Goal: Task Accomplishment & Management: Use online tool/utility

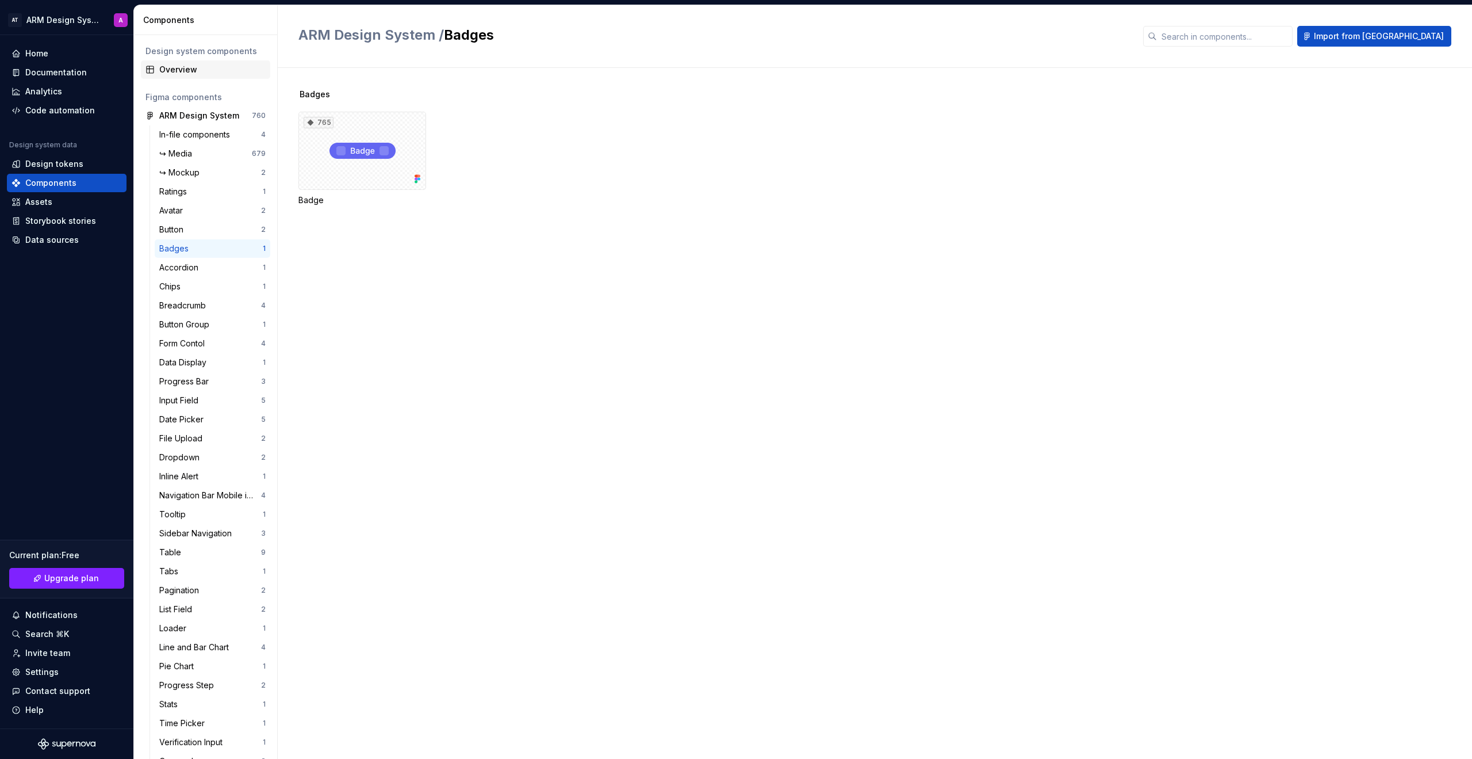
click at [172, 63] on div "Overview" at bounding box center [205, 69] width 129 height 18
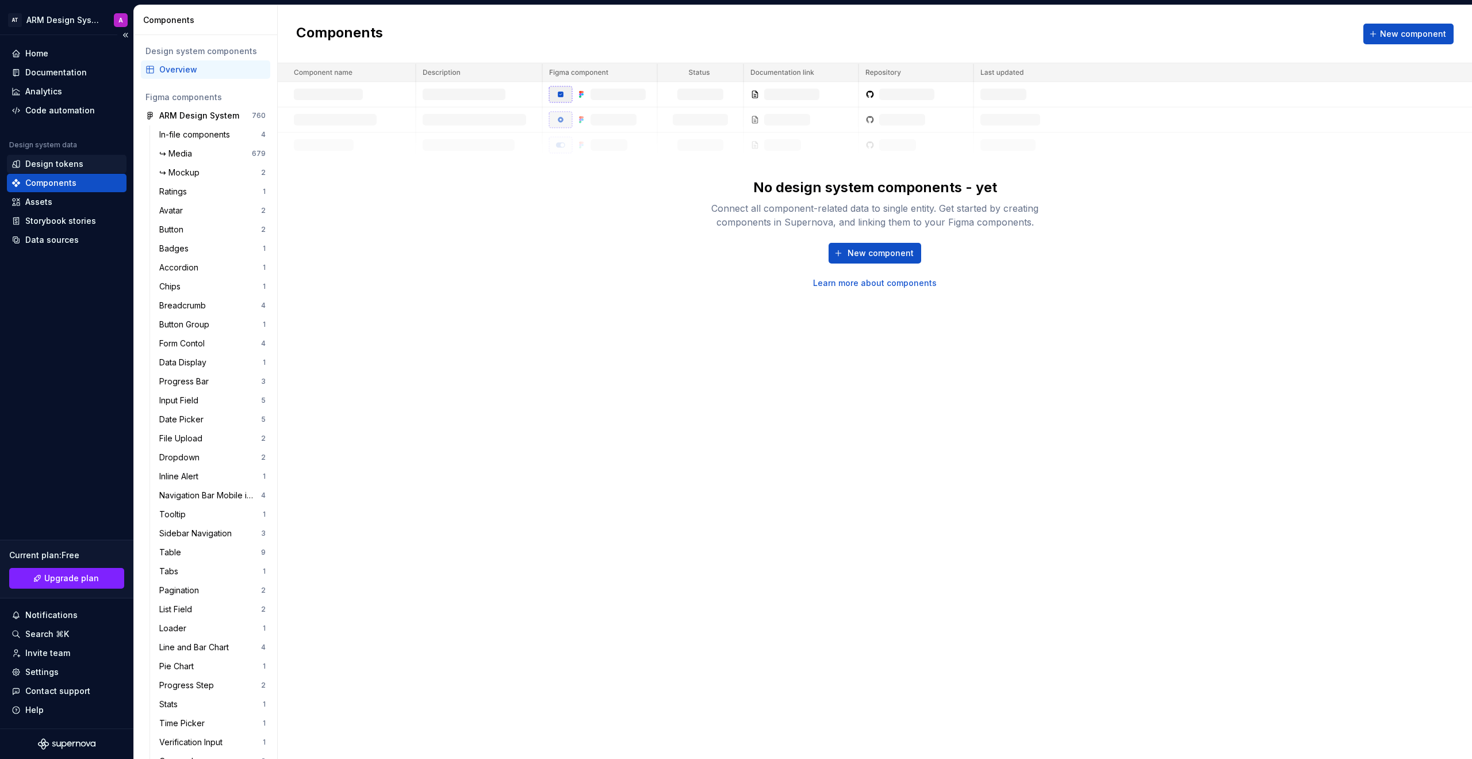
click at [75, 167] on div "Design tokens" at bounding box center [54, 164] width 58 height 12
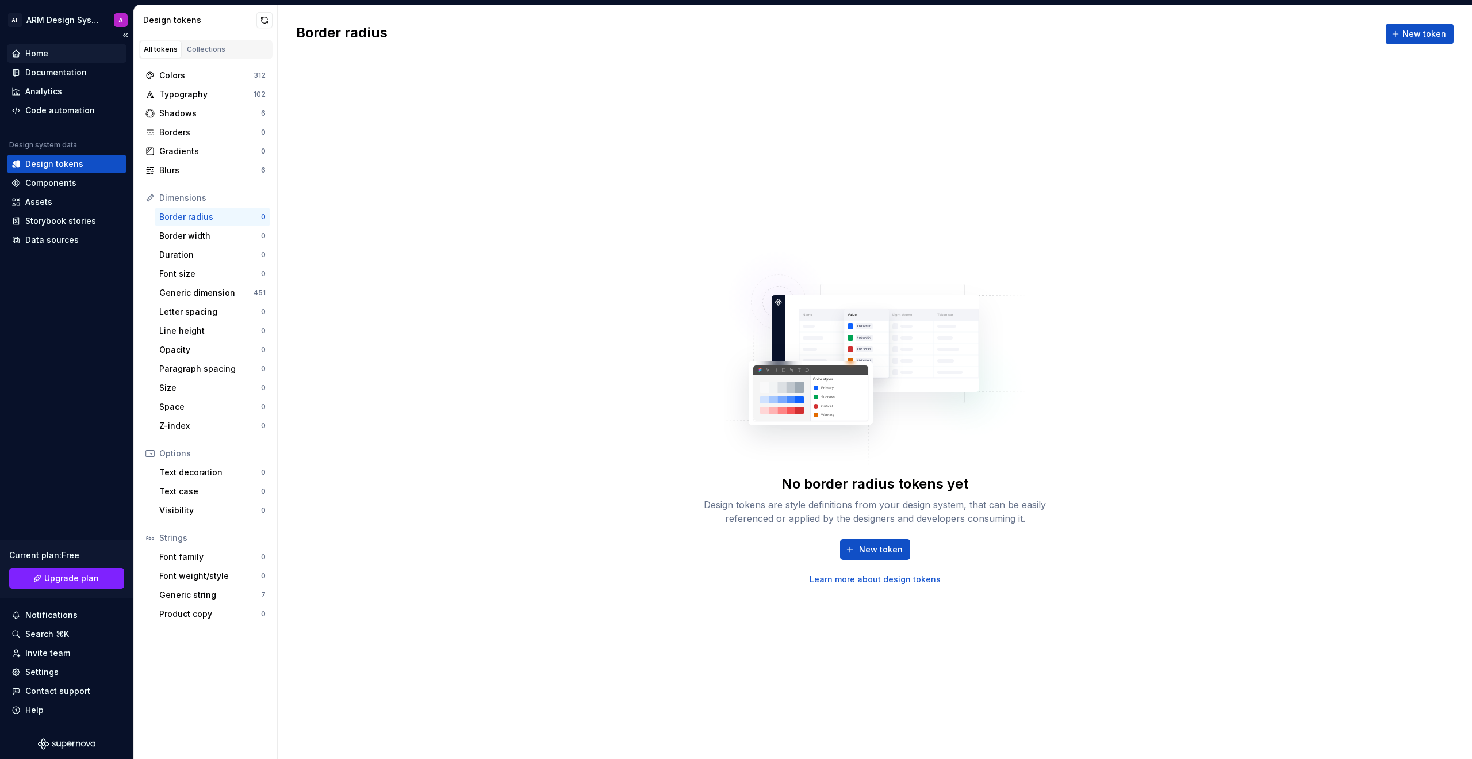
click at [30, 49] on div "Home" at bounding box center [36, 54] width 23 height 12
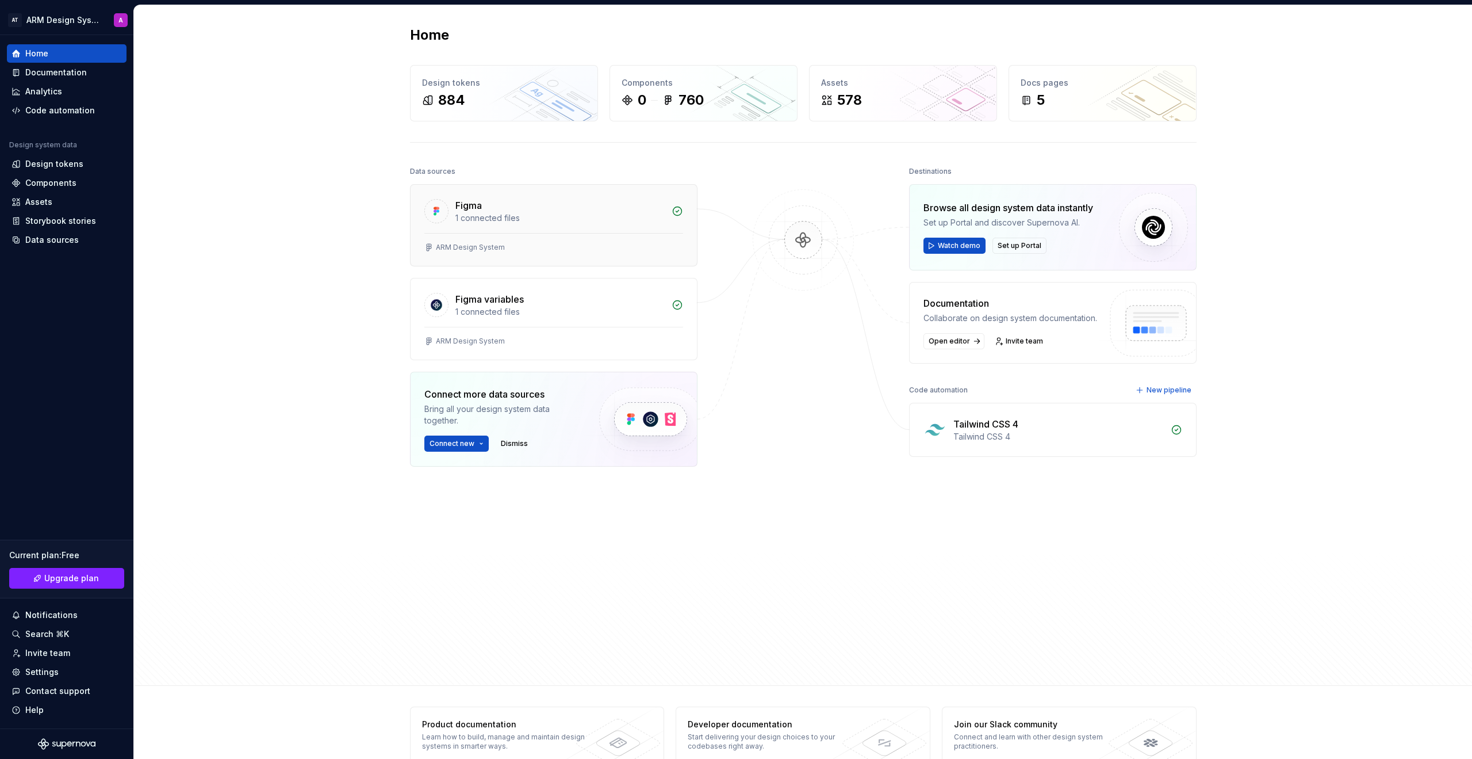
click at [628, 227] on div "Figma 1 connected files" at bounding box center [554, 209] width 286 height 48
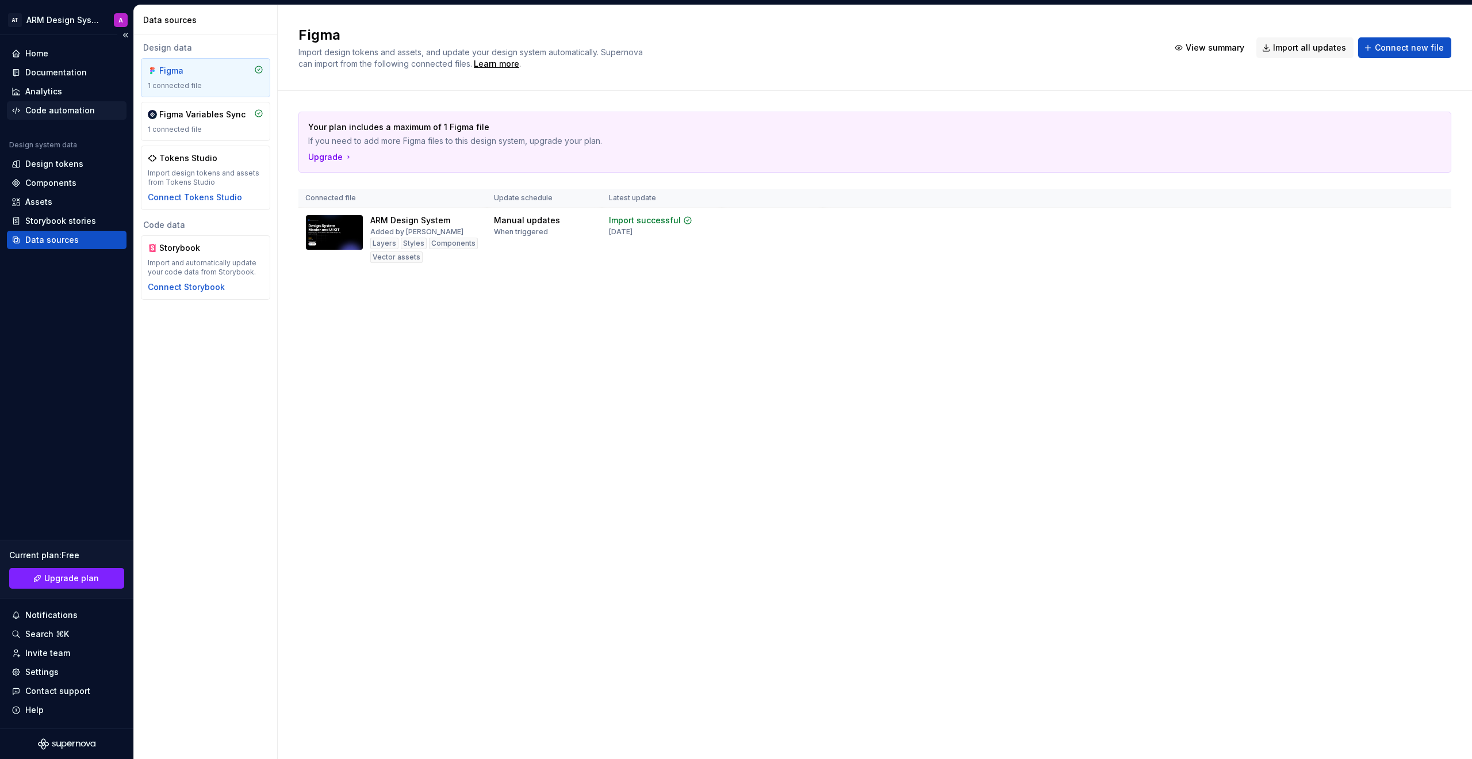
click at [68, 116] on div "Code automation" at bounding box center [67, 110] width 120 height 18
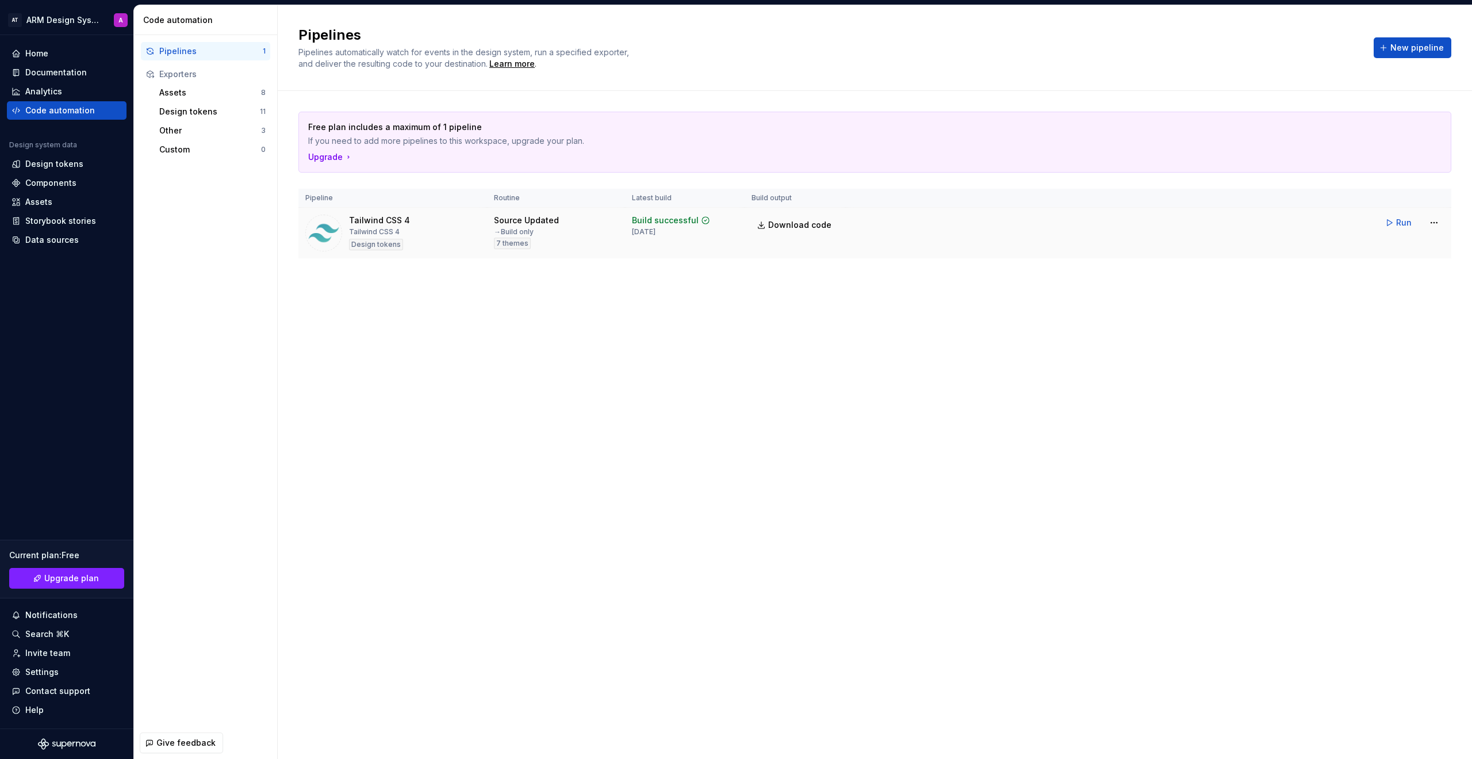
click at [1007, 232] on td "Run" at bounding box center [1149, 223] width 606 height 30
click at [1429, 223] on html "AT ARM Design System A Home Documentation Analytics Code automation Design syst…" at bounding box center [736, 379] width 1472 height 759
click at [1412, 252] on div "Edit pipeline" at bounding box center [1419, 248] width 98 height 12
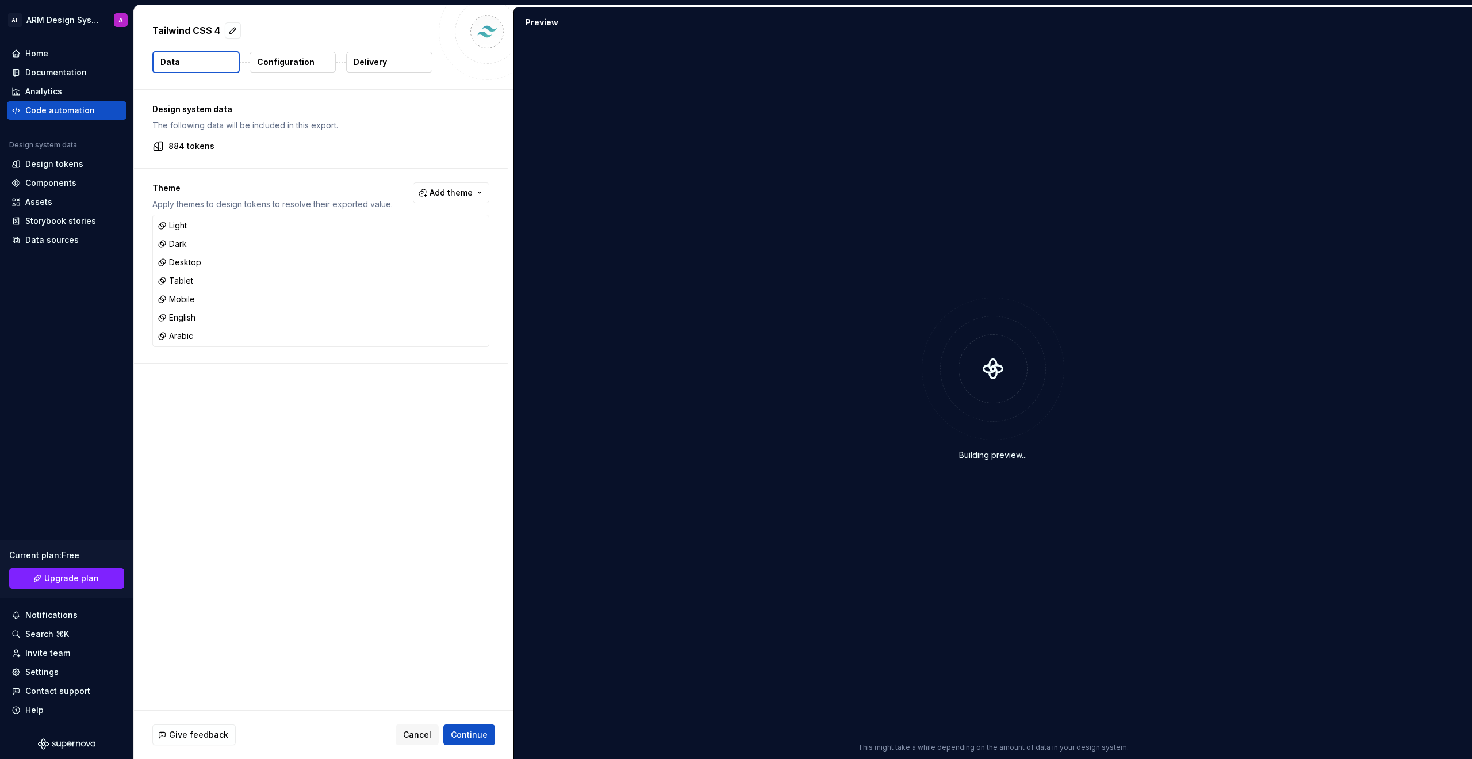
click at [192, 150] on p "884 tokens" at bounding box center [192, 146] width 46 height 12
click at [296, 65] on p "Configuration" at bounding box center [286, 62] width 58 height 12
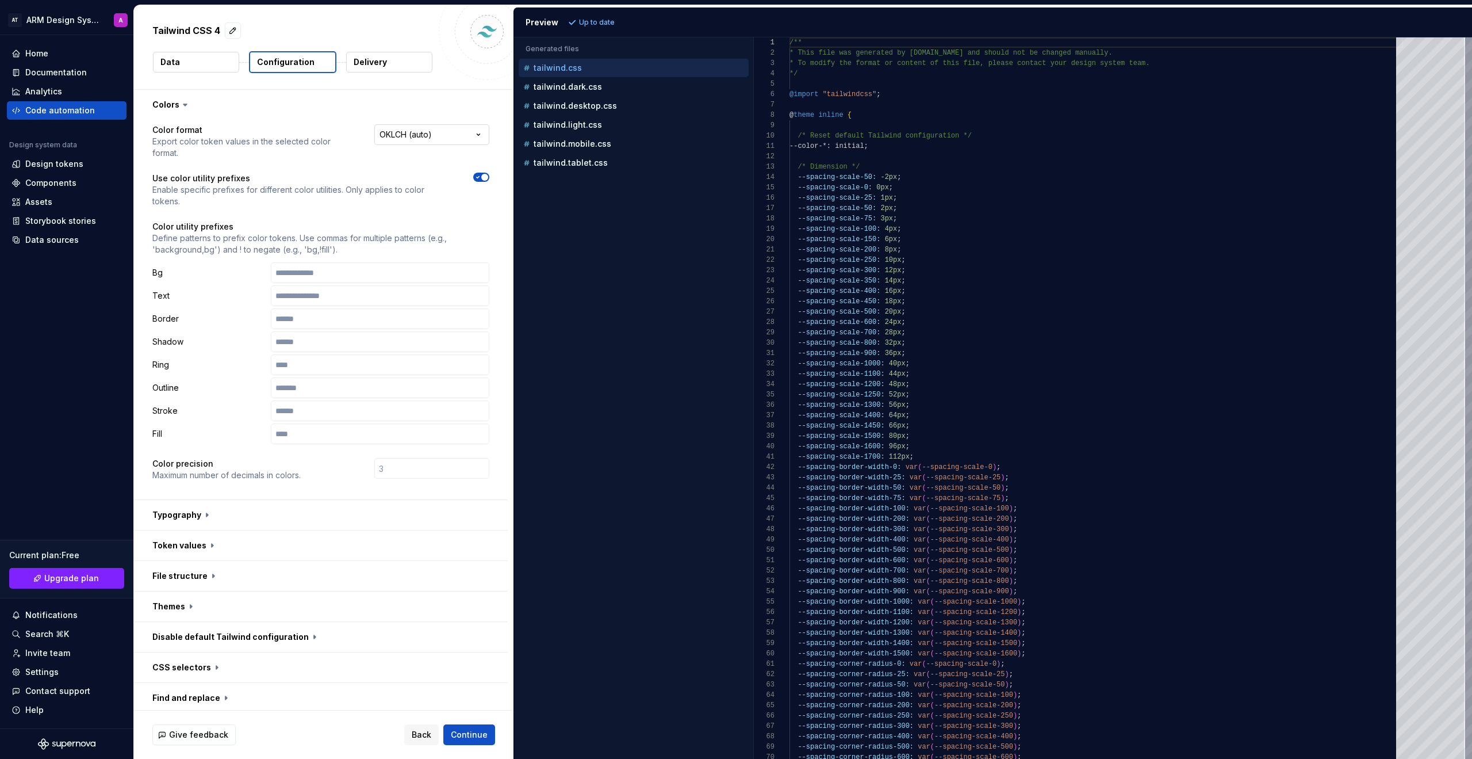
click at [405, 142] on html "**********" at bounding box center [736, 379] width 1472 height 759
click at [205, 258] on html "**********" at bounding box center [736, 379] width 1472 height 759
click at [385, 60] on p "Delivery" at bounding box center [370, 62] width 33 height 12
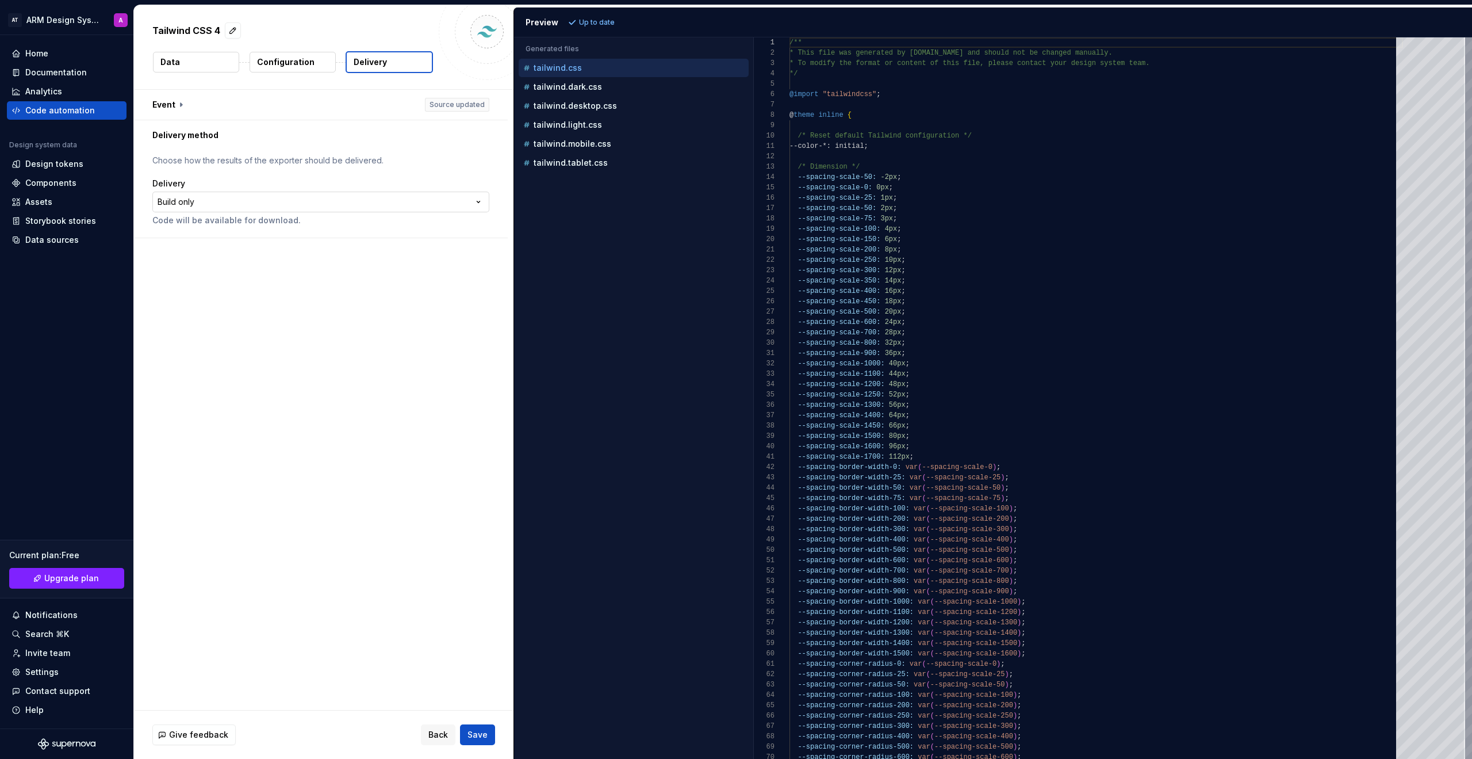
click at [373, 203] on html "**********" at bounding box center [736, 379] width 1472 height 759
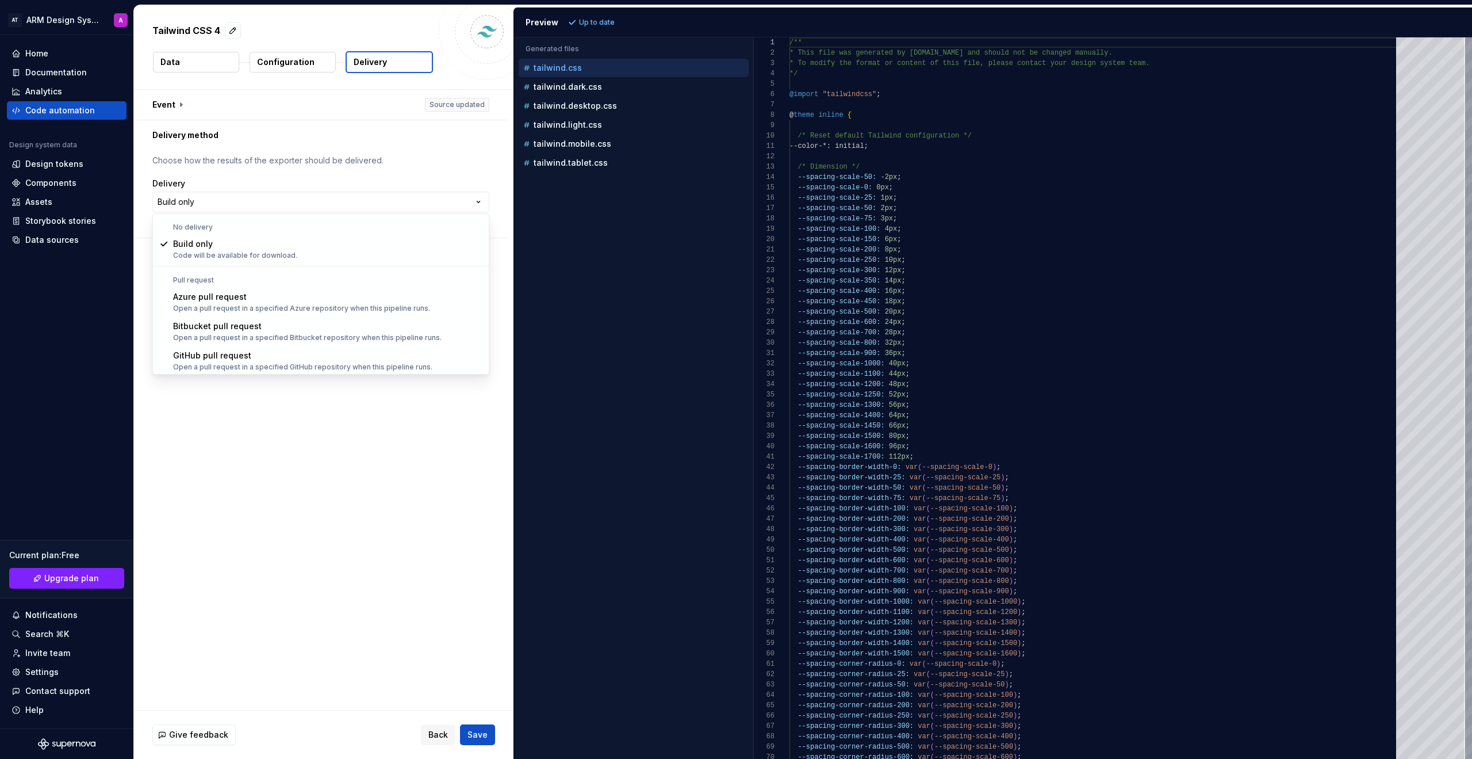
click at [327, 136] on html "**********" at bounding box center [736, 379] width 1472 height 759
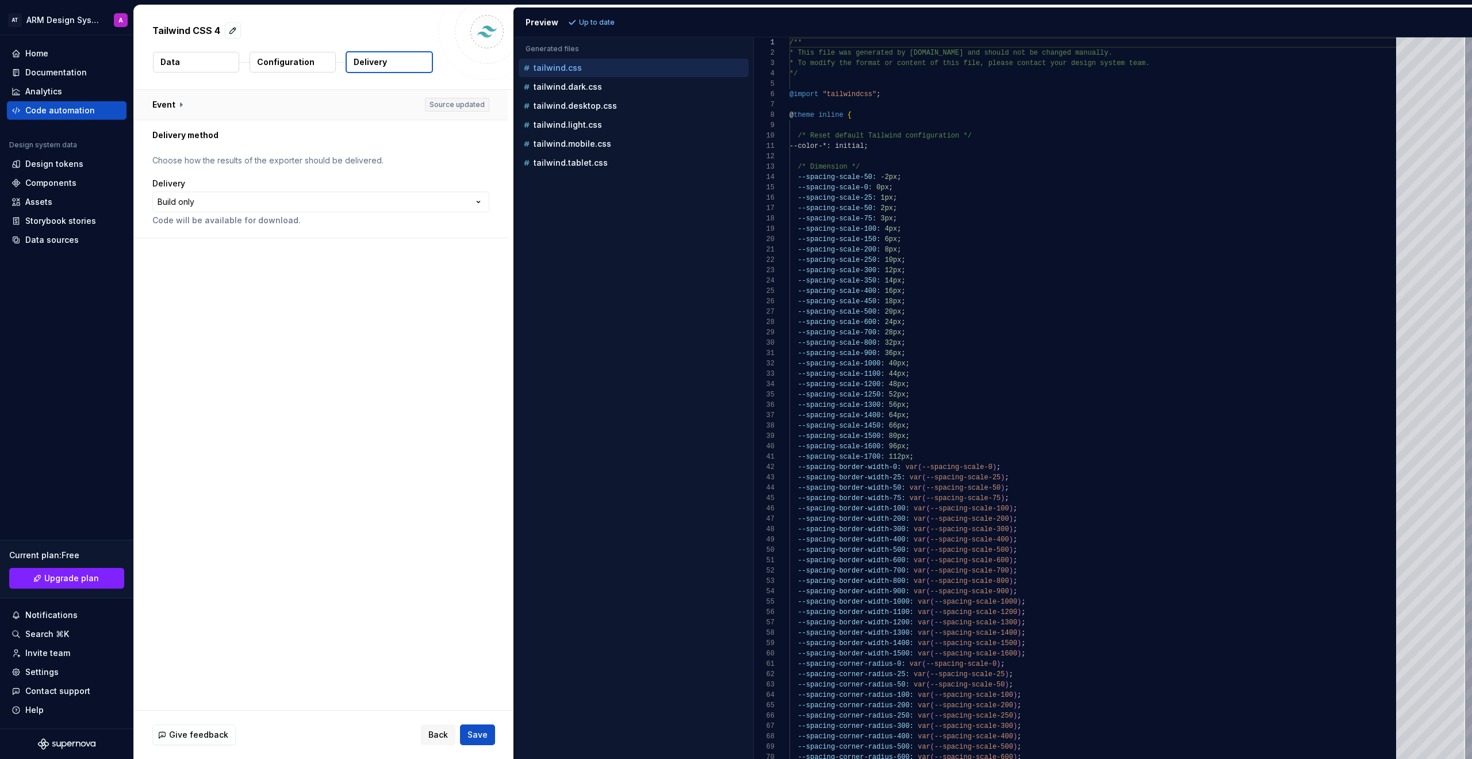
click at [168, 101] on button "button" at bounding box center [321, 105] width 374 height 30
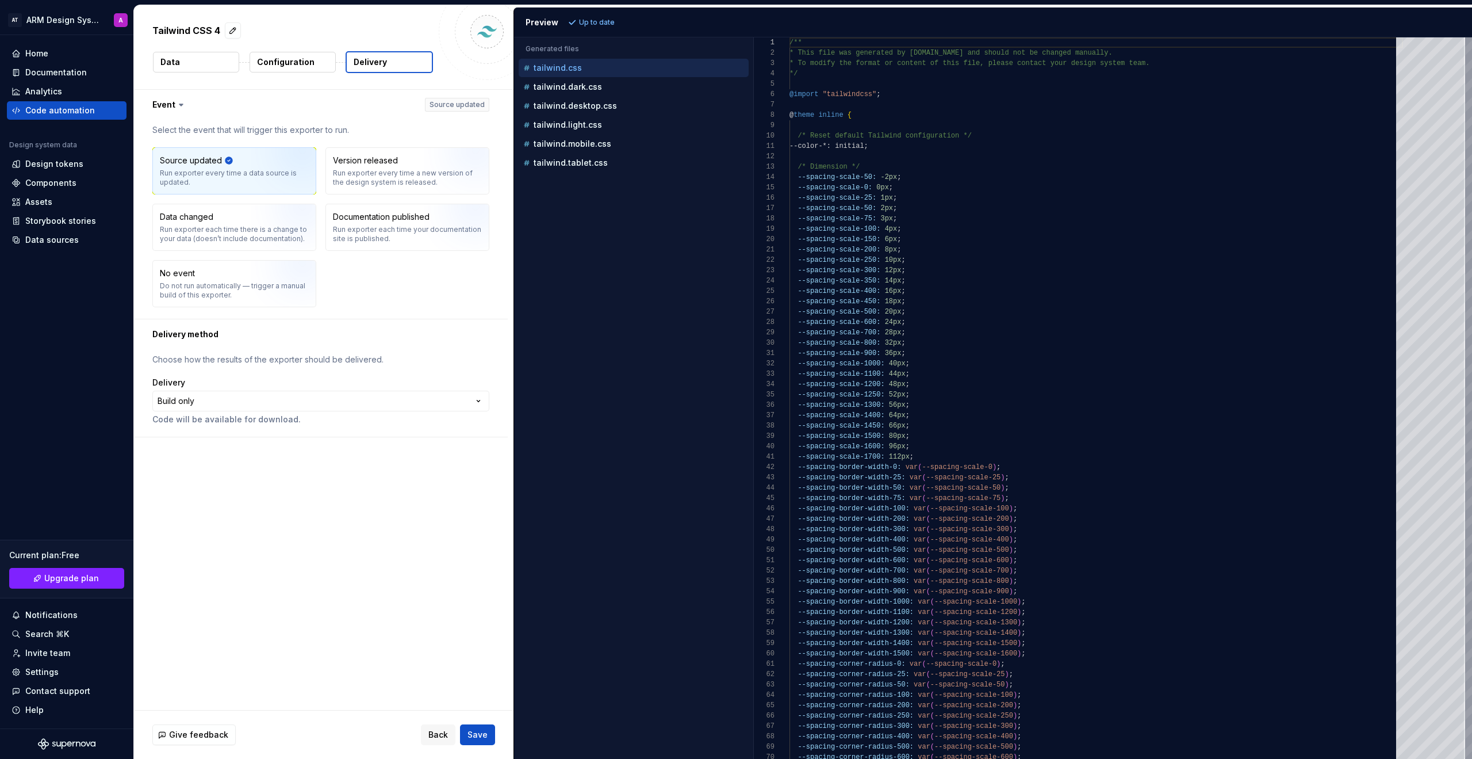
click at [296, 71] on button "Configuration" at bounding box center [293, 62] width 86 height 21
click at [300, 63] on p "Configuration" at bounding box center [286, 62] width 58 height 12
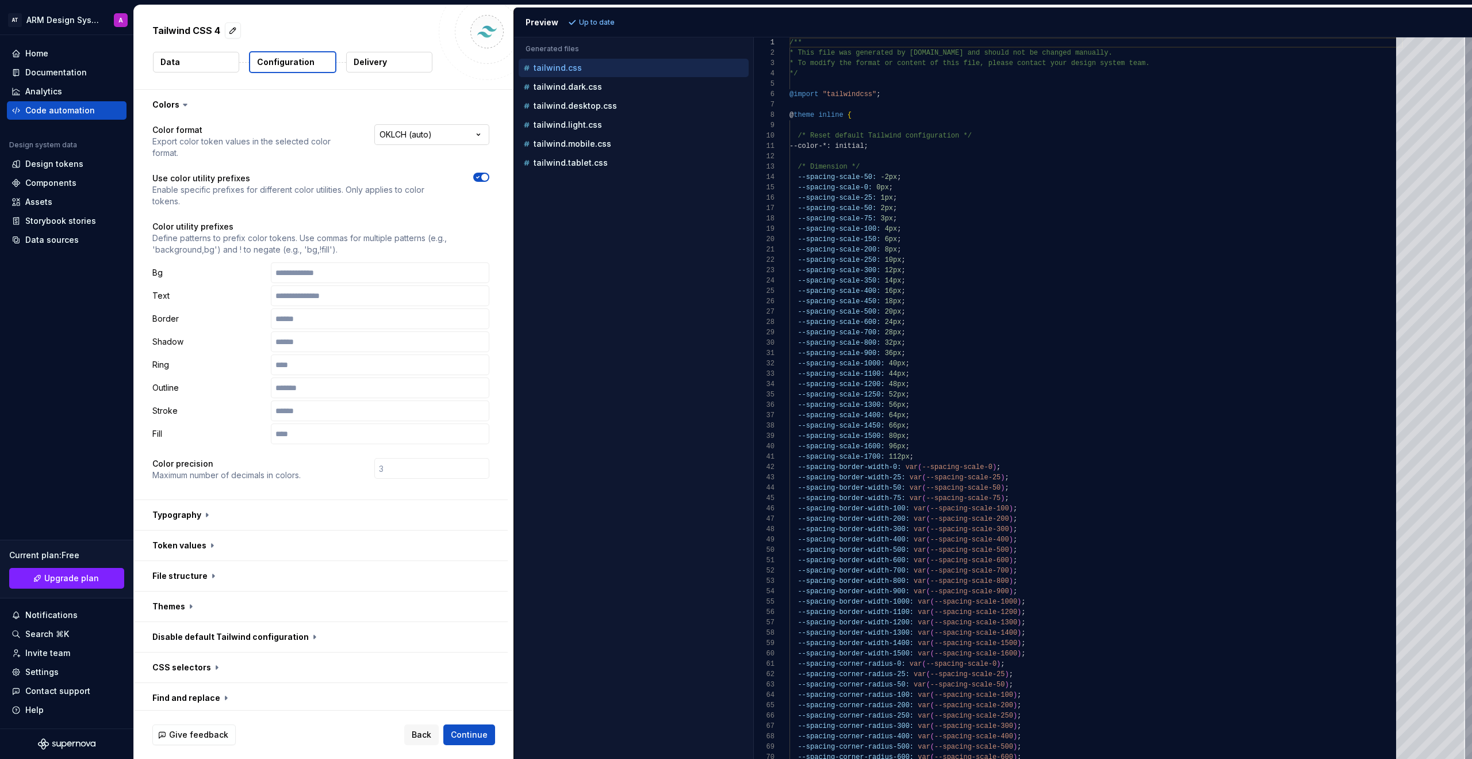
click at [436, 139] on html "**********" at bounding box center [736, 379] width 1472 height 759
click at [273, 205] on html "**********" at bounding box center [736, 379] width 1472 height 759
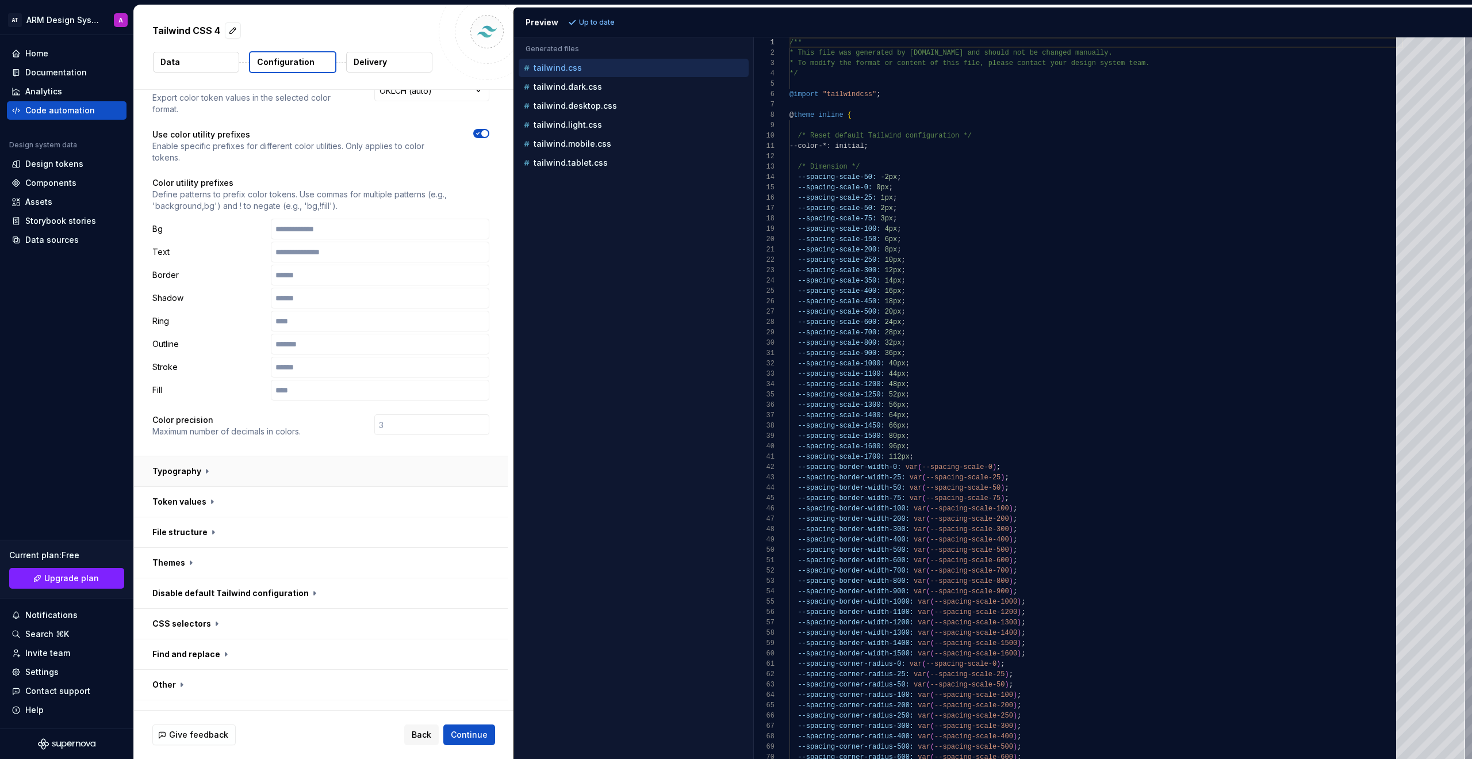
click at [202, 470] on button "button" at bounding box center [321, 471] width 374 height 30
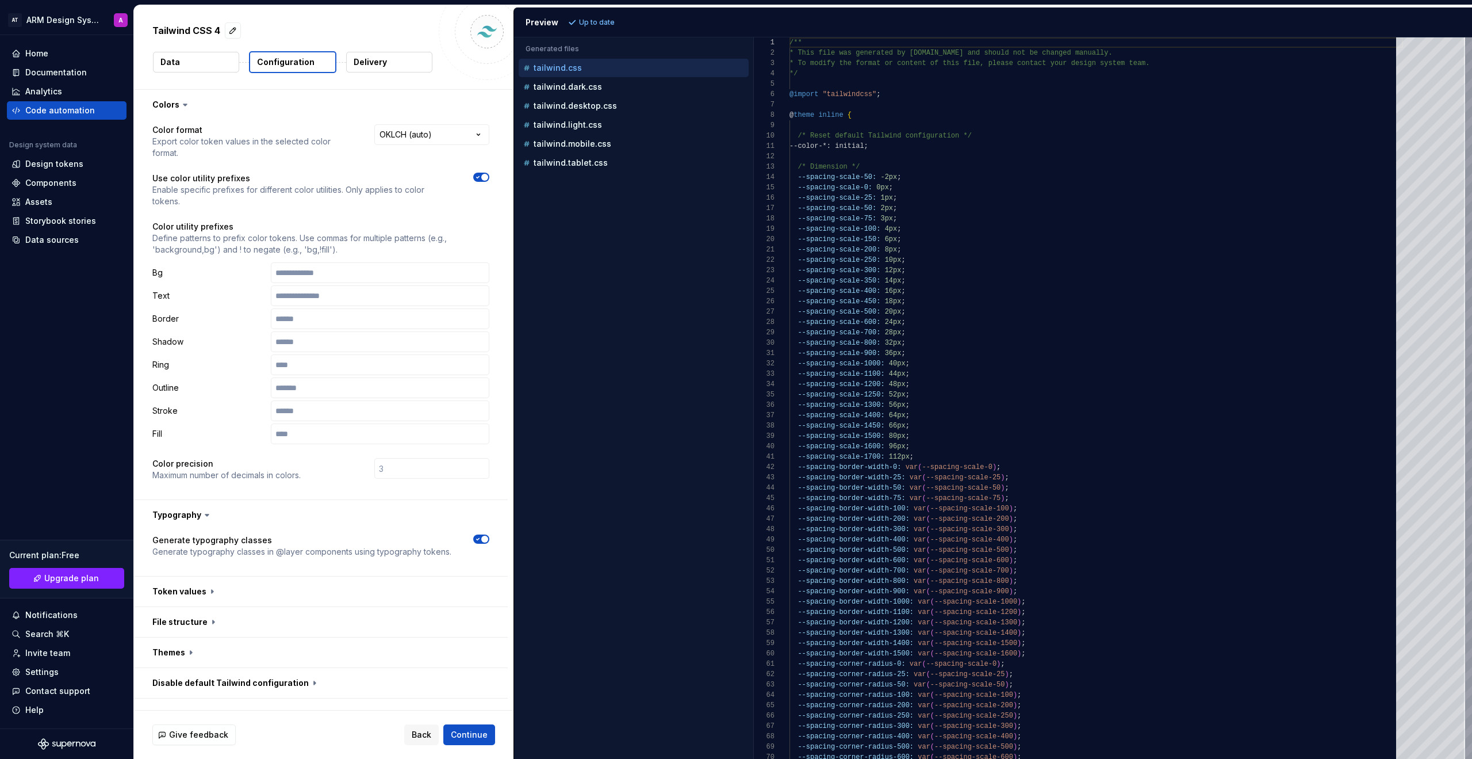
scroll to position [110, 0]
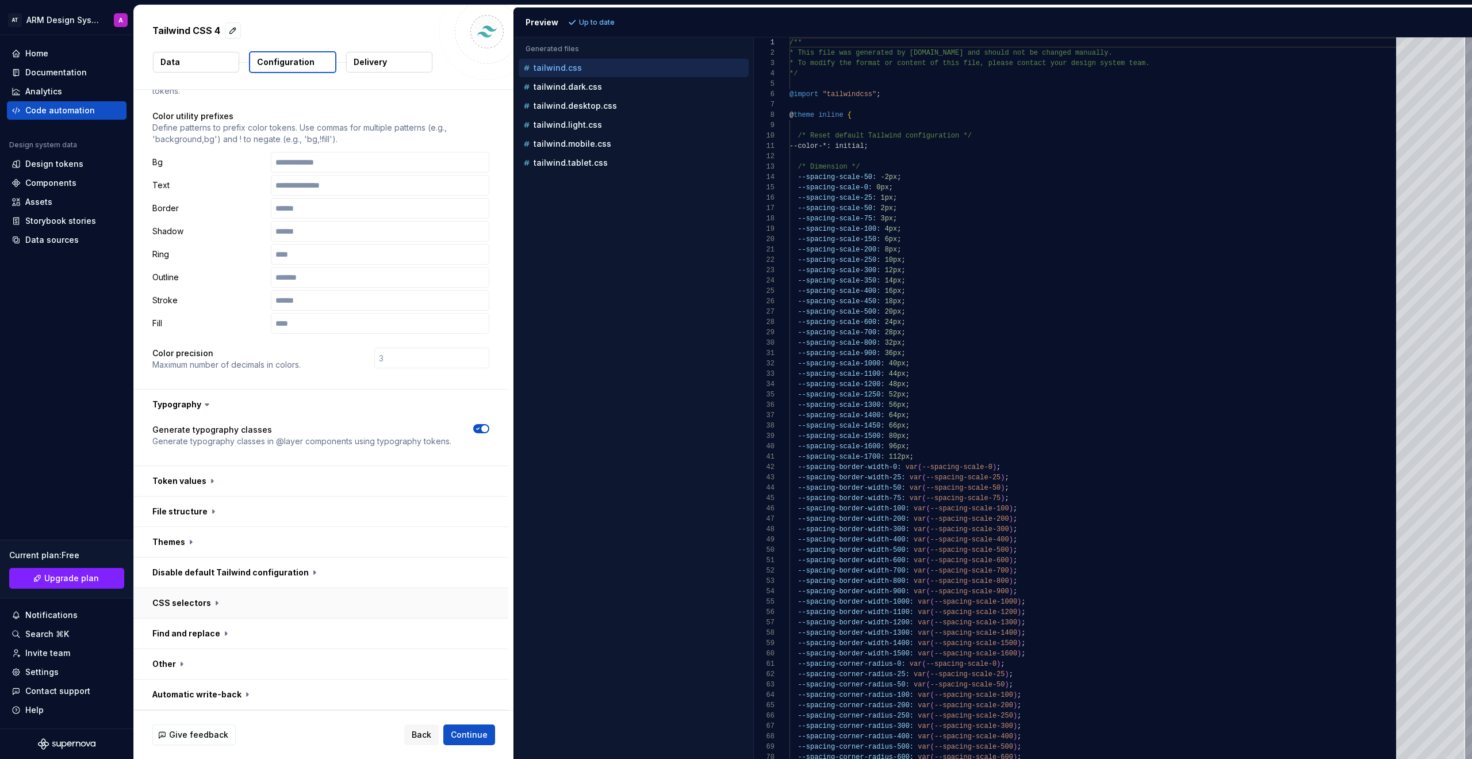
click at [209, 603] on button "button" at bounding box center [321, 603] width 374 height 30
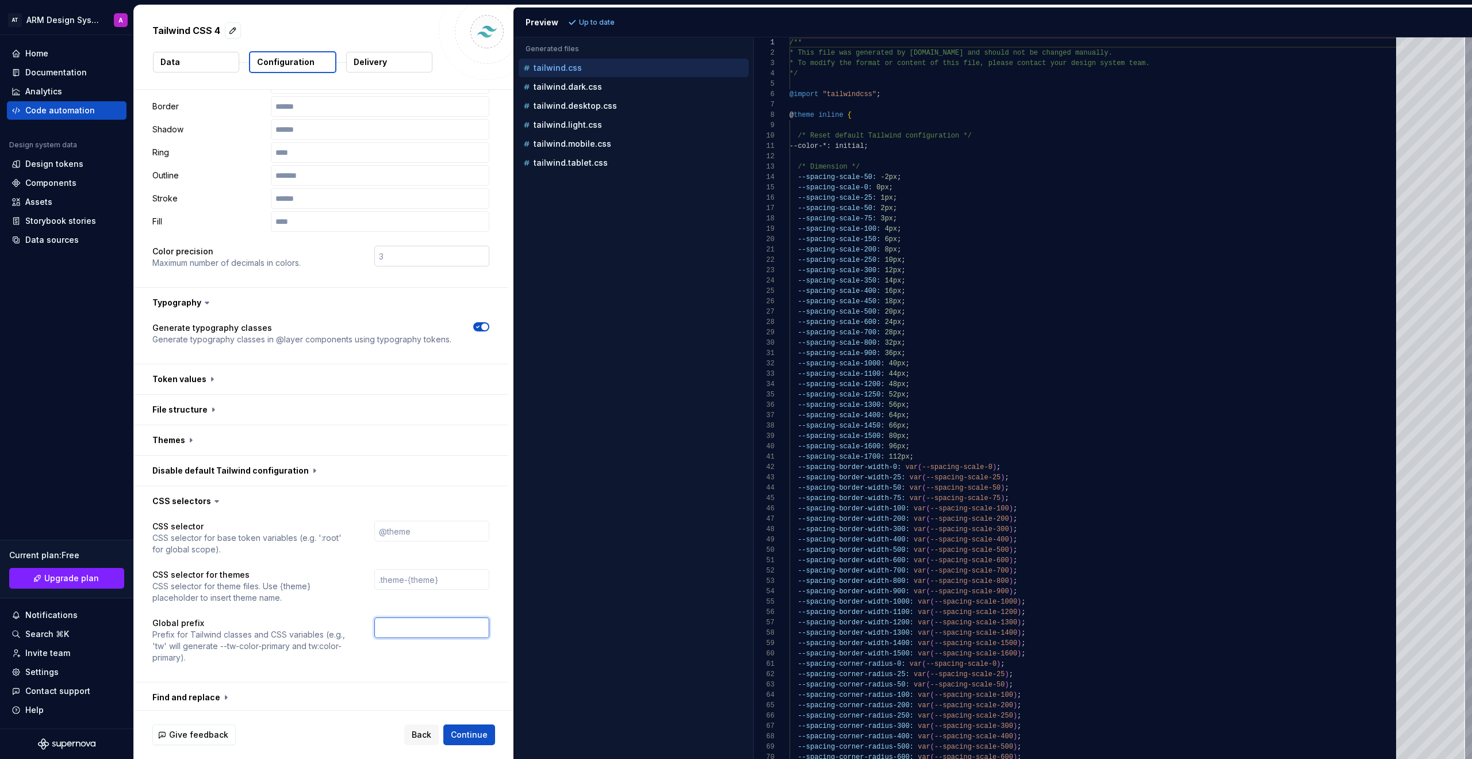
scroll to position [276, 0]
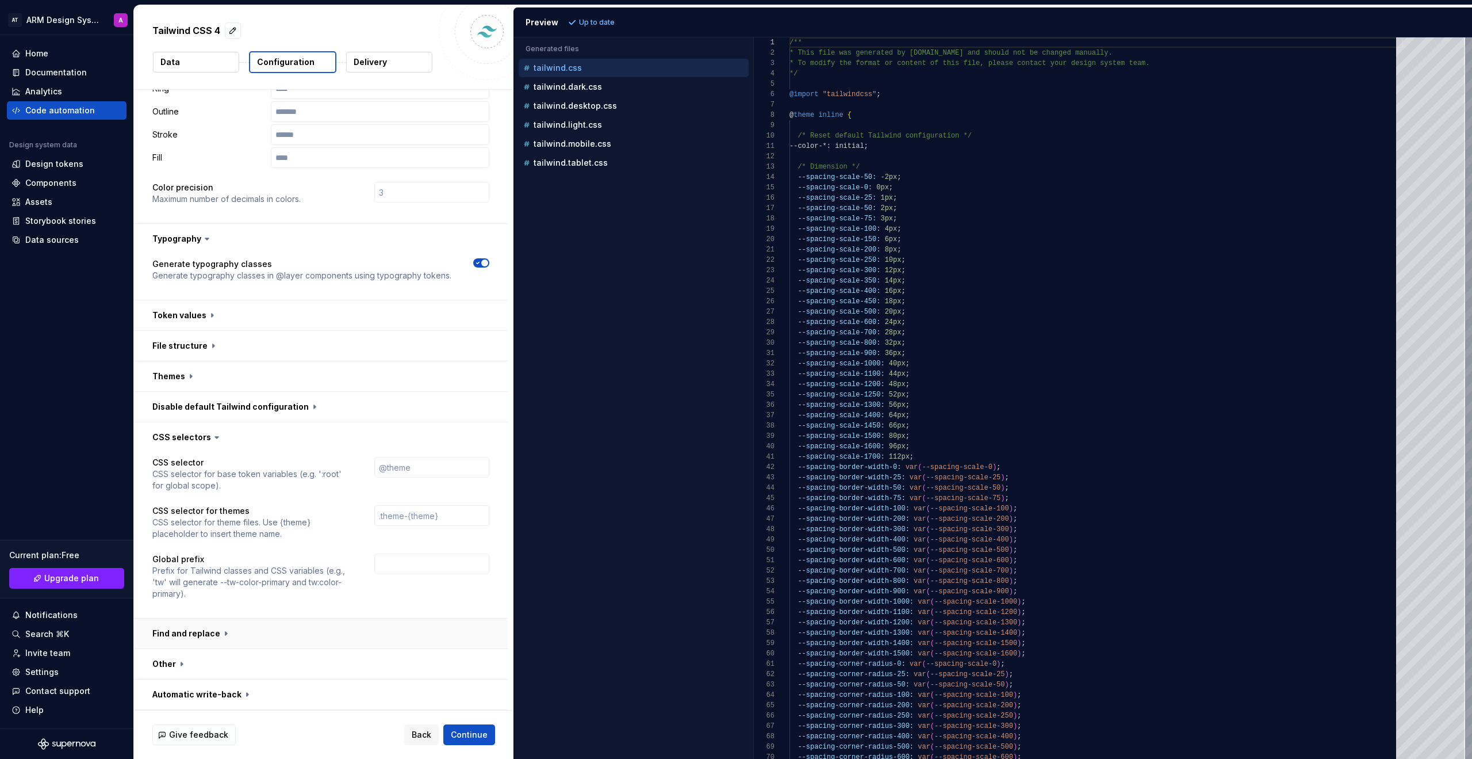
click at [213, 629] on button "button" at bounding box center [321, 633] width 374 height 30
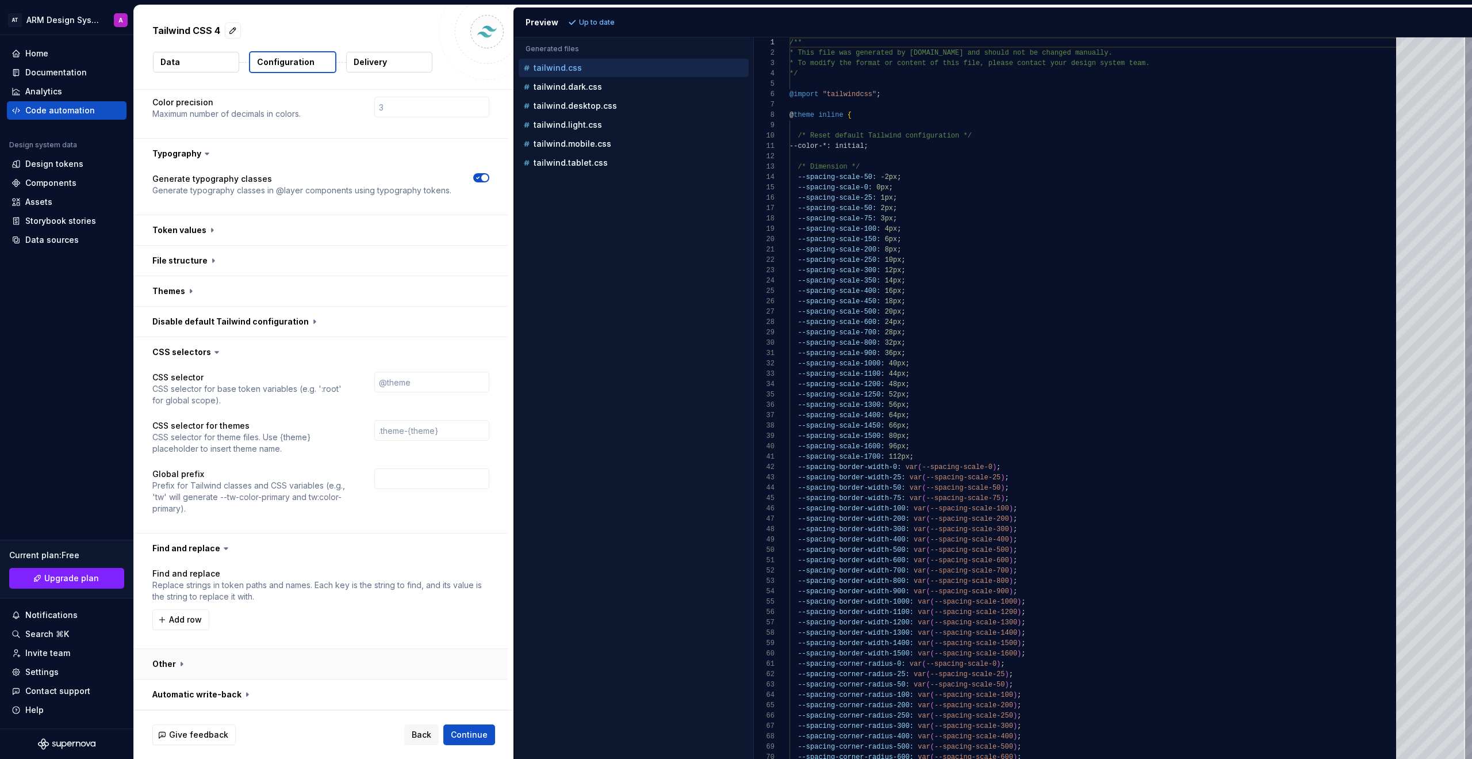
click at [204, 670] on button "button" at bounding box center [321, 664] width 374 height 30
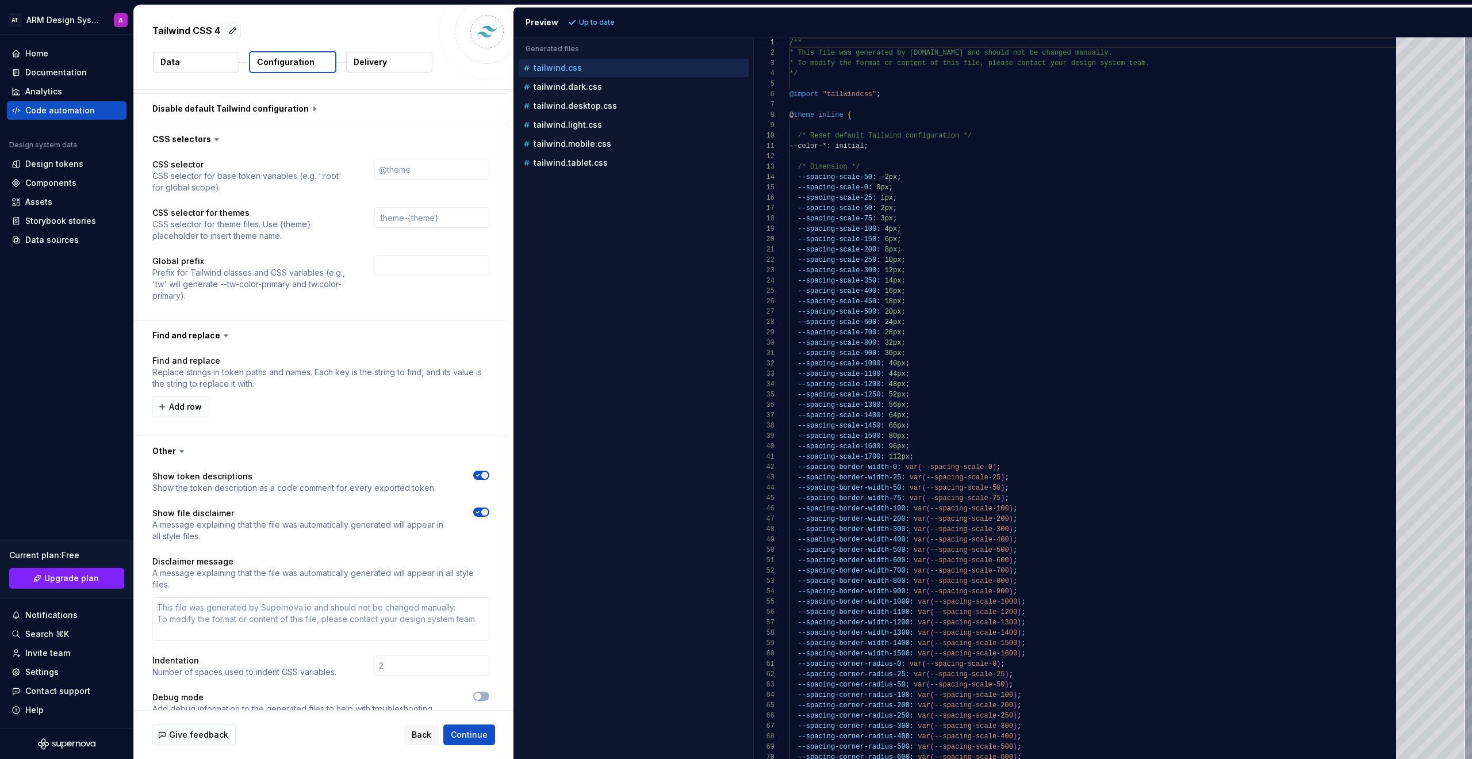
scroll to position [628, 0]
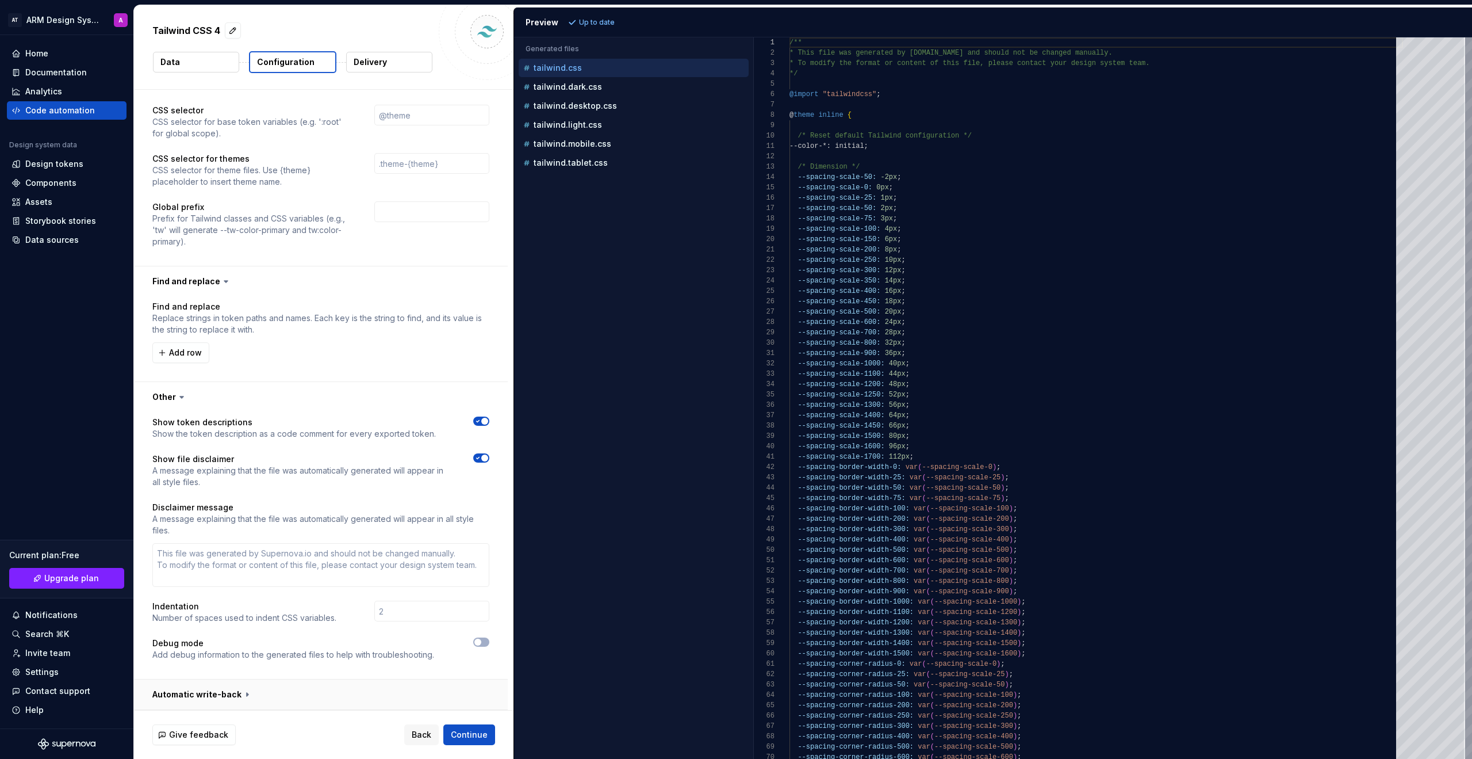
click at [212, 688] on button "button" at bounding box center [321, 694] width 374 height 30
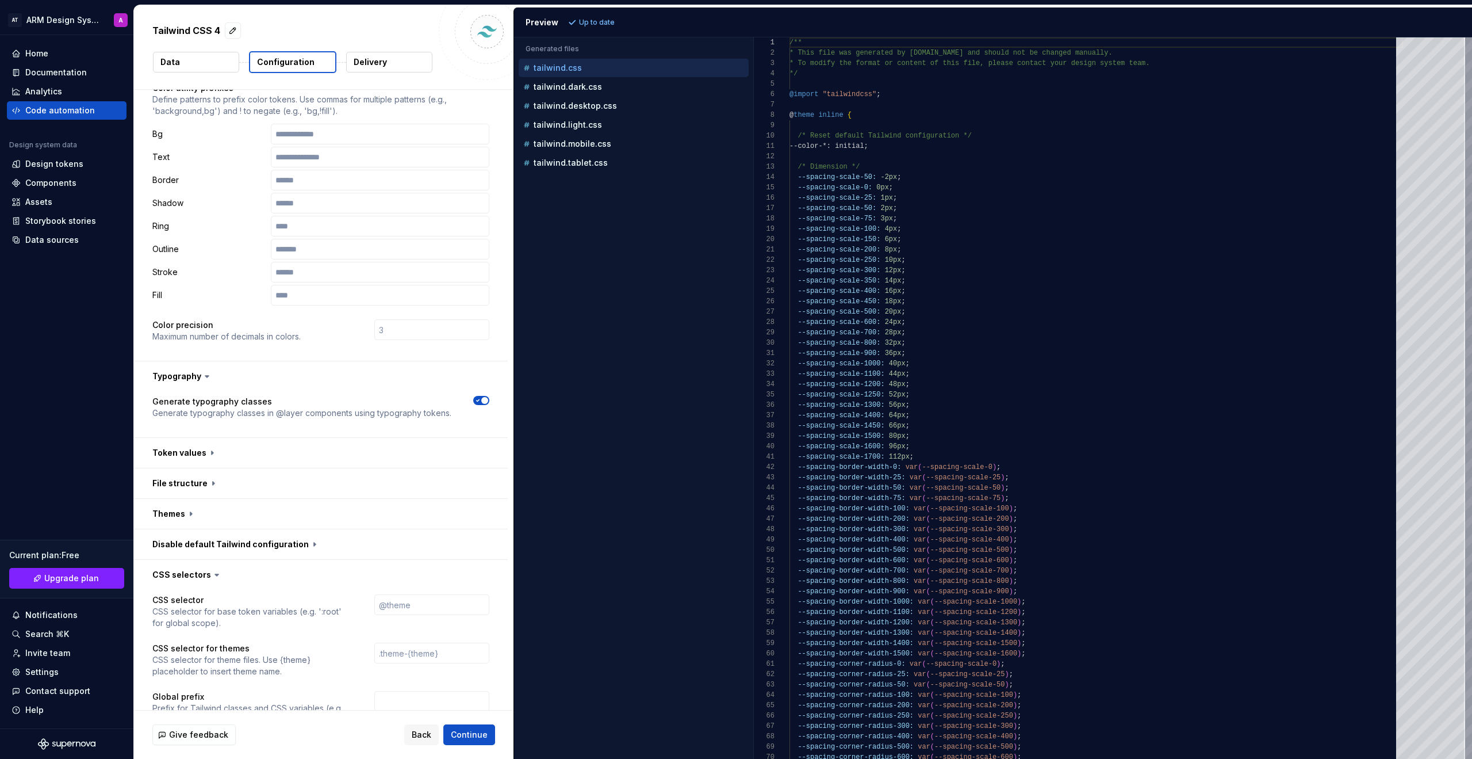
scroll to position [0, 0]
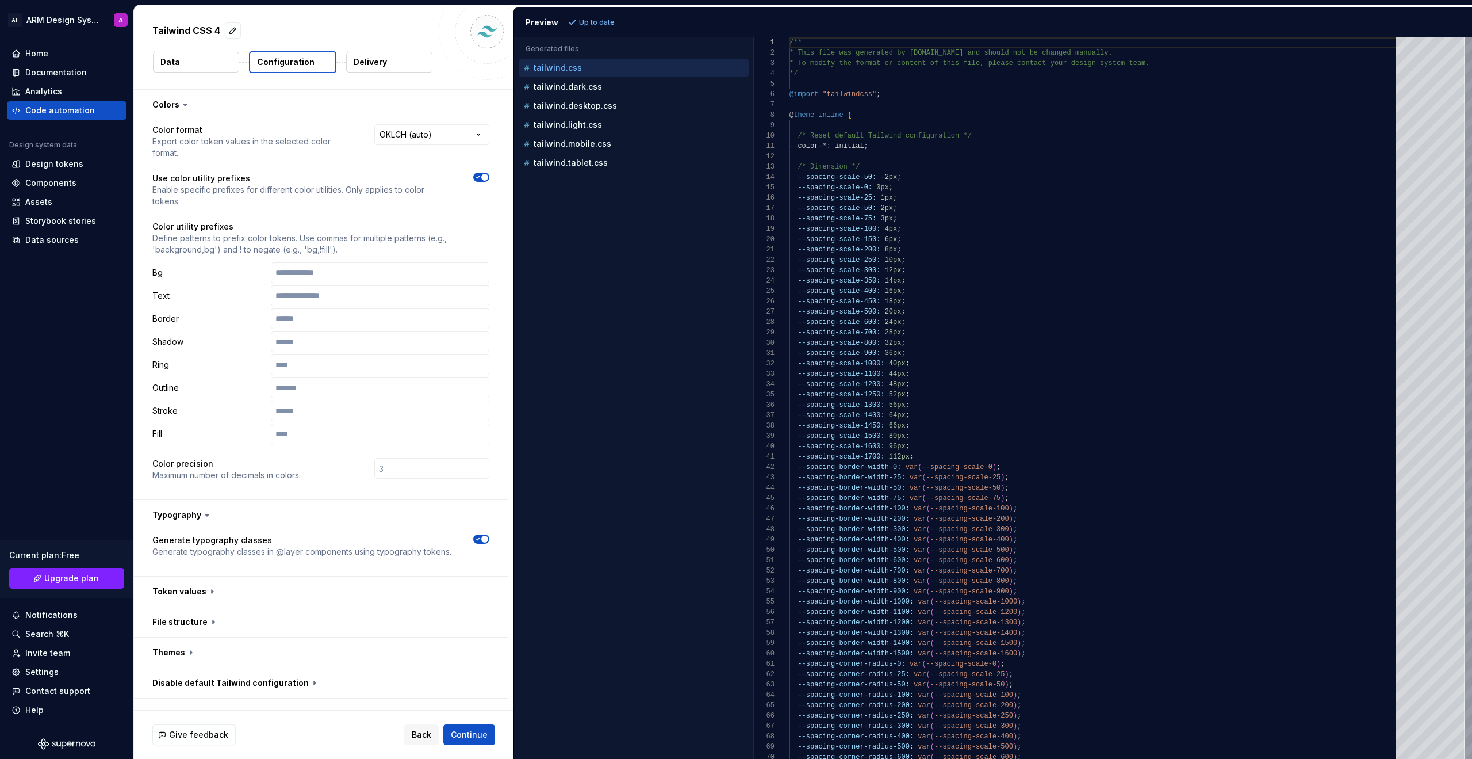
click at [205, 69] on button "Data" at bounding box center [196, 62] width 86 height 21
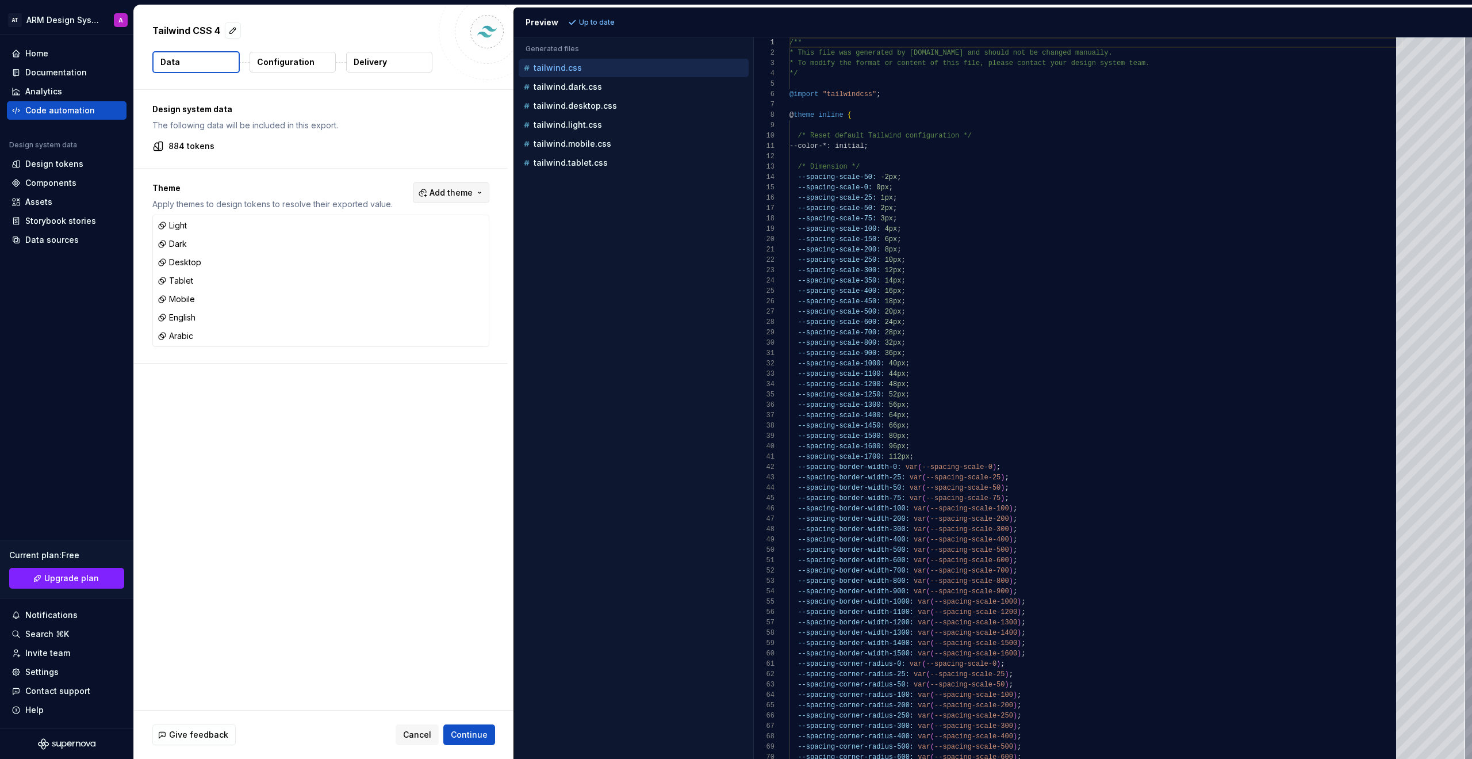
click at [480, 198] on button "Add theme" at bounding box center [451, 192] width 76 height 21
click at [382, 485] on html "AT ARM Design System A Home Documentation Analytics Code automation Design syst…" at bounding box center [736, 379] width 1472 height 759
click at [191, 134] on div "Design system data The following data will be included in this export. 884 toke…" at bounding box center [321, 129] width 374 height 78
click at [308, 64] on p "Configuration" at bounding box center [286, 62] width 58 height 12
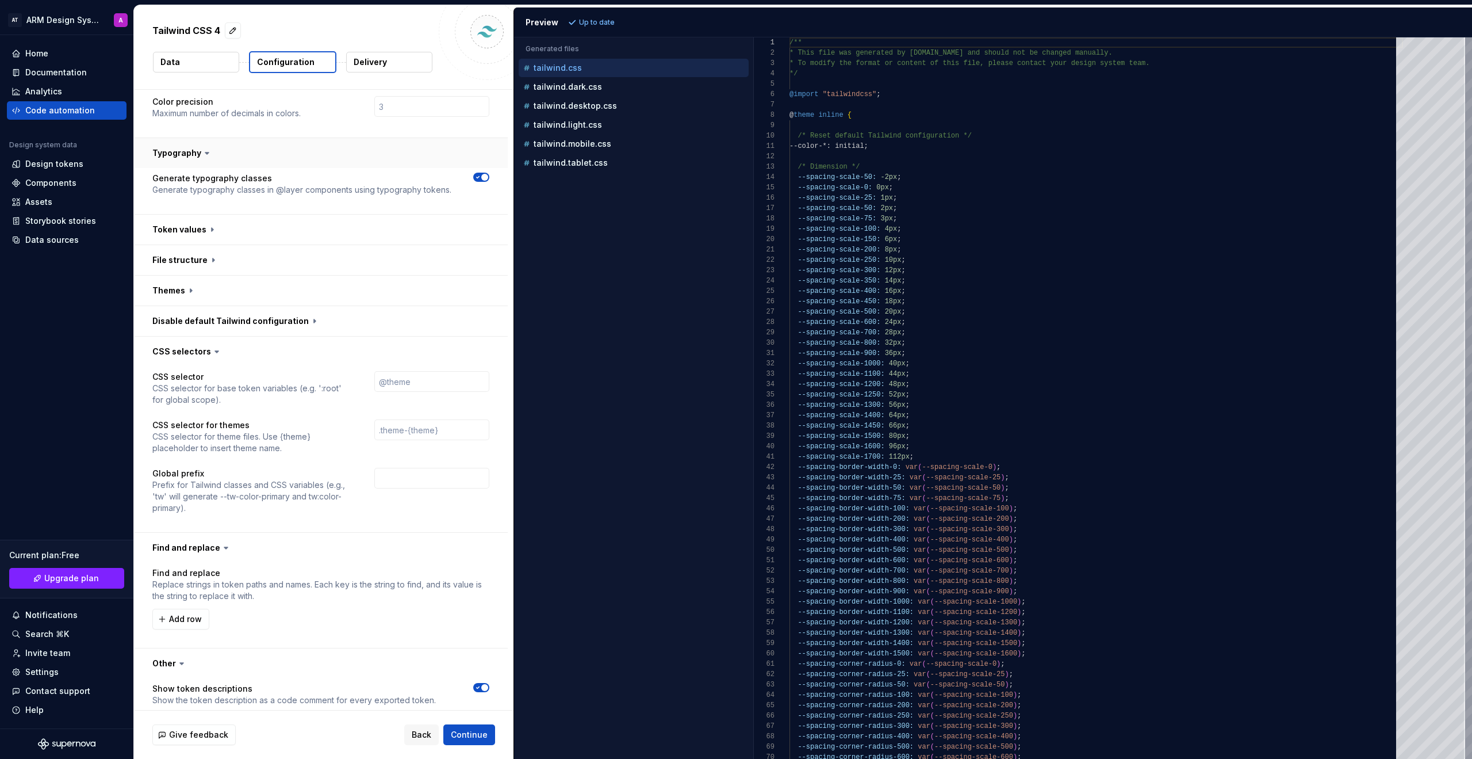
scroll to position [711, 0]
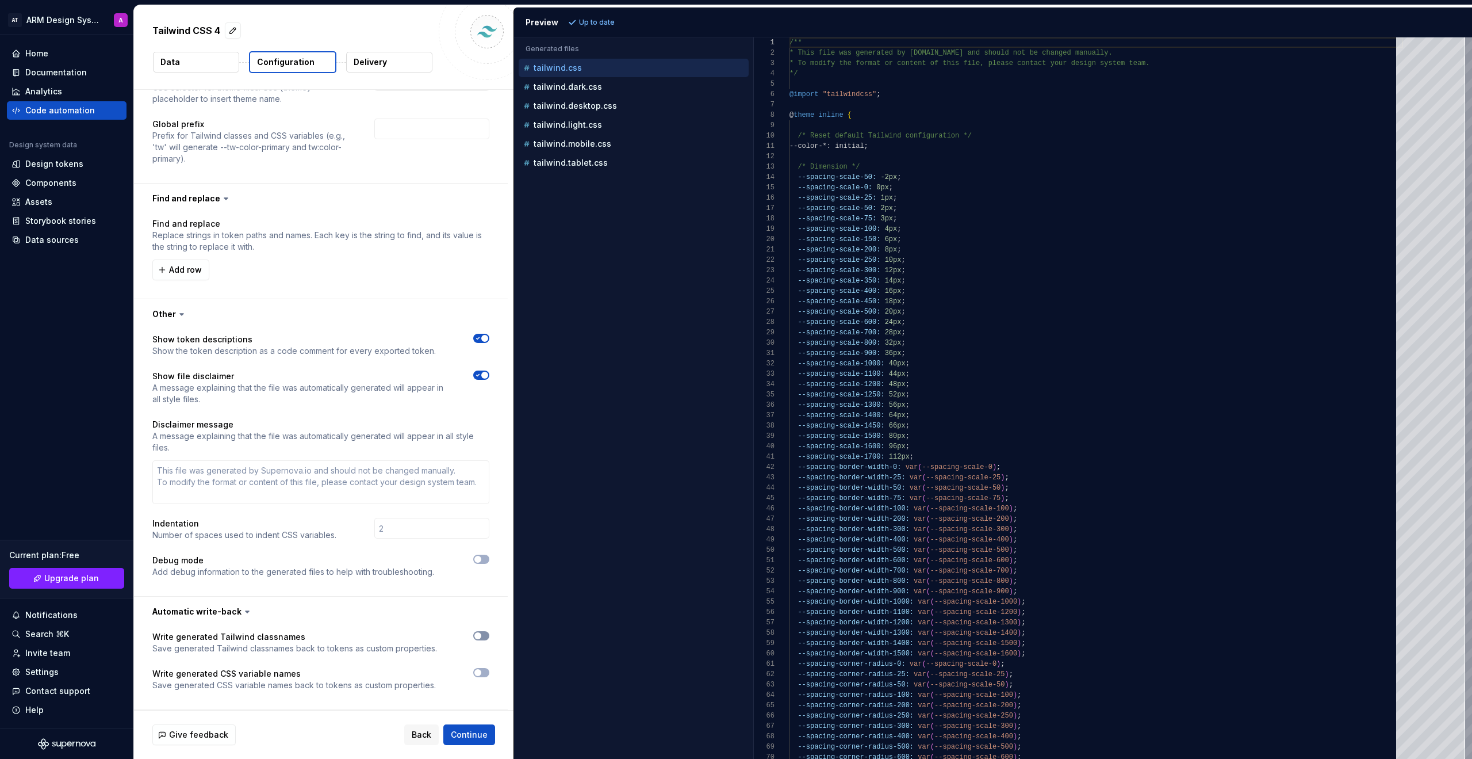
click at [484, 638] on button "button" at bounding box center [481, 635] width 16 height 9
click at [484, 638] on span "button" at bounding box center [484, 635] width 7 height 7
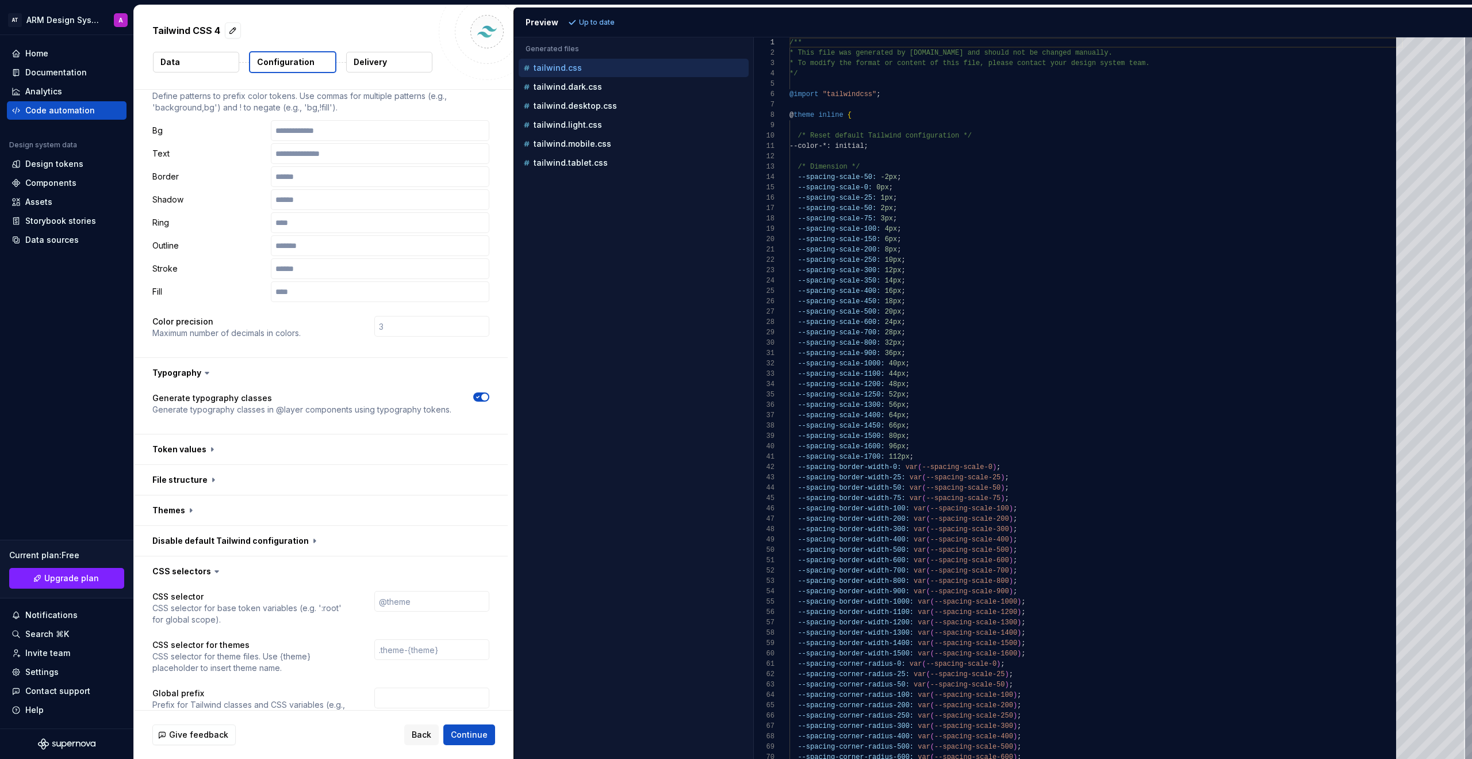
scroll to position [0, 0]
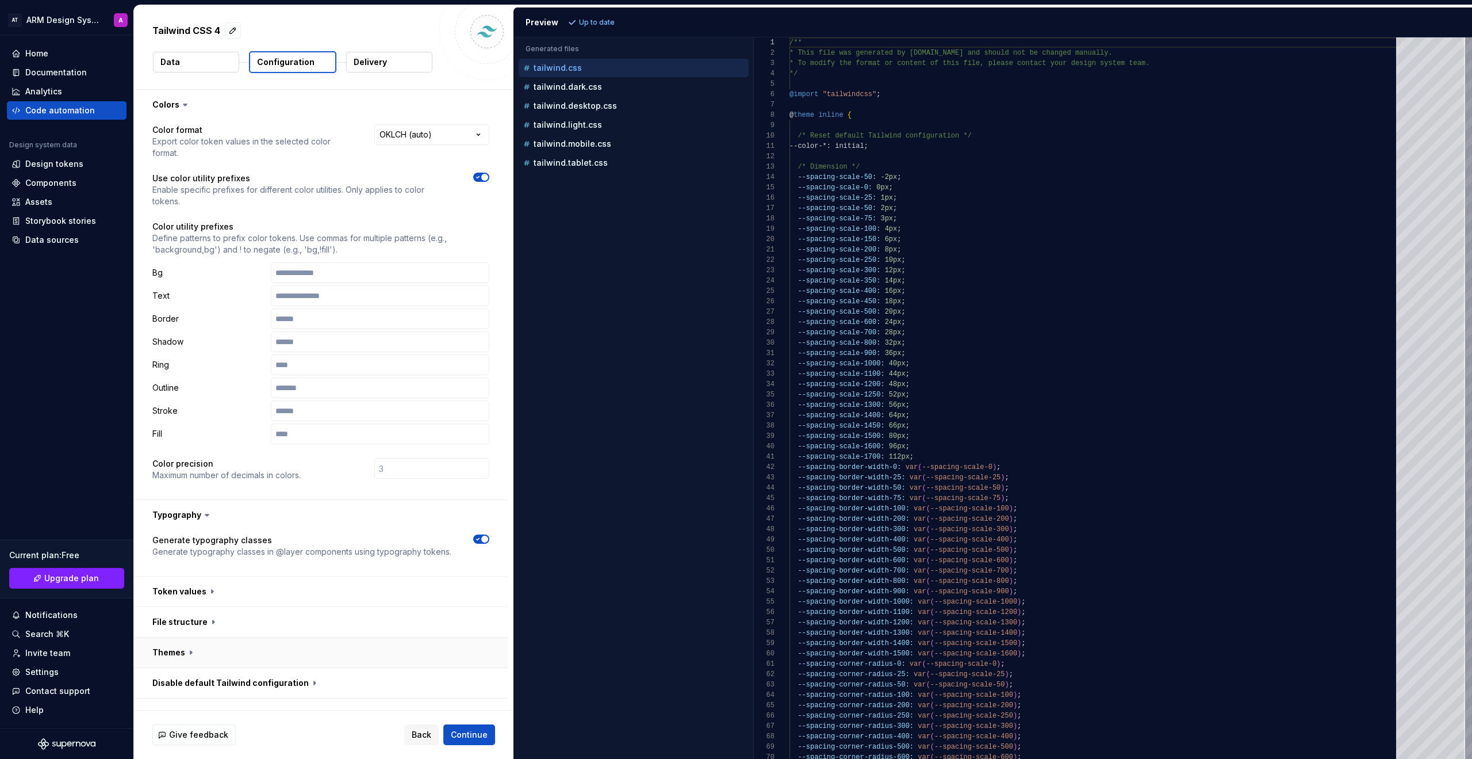
click at [171, 653] on button "button" at bounding box center [321, 652] width 374 height 30
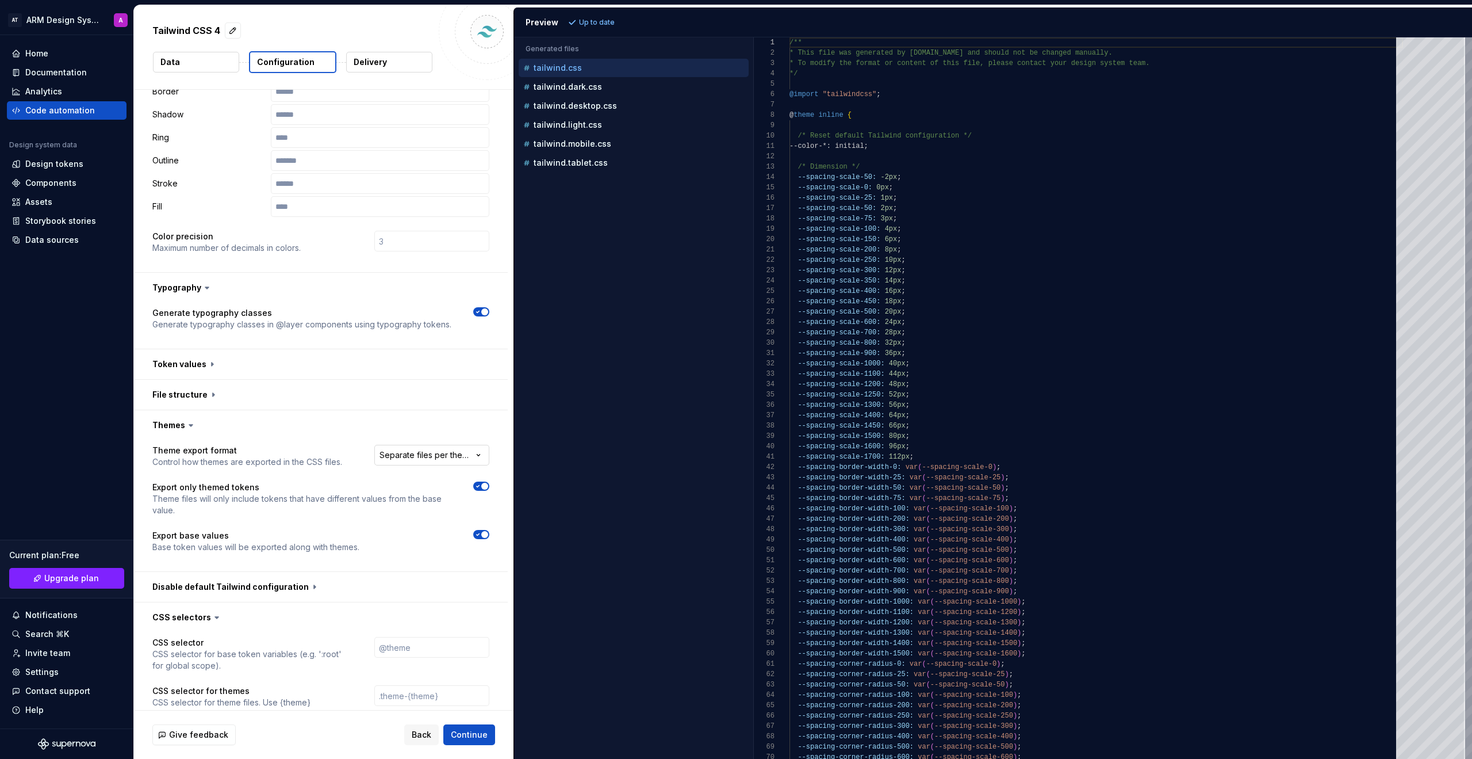
click at [424, 453] on html "**********" at bounding box center [736, 379] width 1472 height 759
click at [394, 430] on html "**********" at bounding box center [736, 379] width 1472 height 759
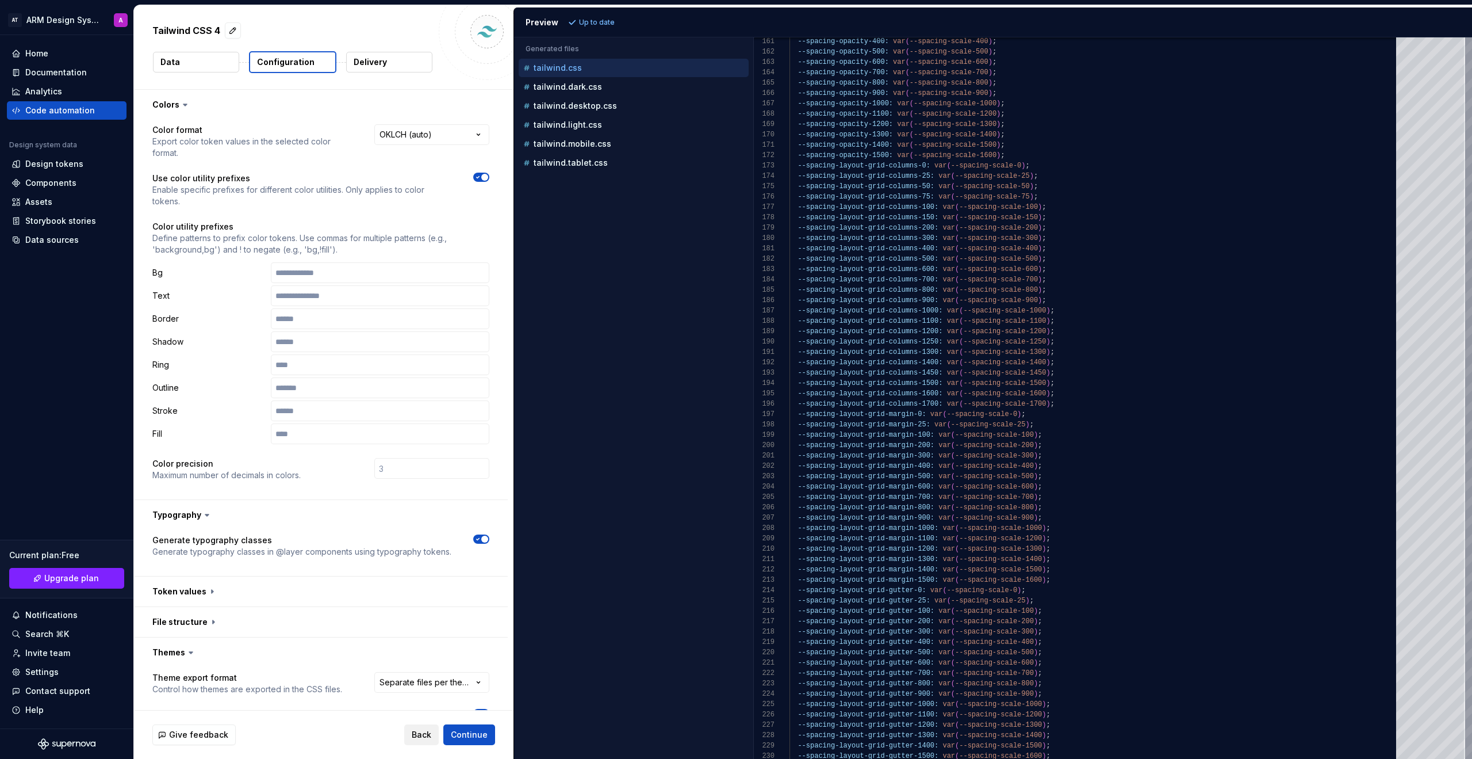
click at [418, 732] on span "Back" at bounding box center [422, 735] width 20 height 12
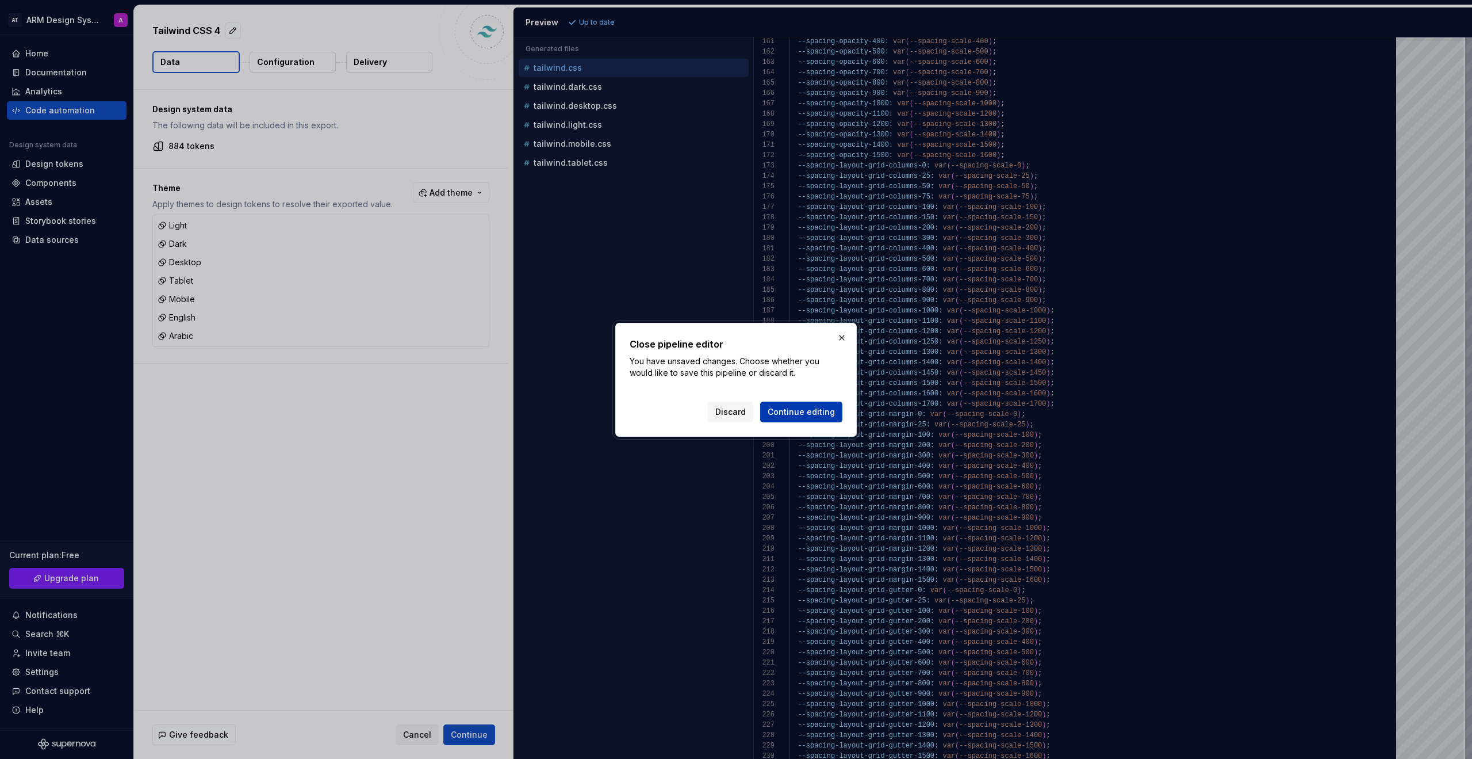
click at [805, 412] on span "Continue editing" at bounding box center [801, 412] width 67 height 12
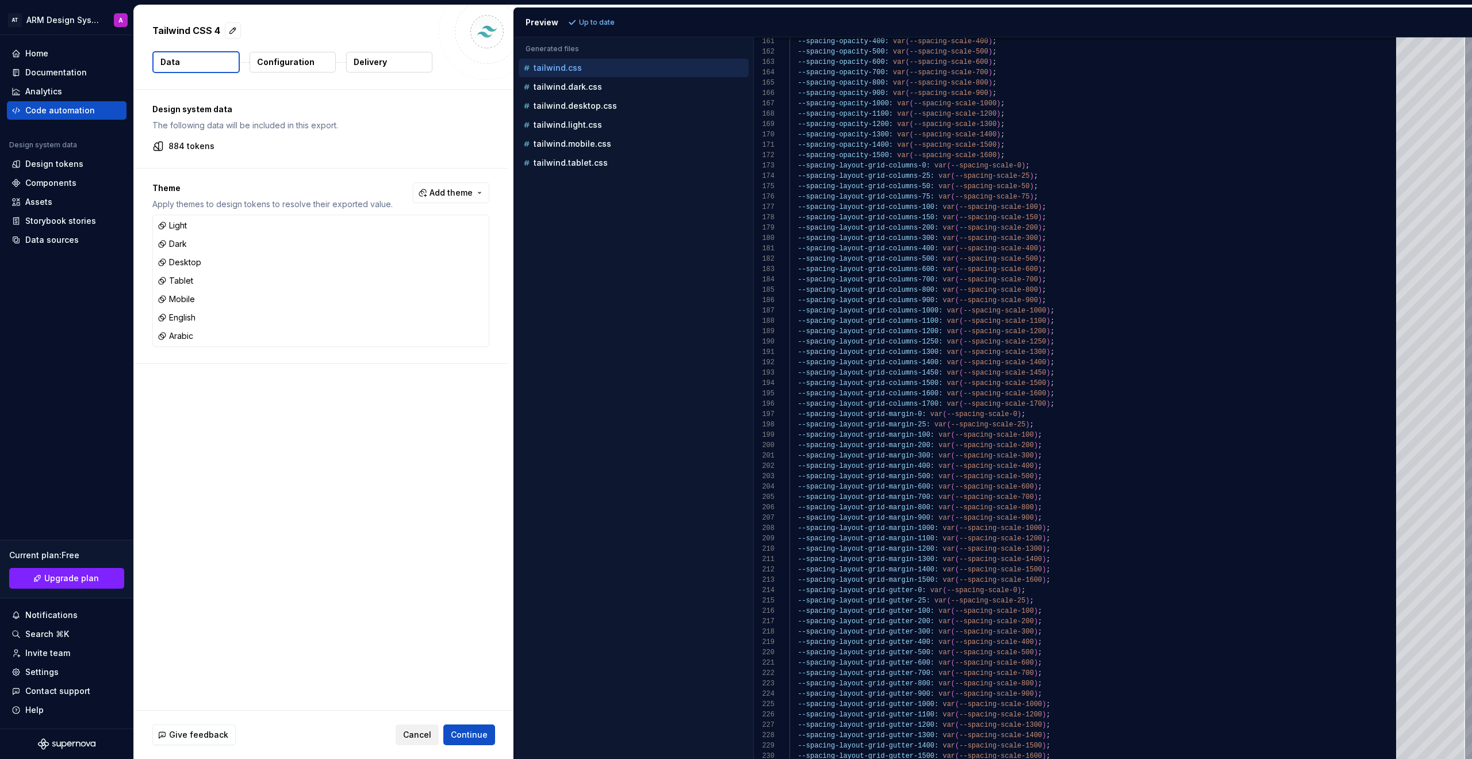
click at [431, 735] on span "Cancel" at bounding box center [417, 735] width 28 height 12
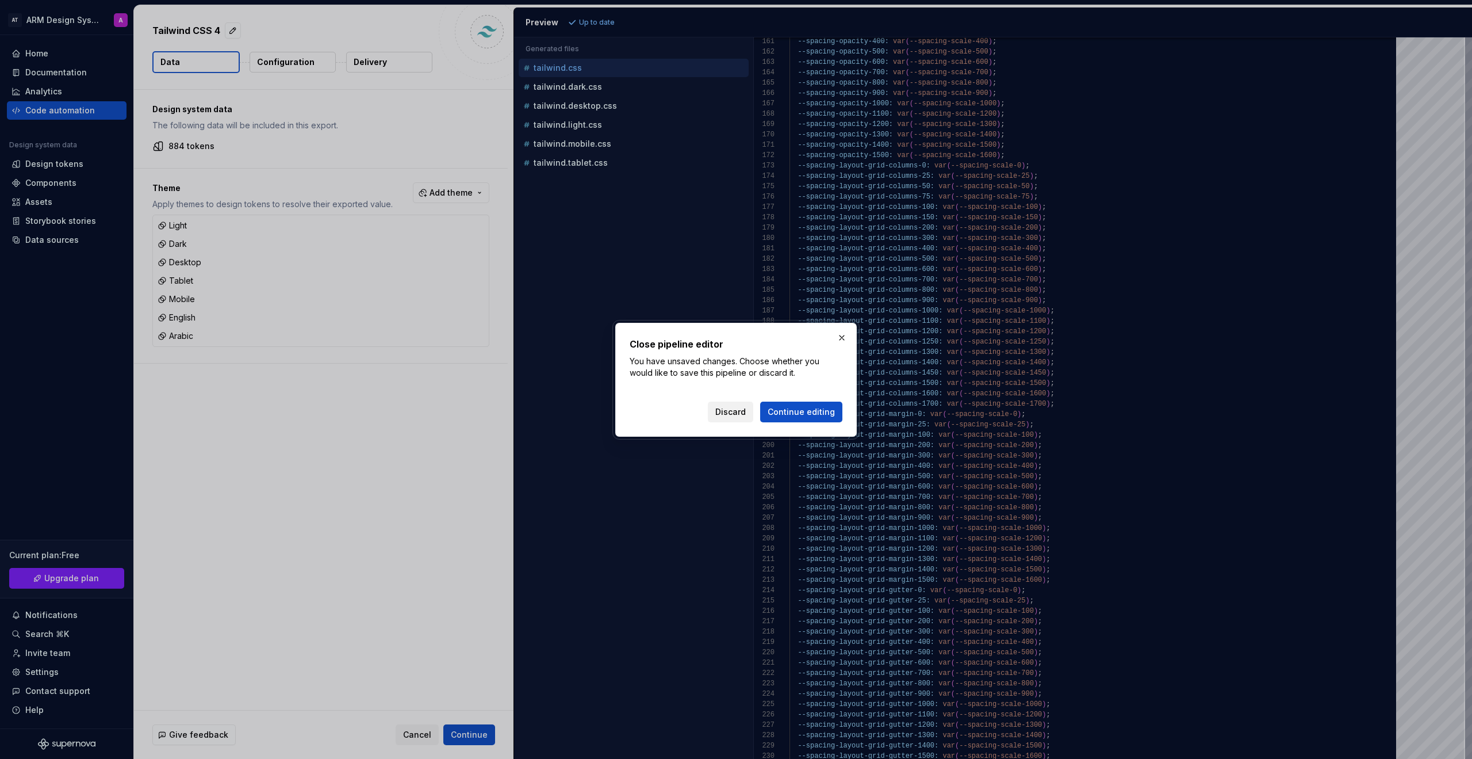
click at [746, 409] on span "Discard" at bounding box center [730, 412] width 30 height 12
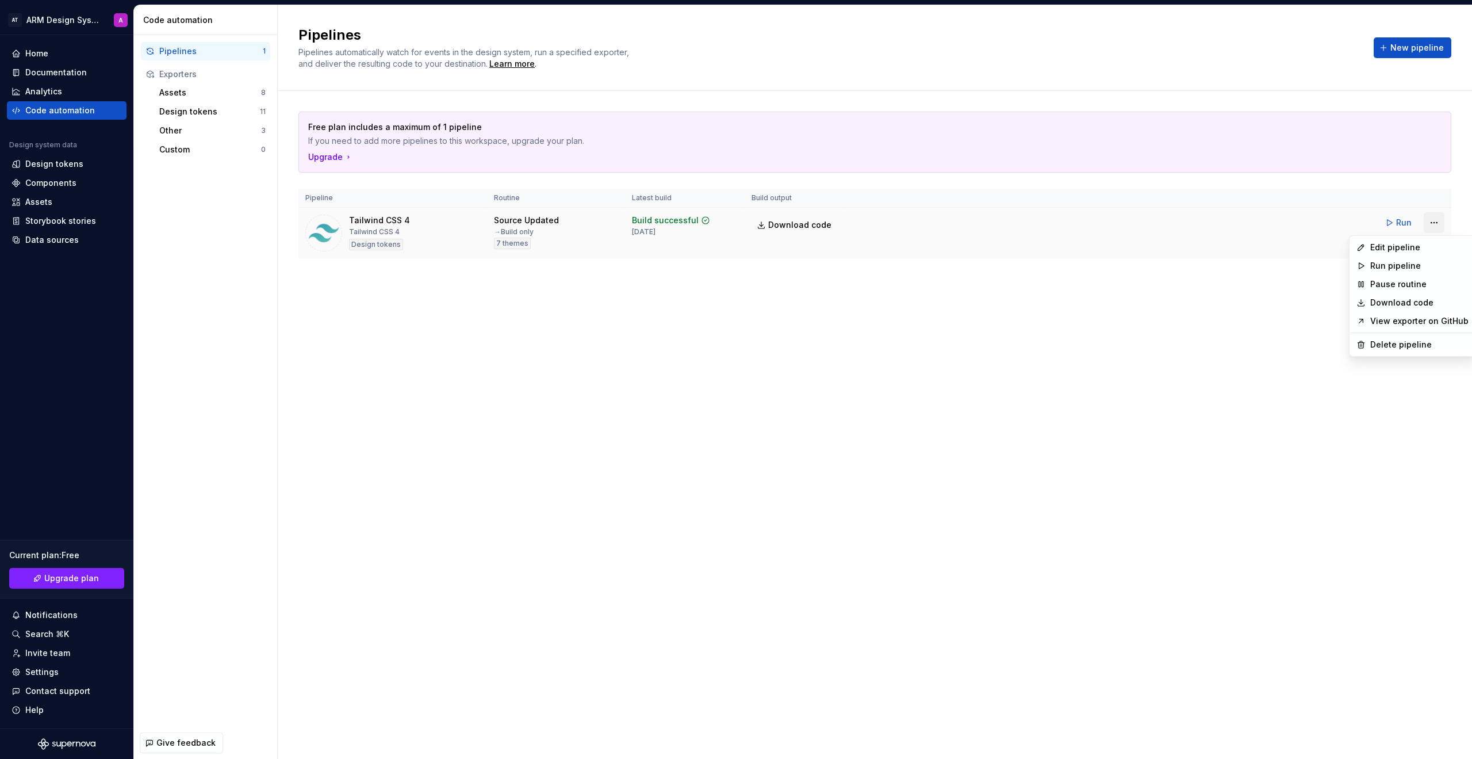
click at [1437, 223] on html "AT ARM Design System A Home Documentation Analytics Code automation Design syst…" at bounding box center [736, 379] width 1472 height 759
click at [1433, 345] on div "Delete pipeline" at bounding box center [1419, 345] width 98 height 12
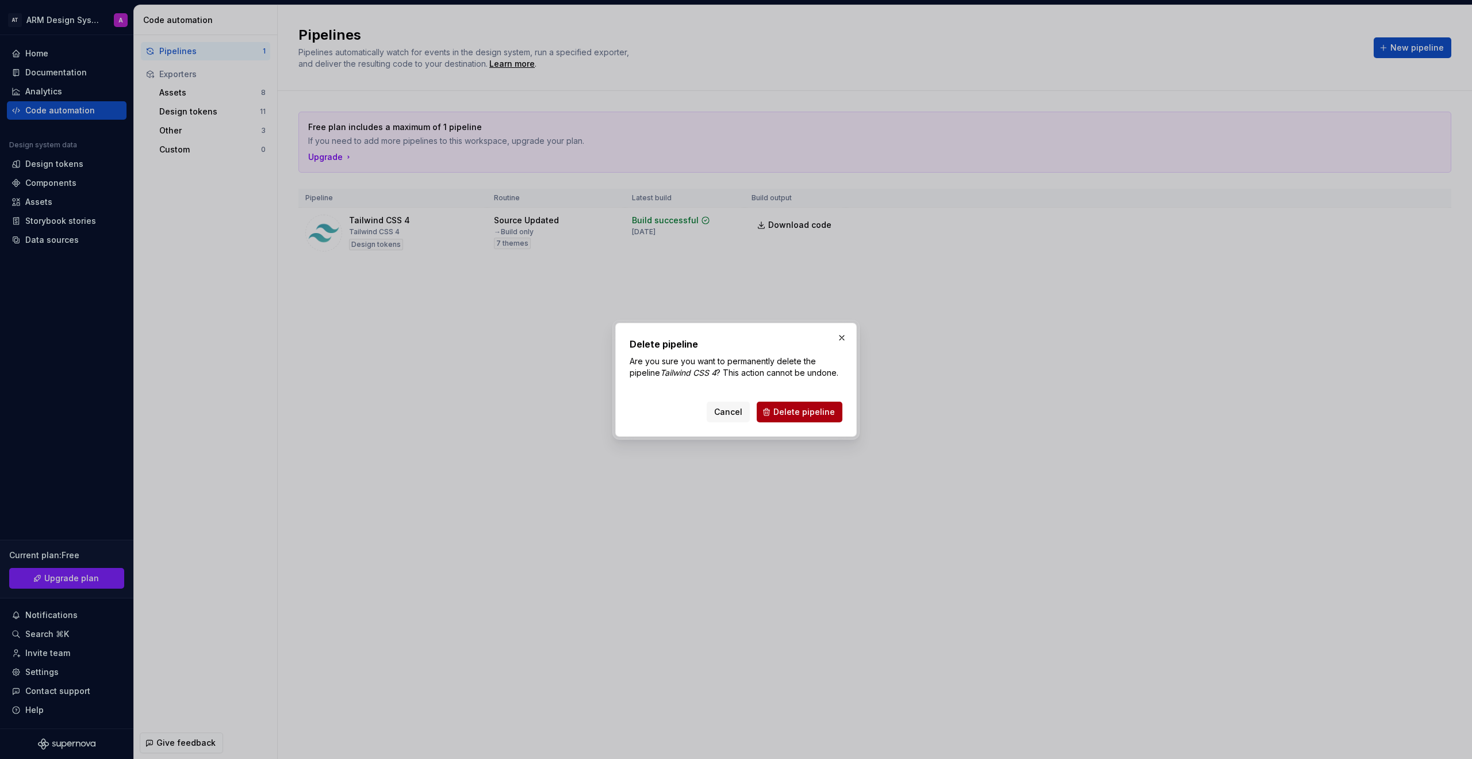
click at [804, 418] on button "Delete pipeline" at bounding box center [800, 411] width 86 height 21
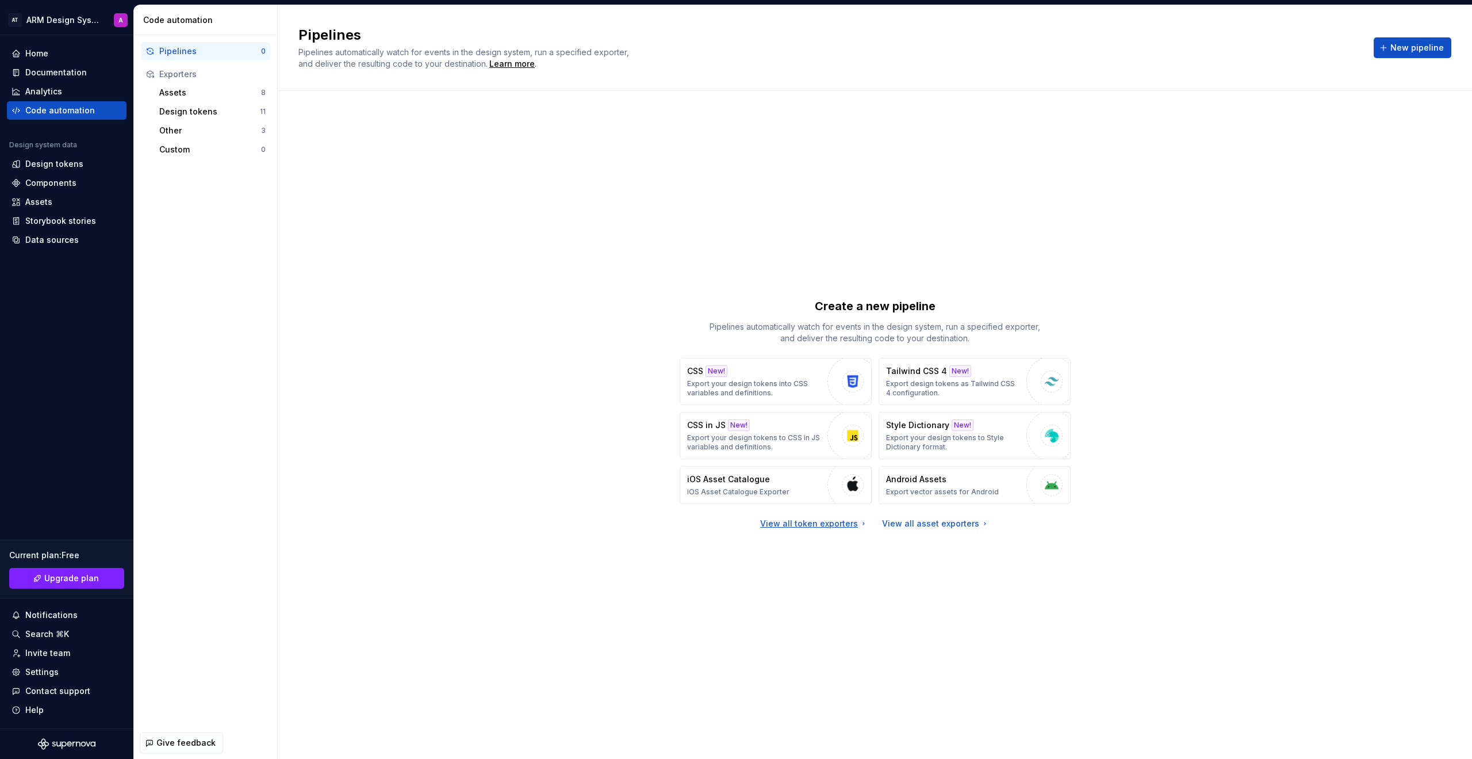
click at [822, 528] on div "View all token exporters" at bounding box center [814, 524] width 108 height 12
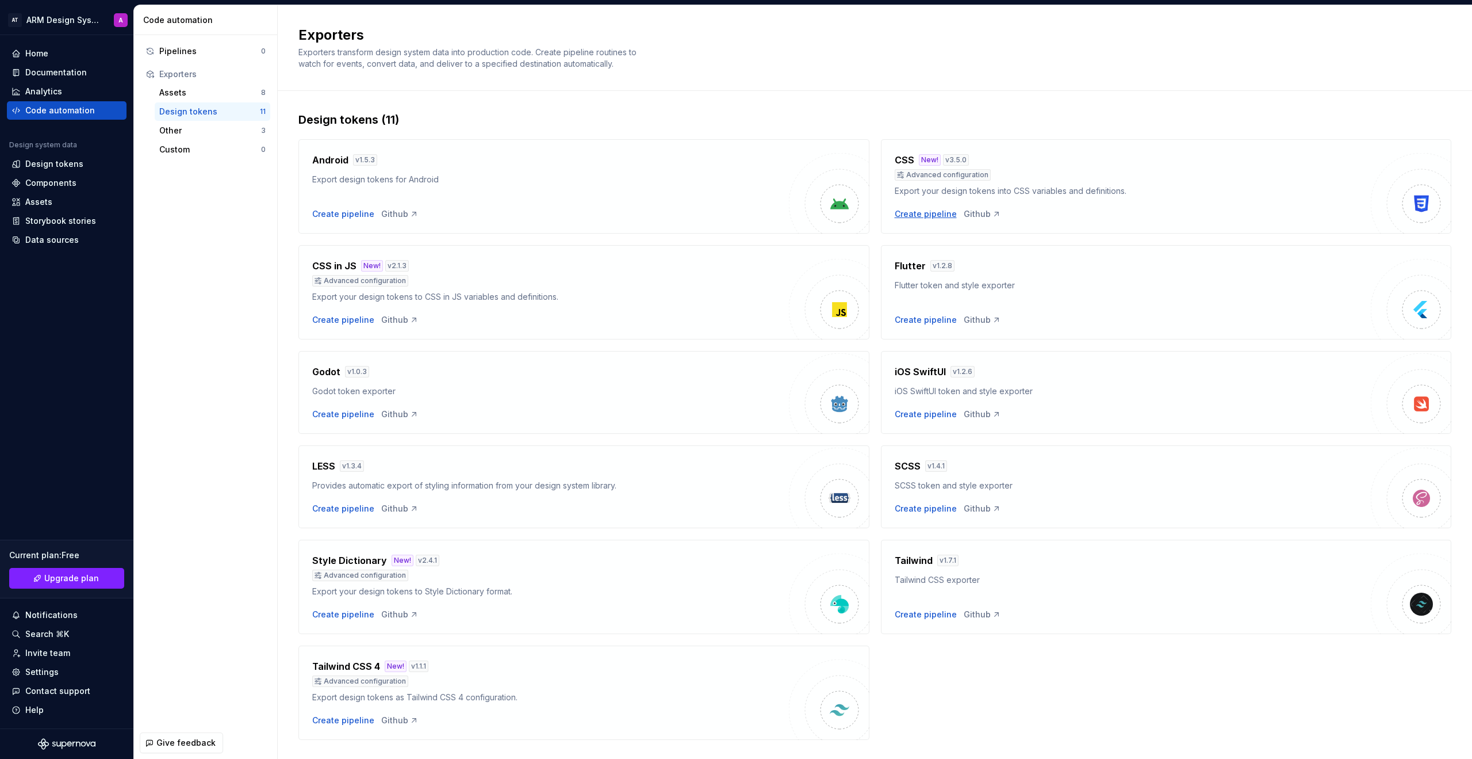
click at [918, 217] on div "Create pipeline" at bounding box center [926, 214] width 62 height 12
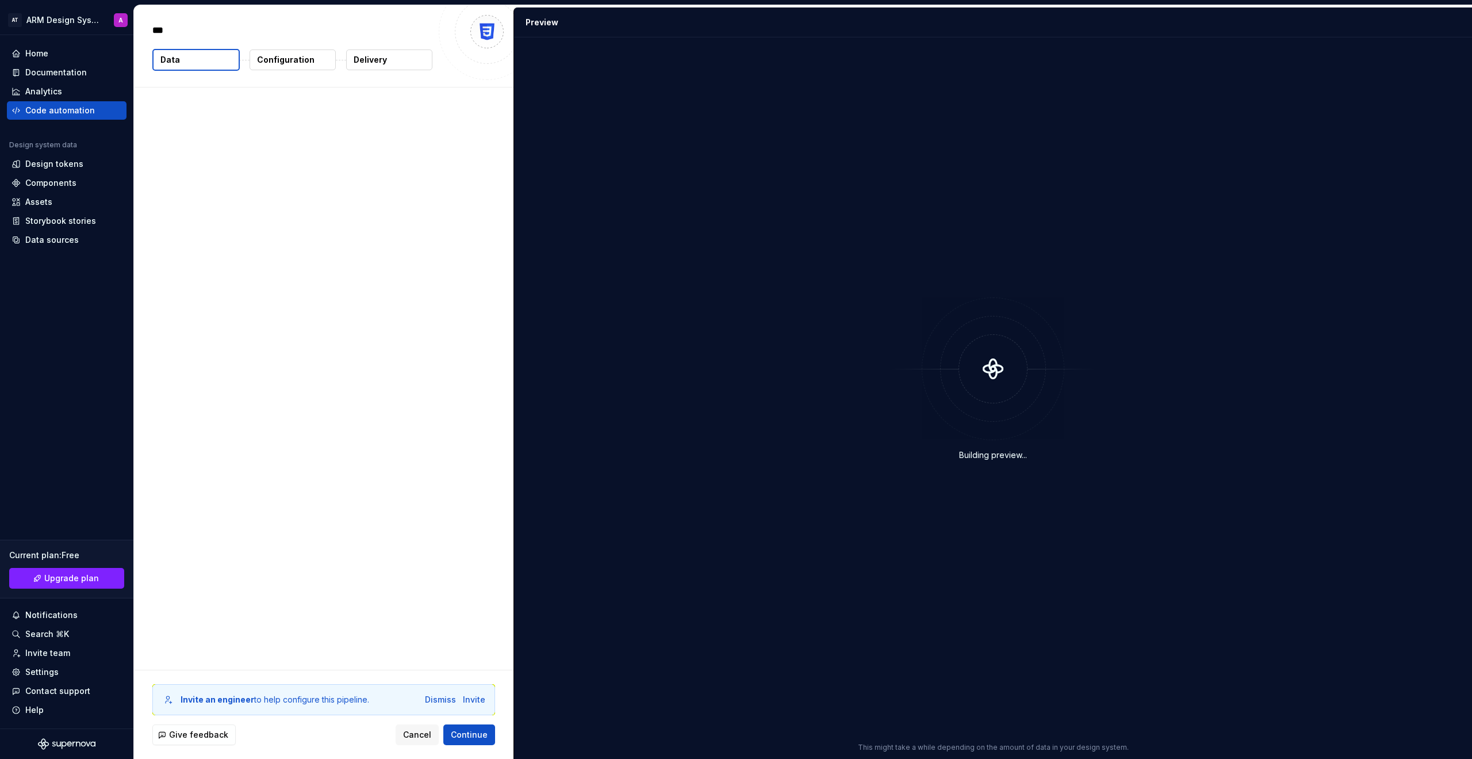
type textarea "*"
click at [461, 185] on button "Add theme" at bounding box center [451, 192] width 76 height 21
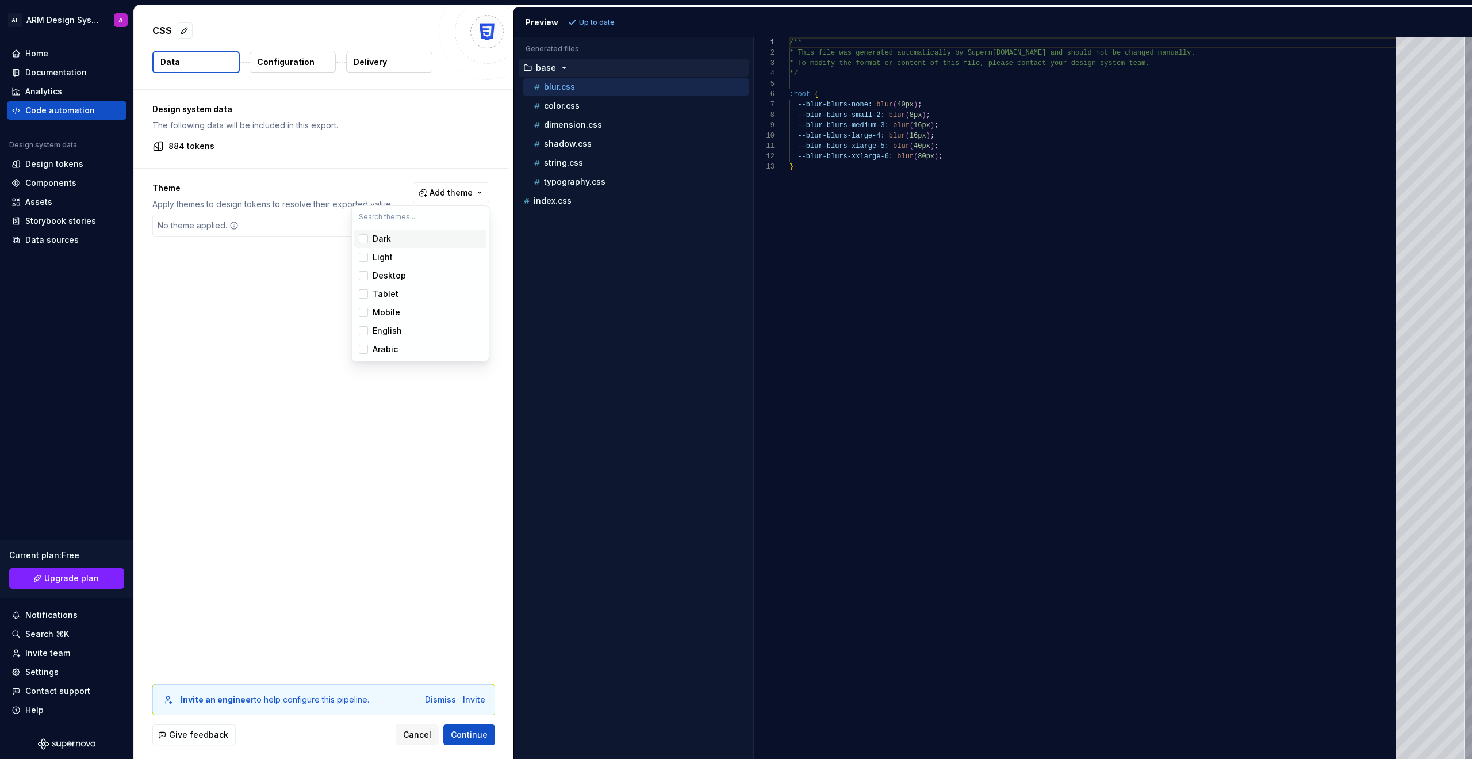
click at [365, 242] on div "Suggestions" at bounding box center [363, 238] width 9 height 9
click at [362, 255] on div "Suggestions" at bounding box center [363, 256] width 9 height 9
click at [367, 280] on div "Suggestions" at bounding box center [363, 275] width 9 height 9
click at [365, 286] on span "Tablet" at bounding box center [420, 294] width 132 height 18
click at [362, 309] on div "Suggestions" at bounding box center [363, 312] width 9 height 9
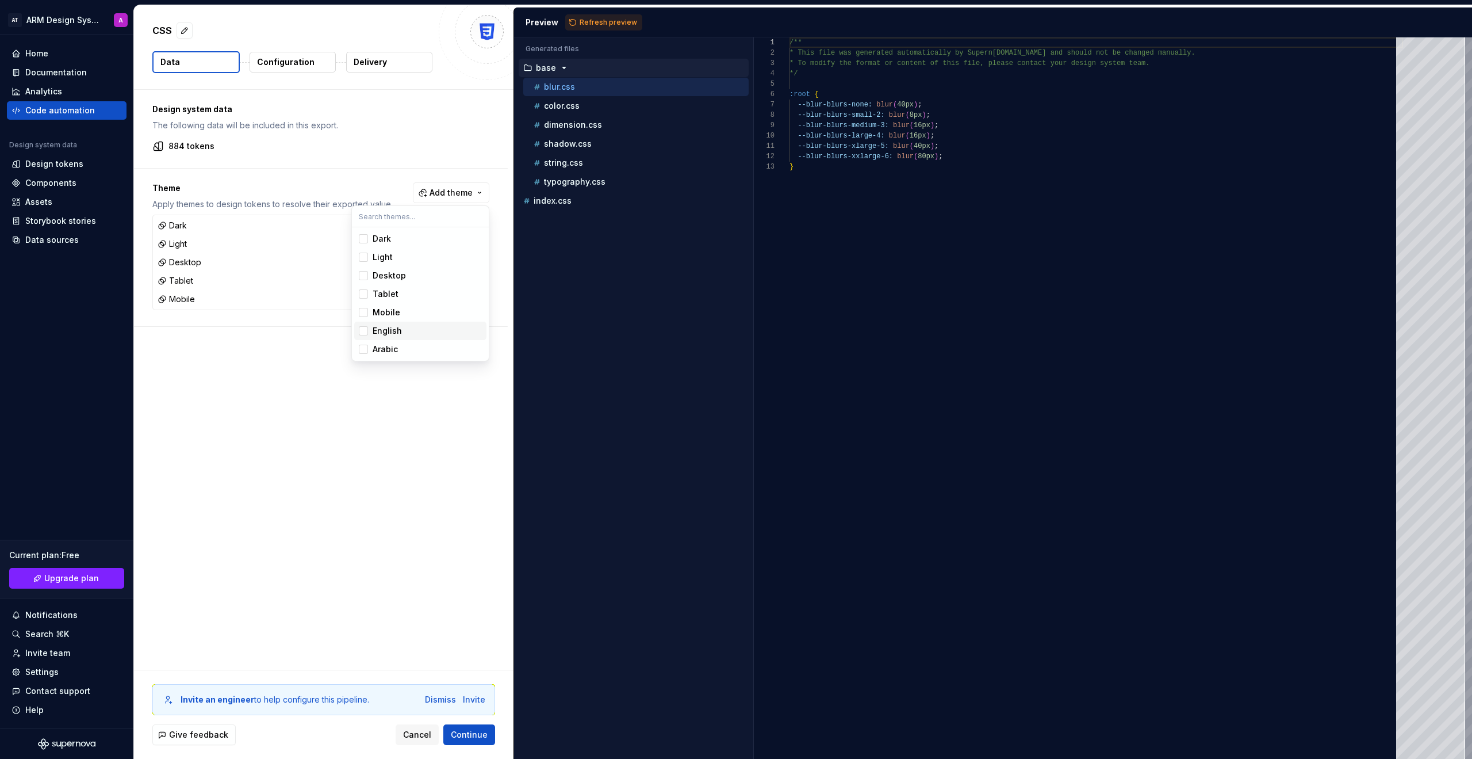
click at [366, 330] on div "Suggestions" at bounding box center [363, 330] width 9 height 9
click at [368, 353] on span "Arabic" at bounding box center [420, 349] width 132 height 18
click at [455, 587] on html "AT ARM Design System A Home Documentation Analytics Code automation Design syst…" at bounding box center [736, 379] width 1472 height 759
click at [480, 740] on span "Continue" at bounding box center [469, 735] width 37 height 12
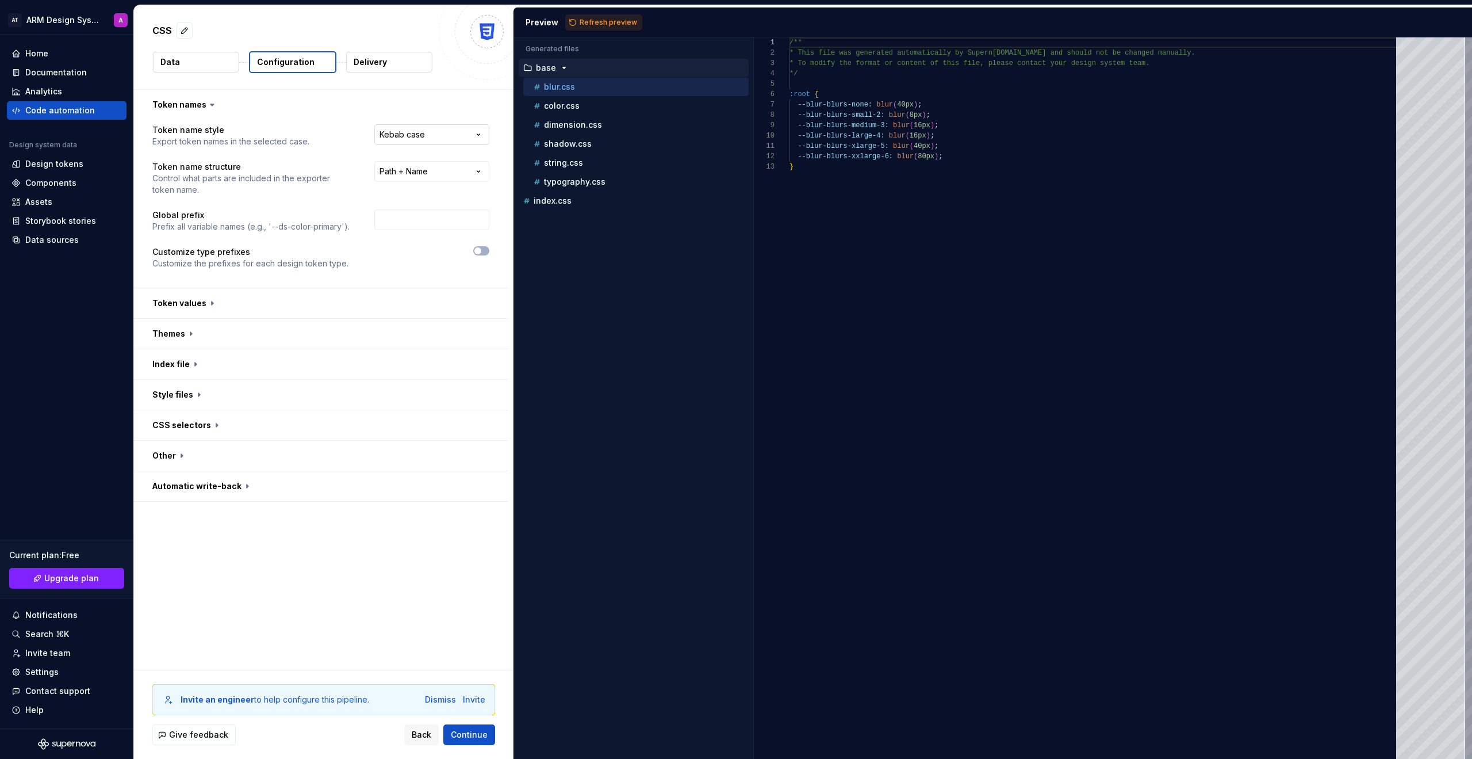
click at [364, 134] on html "**********" at bounding box center [736, 379] width 1472 height 759
click at [449, 94] on html "**********" at bounding box center [736, 379] width 1472 height 759
click at [454, 216] on input "text" at bounding box center [431, 219] width 115 height 21
click at [592, 22] on span "Refresh preview" at bounding box center [609, 22] width 58 height 9
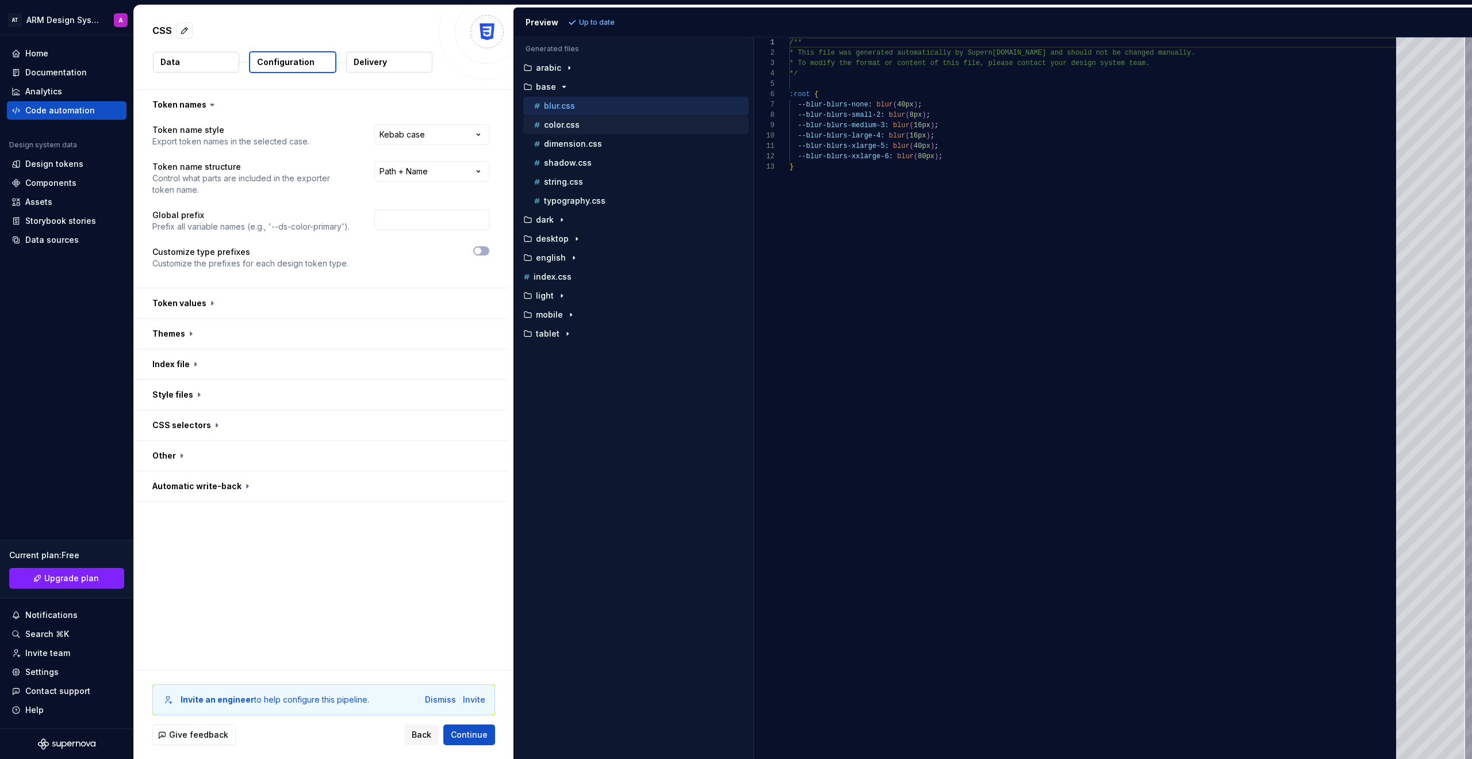
click at [585, 121] on div "color.css" at bounding box center [639, 125] width 217 height 12
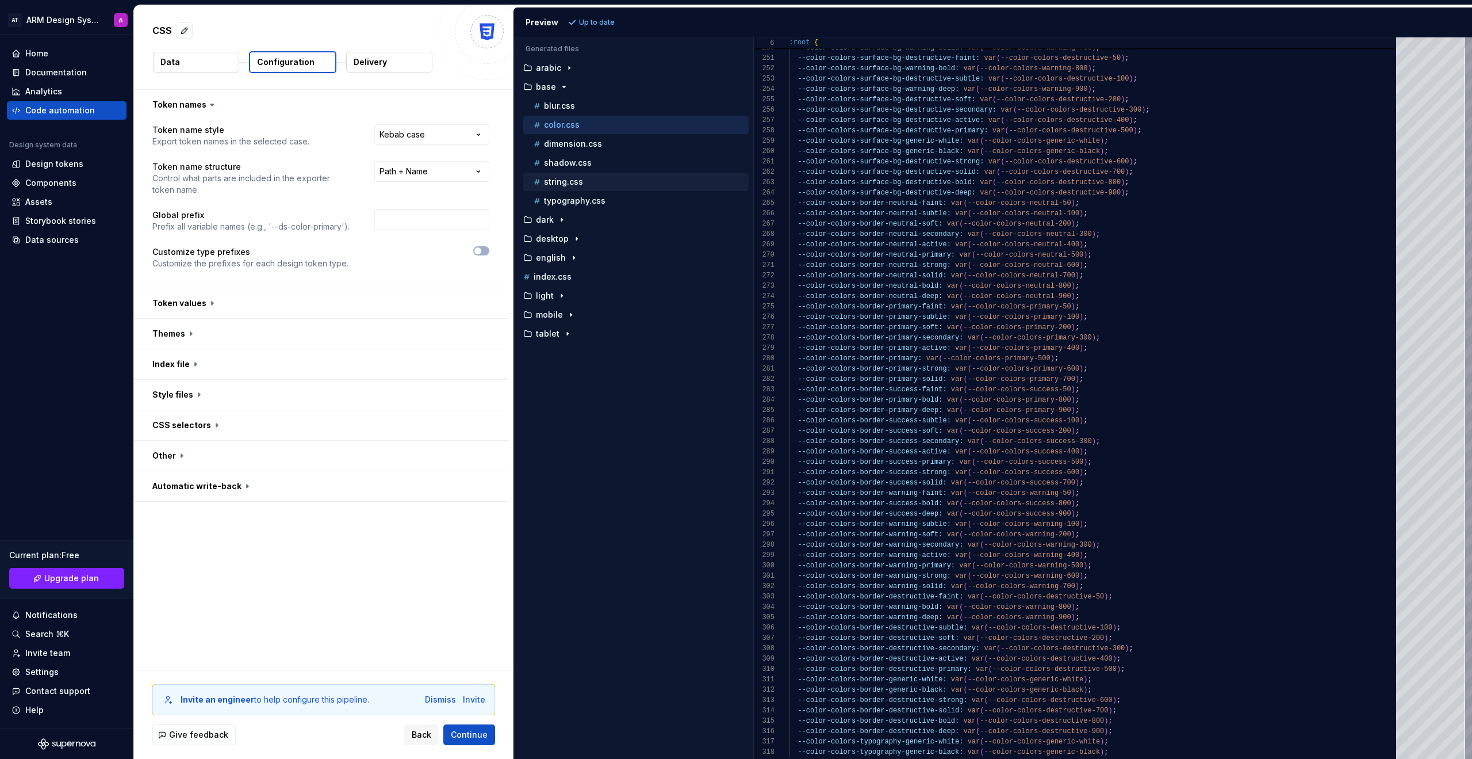
click at [588, 185] on div "string.css" at bounding box center [639, 182] width 217 height 12
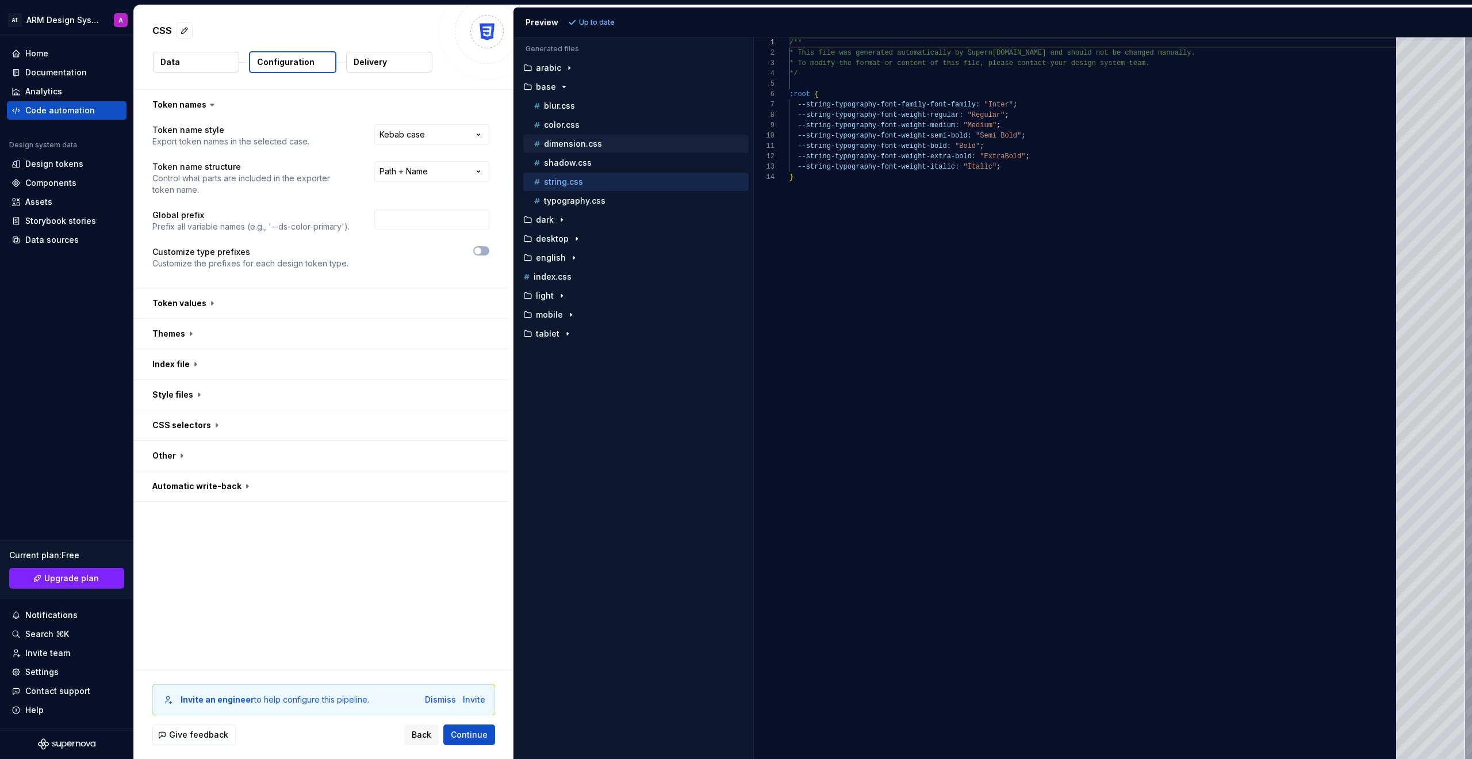
click at [598, 146] on p "dimension.css" at bounding box center [573, 143] width 58 height 9
type textarea "**********"
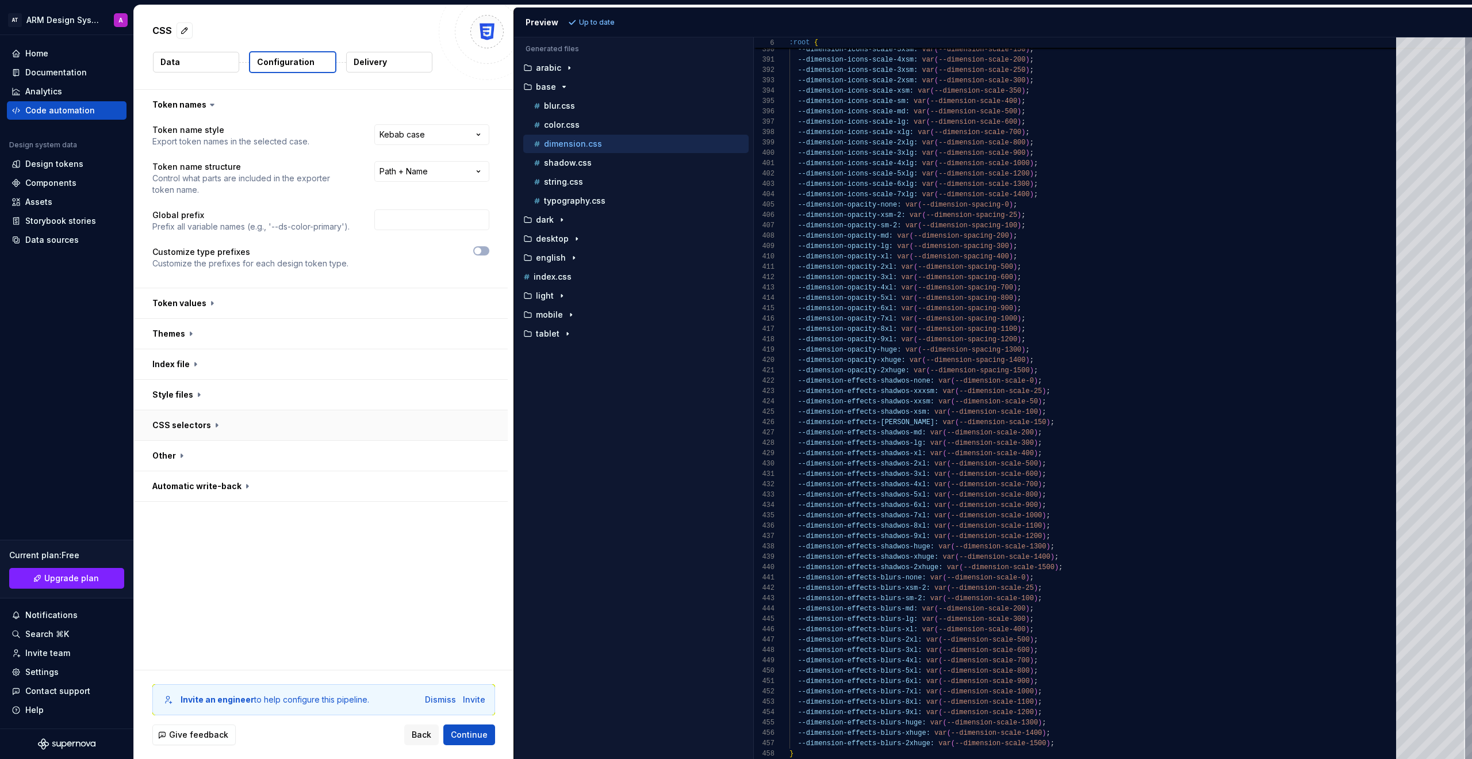
click at [217, 426] on button "button" at bounding box center [321, 425] width 374 height 30
click at [217, 426] on icon at bounding box center [217, 425] width 12 height 12
click at [414, 733] on span "Back" at bounding box center [422, 735] width 20 height 12
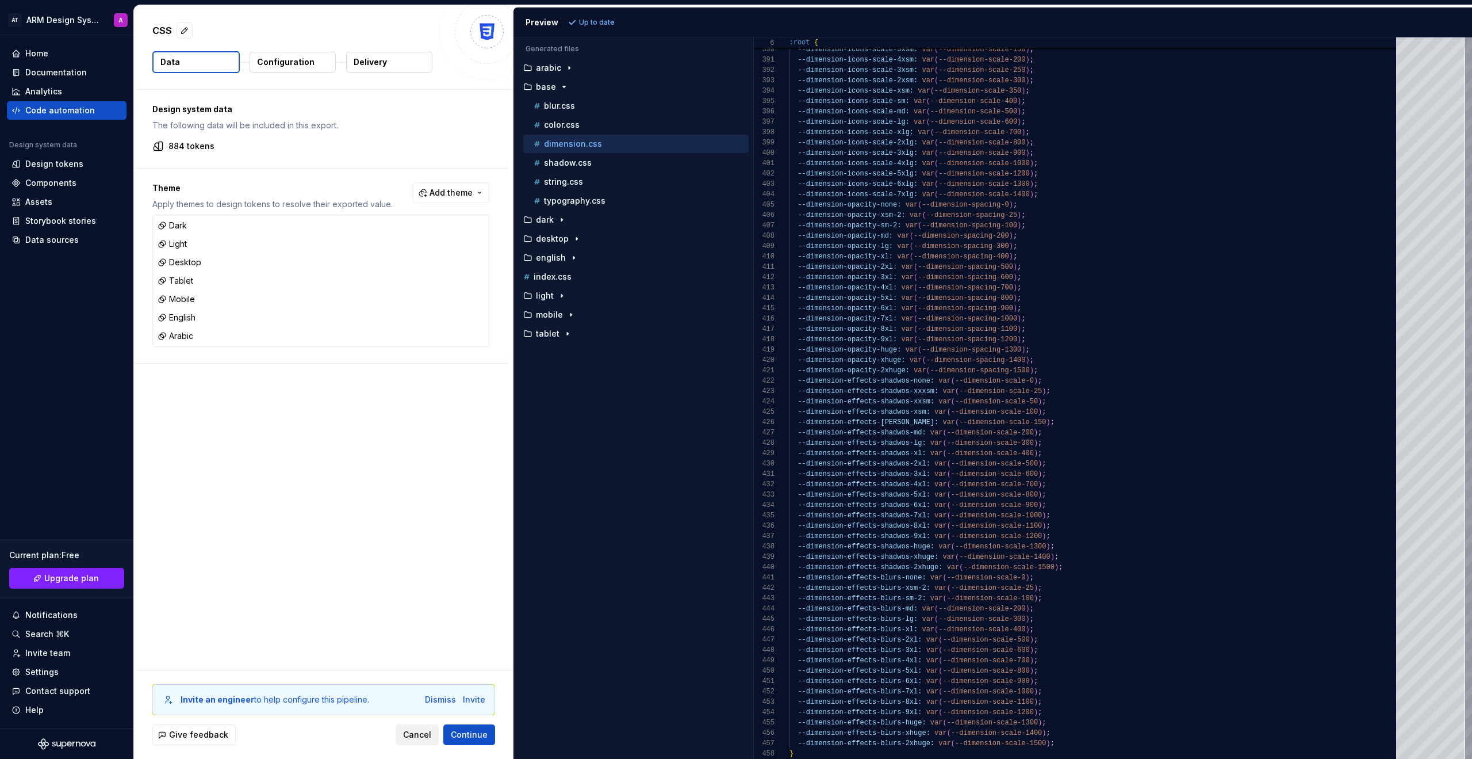
click at [414, 733] on span "Cancel" at bounding box center [417, 735] width 28 height 12
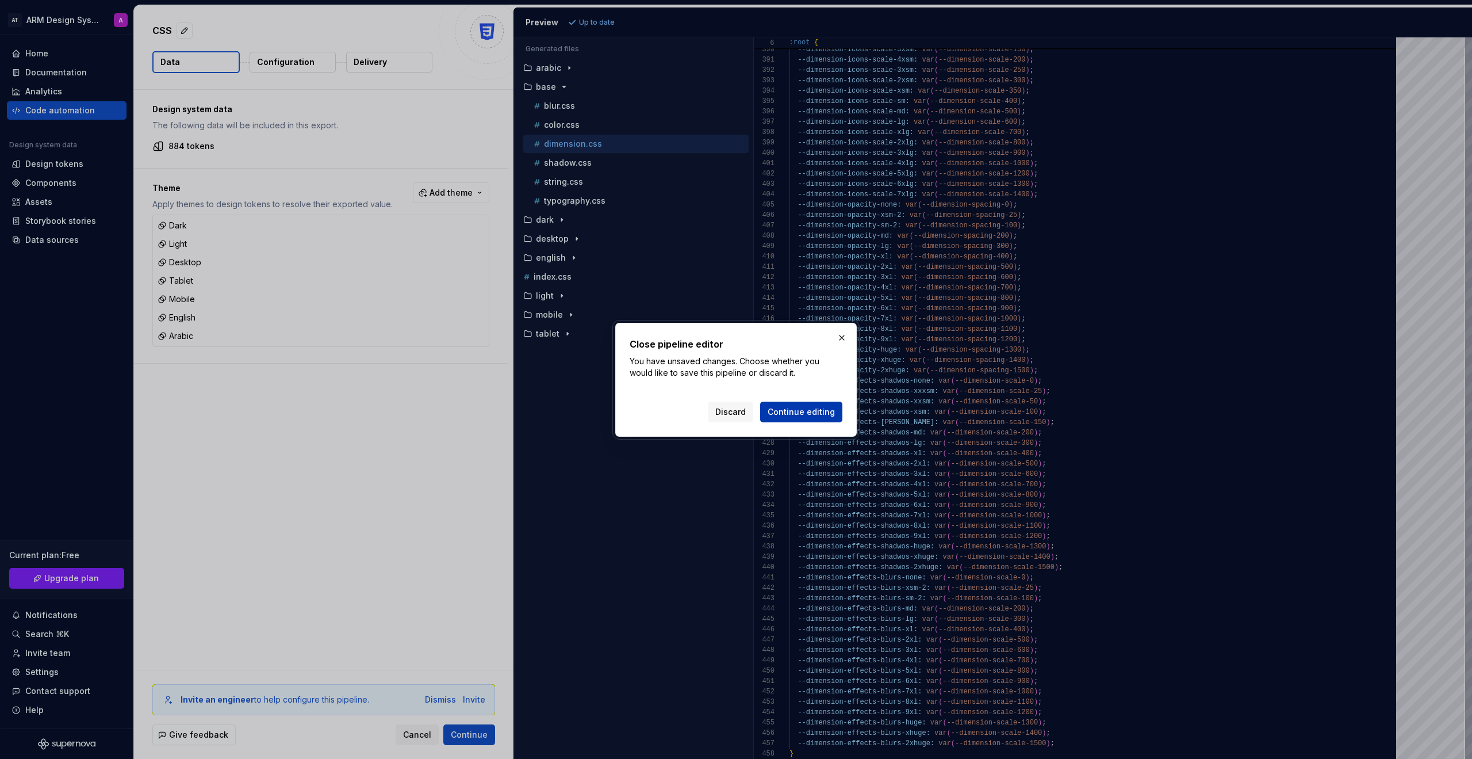
click at [800, 414] on span "Continue editing" at bounding box center [801, 412] width 67 height 12
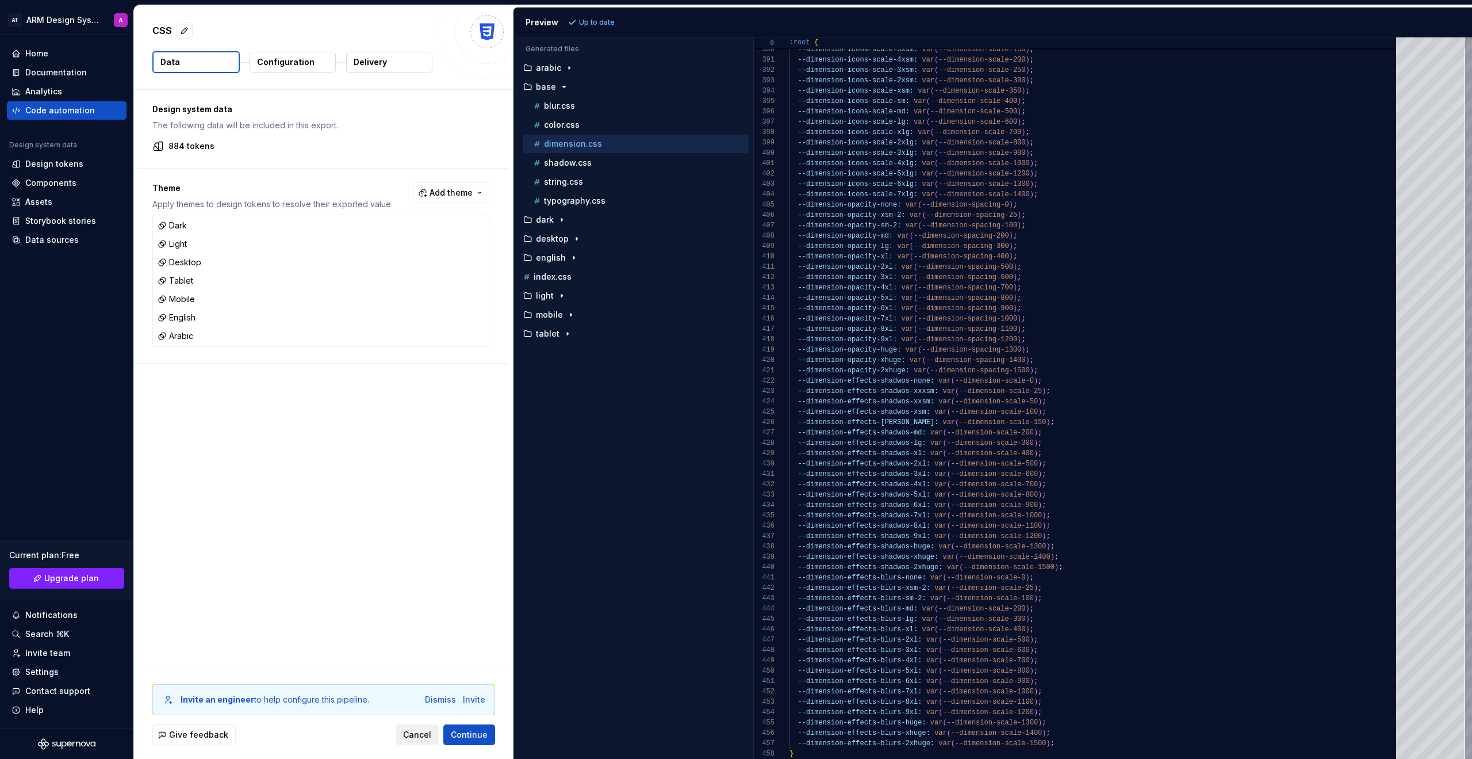
click at [416, 731] on span "Cancel" at bounding box center [417, 735] width 28 height 12
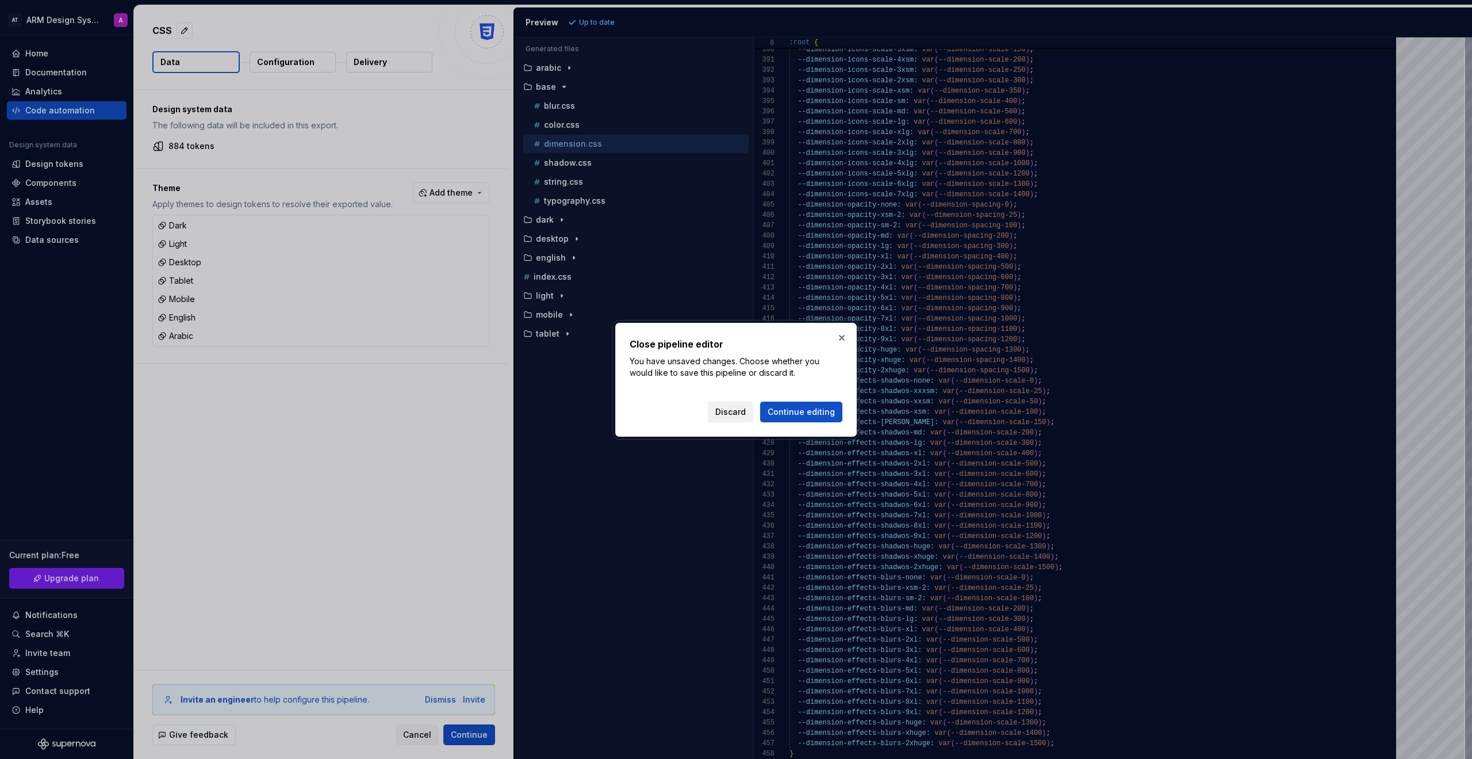
click at [750, 410] on button "Discard" at bounding box center [730, 411] width 45 height 21
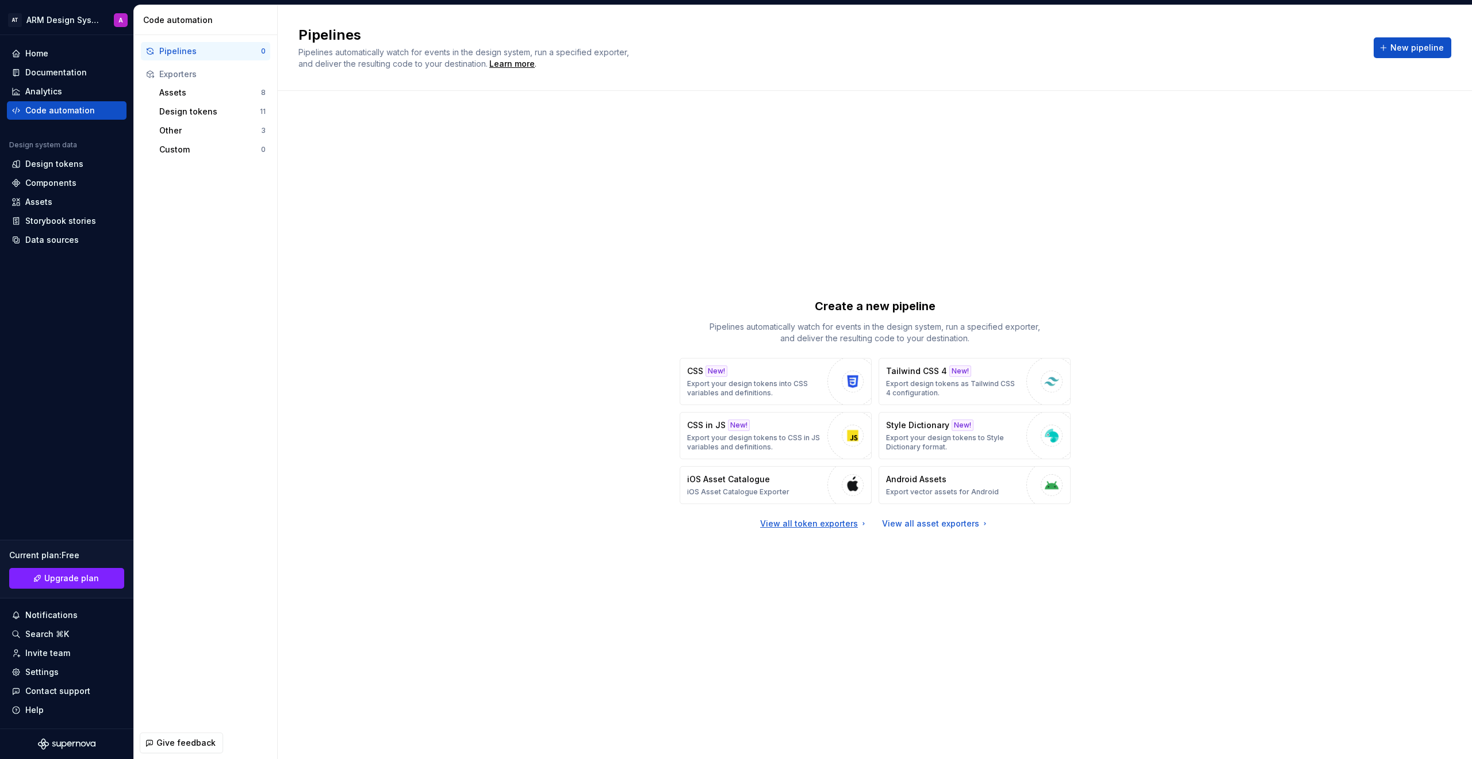
click at [829, 528] on div "View all token exporters" at bounding box center [814, 524] width 108 height 12
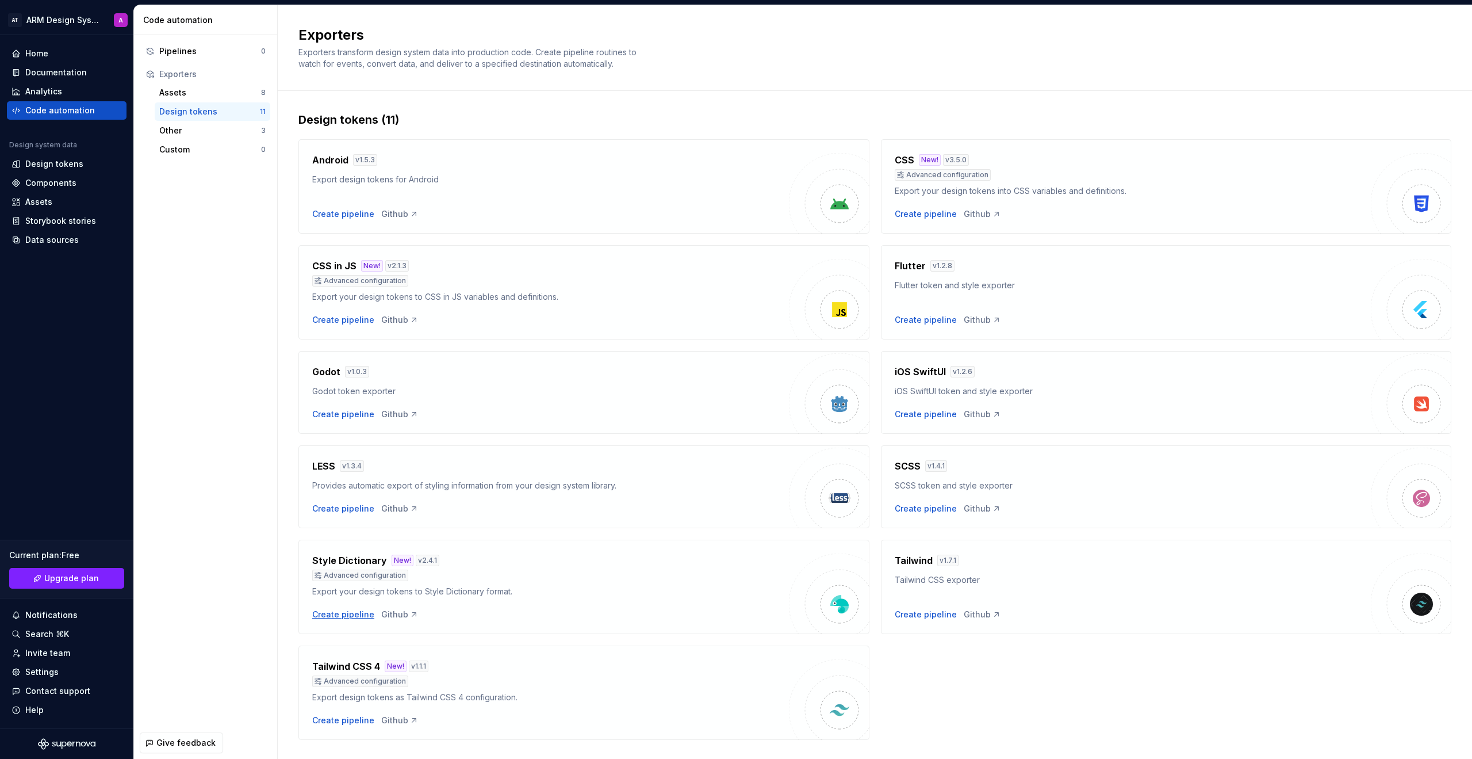
click at [349, 618] on div "Create pipeline" at bounding box center [343, 614] width 62 height 12
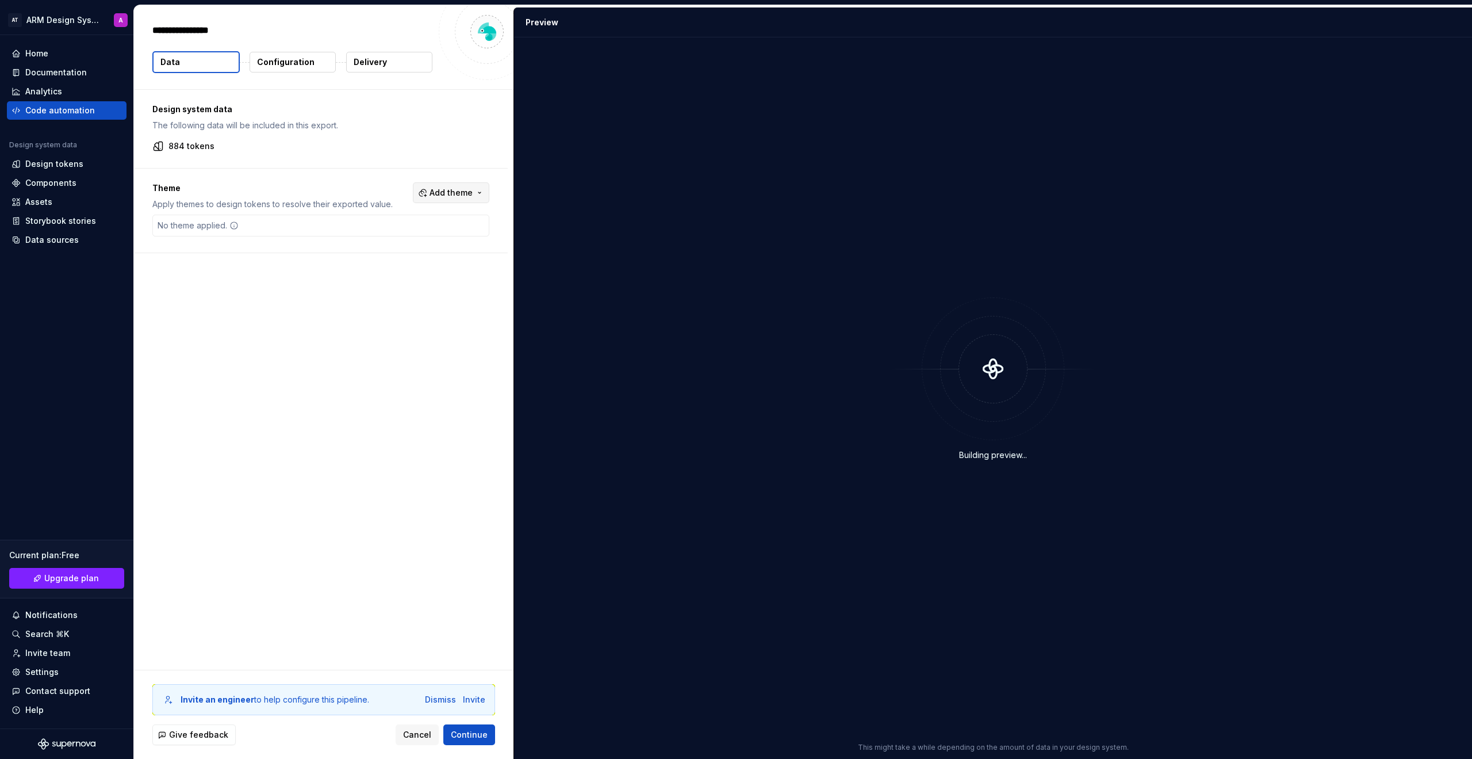
click at [466, 185] on button "Add theme" at bounding box center [451, 192] width 76 height 21
click at [381, 243] on div "Dark" at bounding box center [382, 239] width 18 height 12
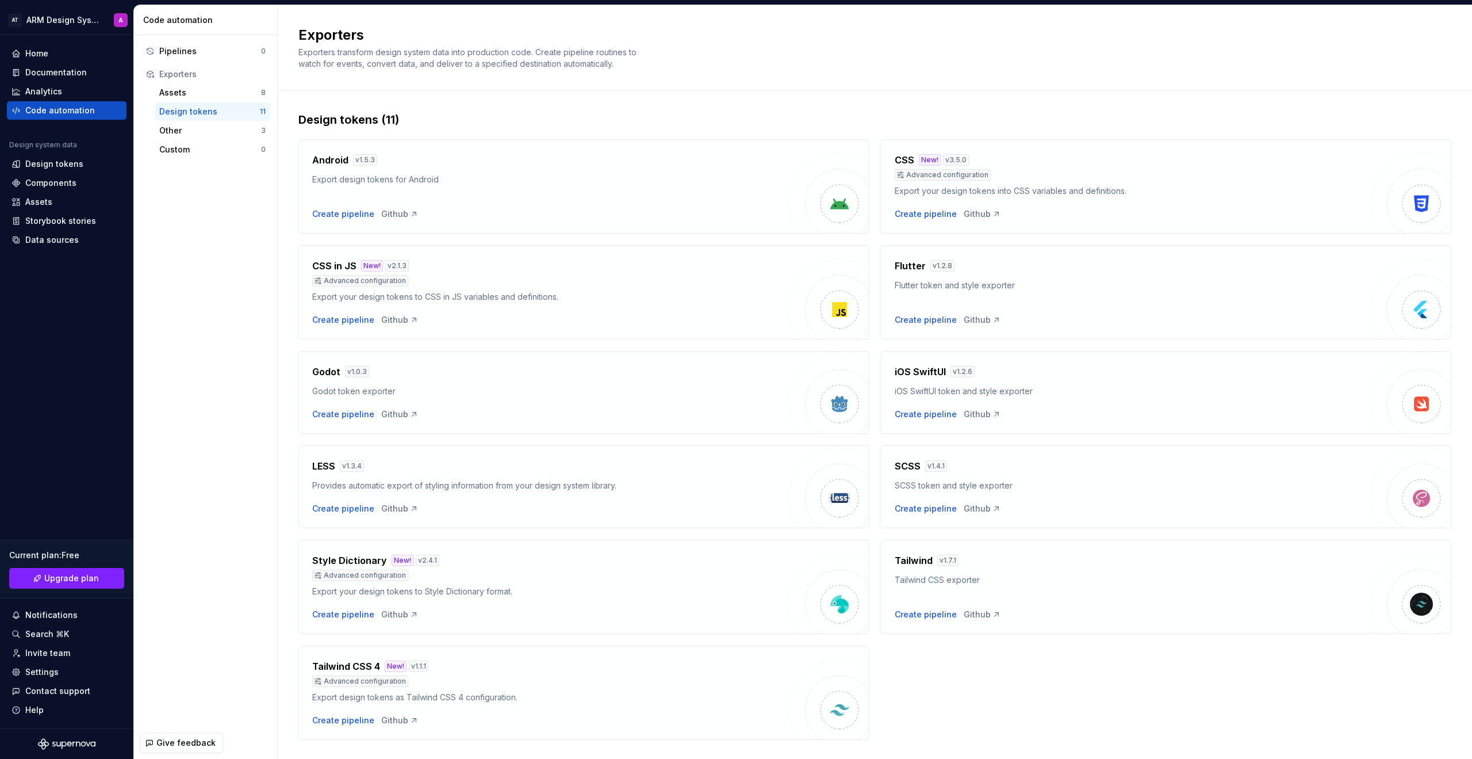
scroll to position [25, 0]
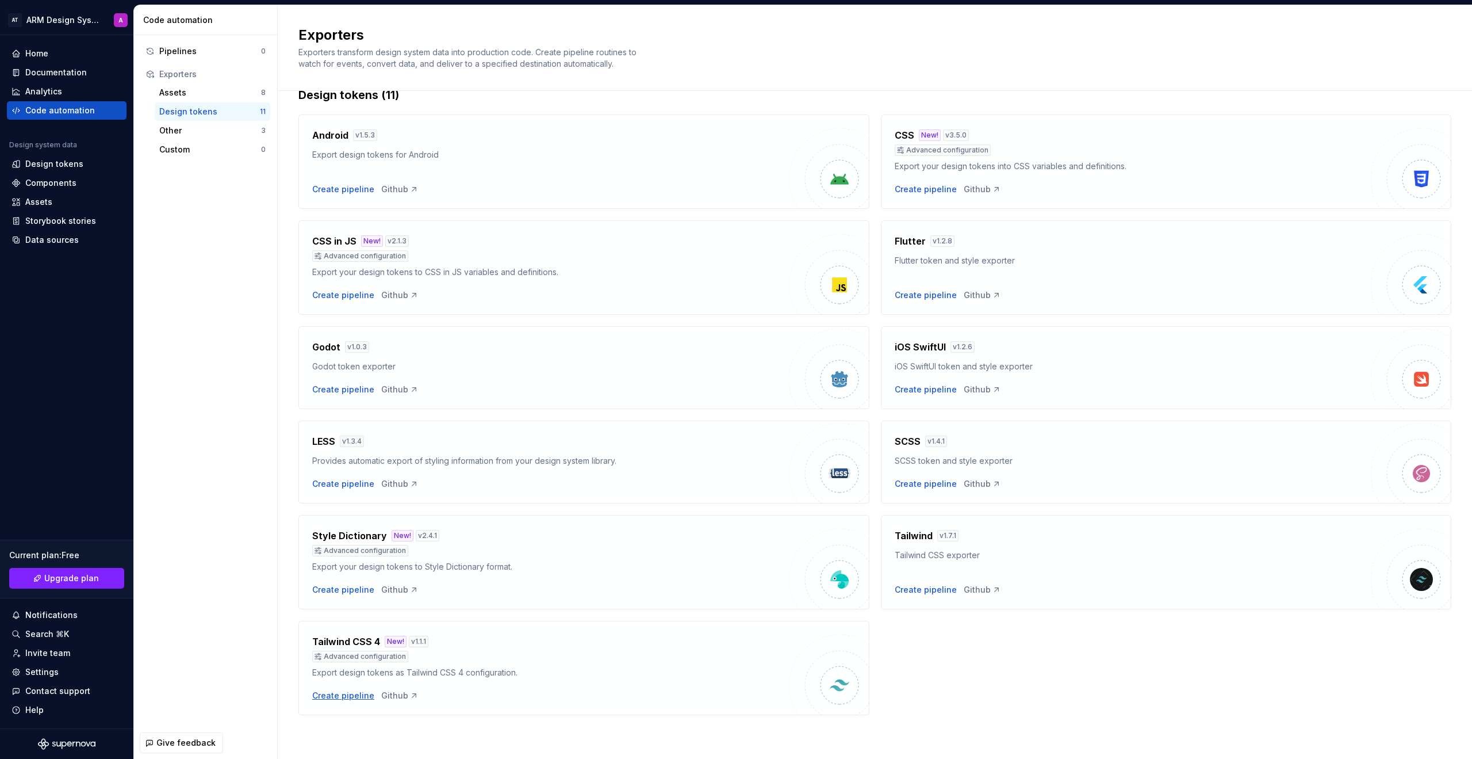
click at [352, 694] on div "Create pipeline" at bounding box center [343, 696] width 62 height 12
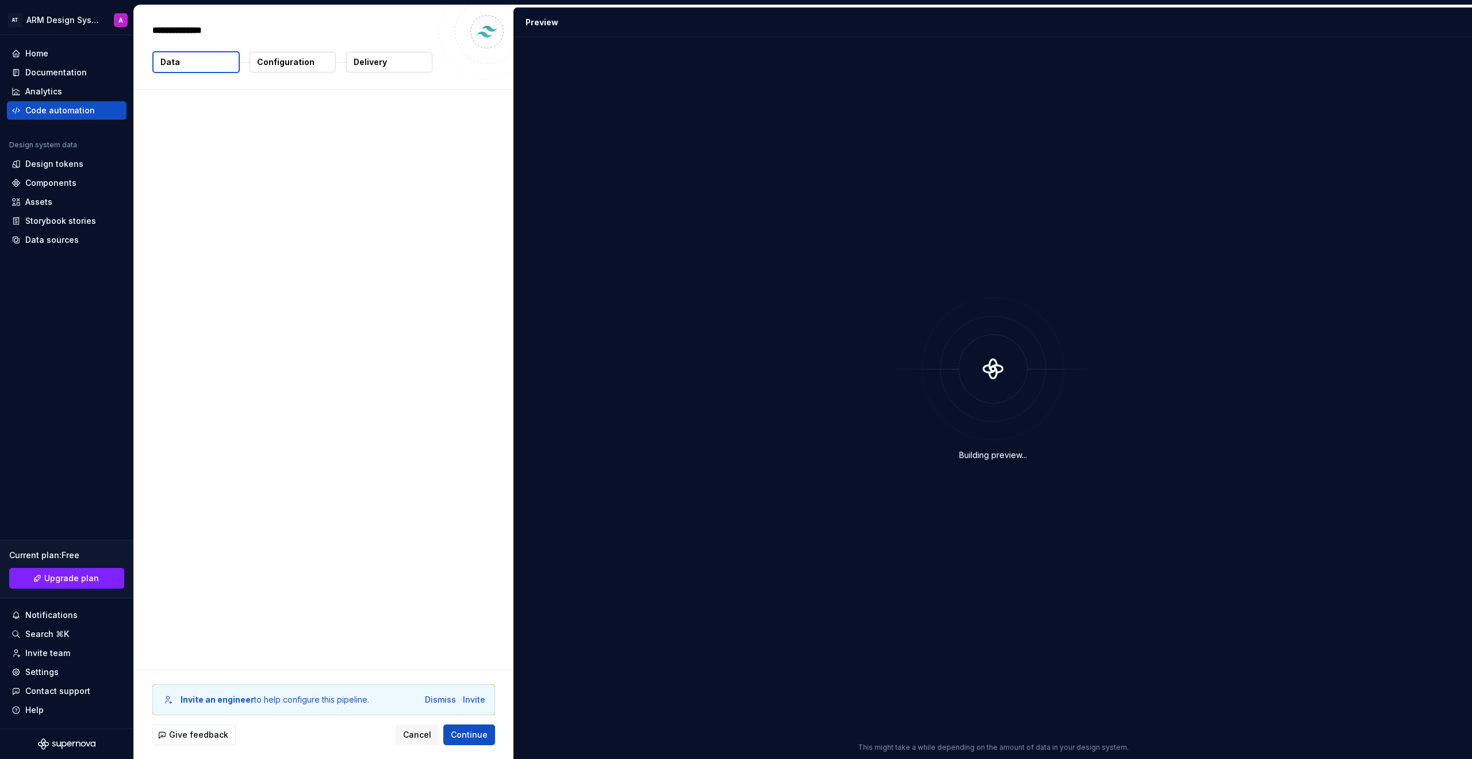
type textarea "*"
click at [467, 198] on span "Add theme" at bounding box center [451, 193] width 43 height 12
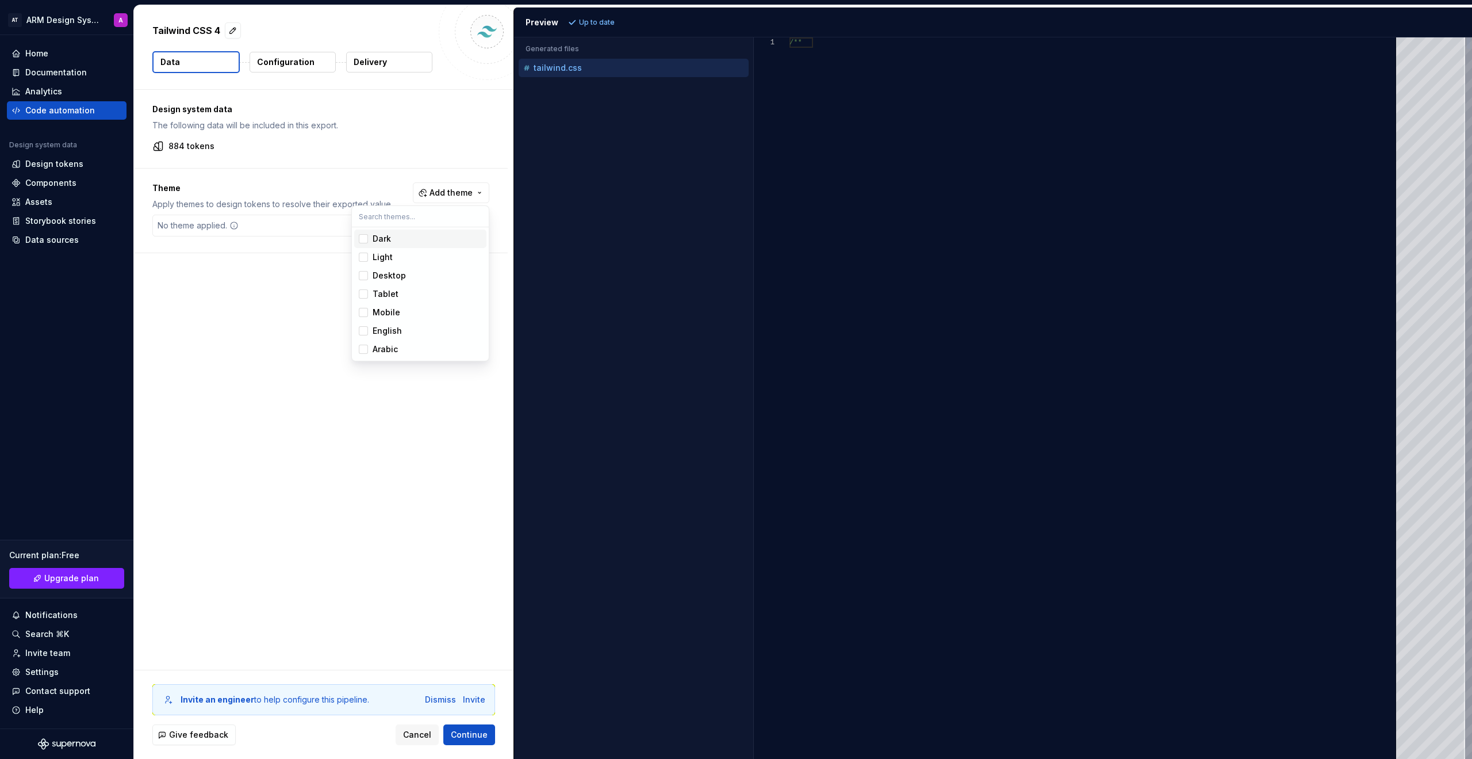
click at [368, 243] on span "Dark" at bounding box center [420, 238] width 132 height 18
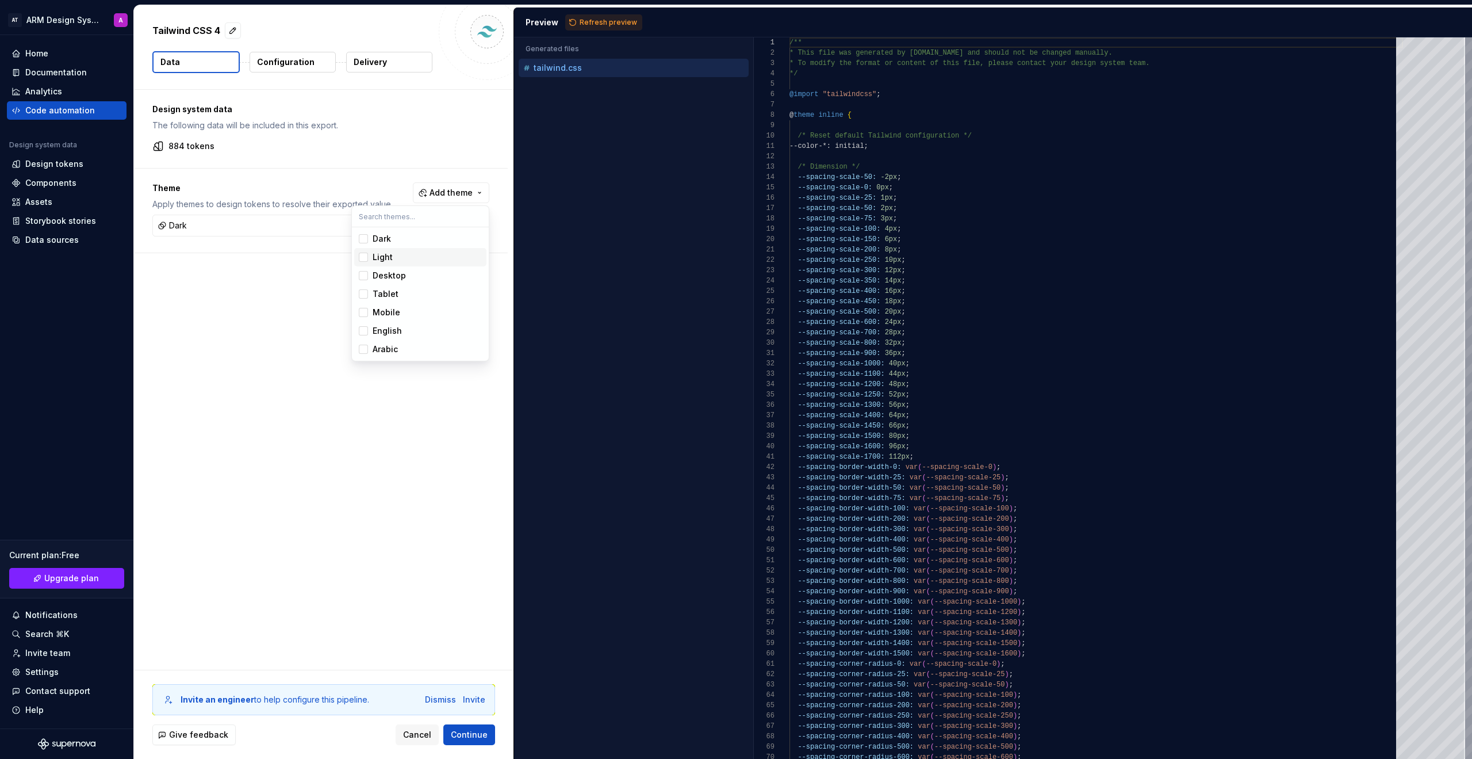
click at [367, 254] on div "Suggestions" at bounding box center [363, 256] width 9 height 9
click at [367, 275] on div "Suggestions" at bounding box center [363, 275] width 9 height 9
click at [361, 297] on div "Suggestions" at bounding box center [363, 293] width 9 height 9
click at [361, 311] on div "Suggestions" at bounding box center [363, 312] width 9 height 9
click at [363, 334] on div "Suggestions" at bounding box center [363, 330] width 9 height 9
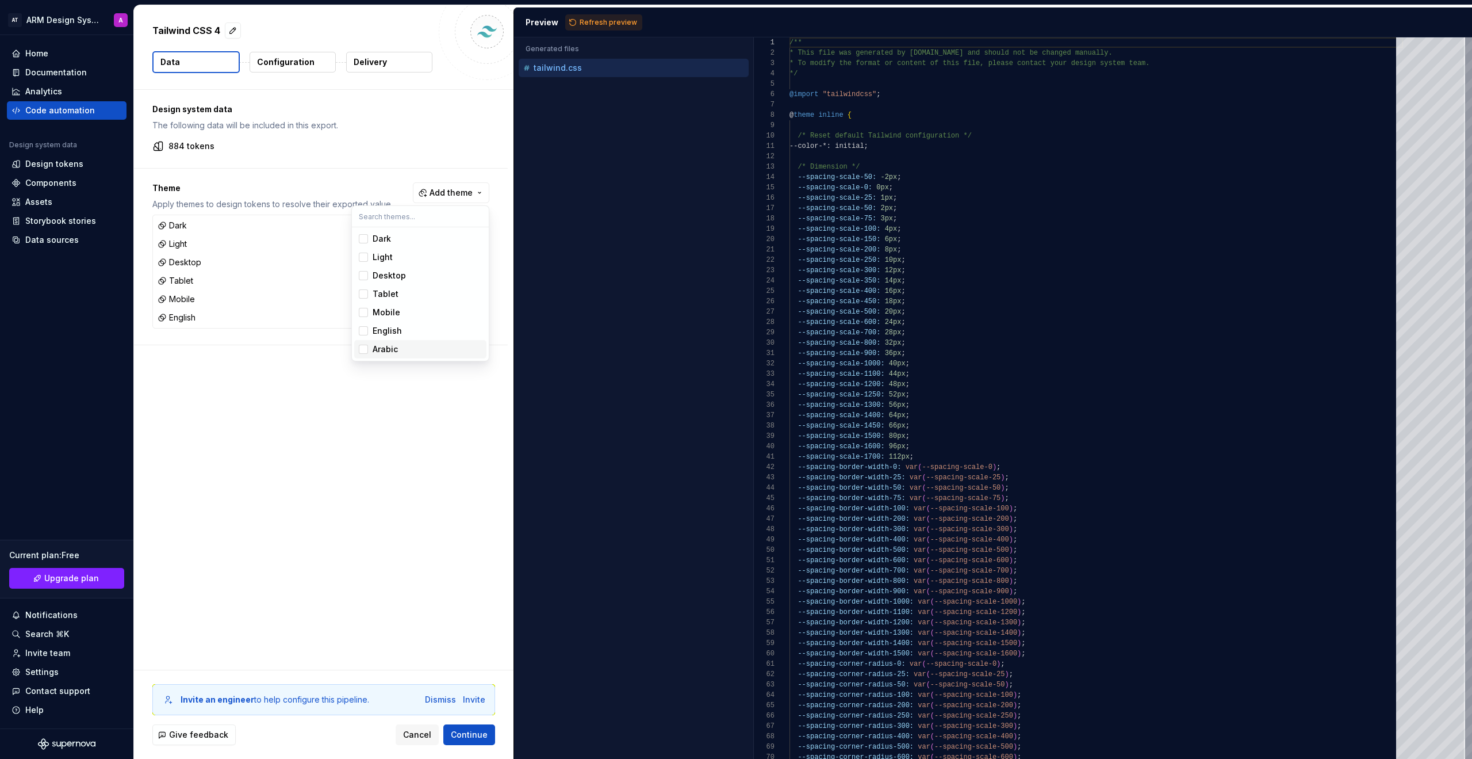
click at [364, 351] on div "Suggestions" at bounding box center [363, 348] width 9 height 9
click at [320, 152] on html "AT ARM Design System A Home Documentation Analytics Code automation Design syst…" at bounding box center [736, 379] width 1472 height 759
click at [471, 731] on span "Continue" at bounding box center [469, 735] width 37 height 12
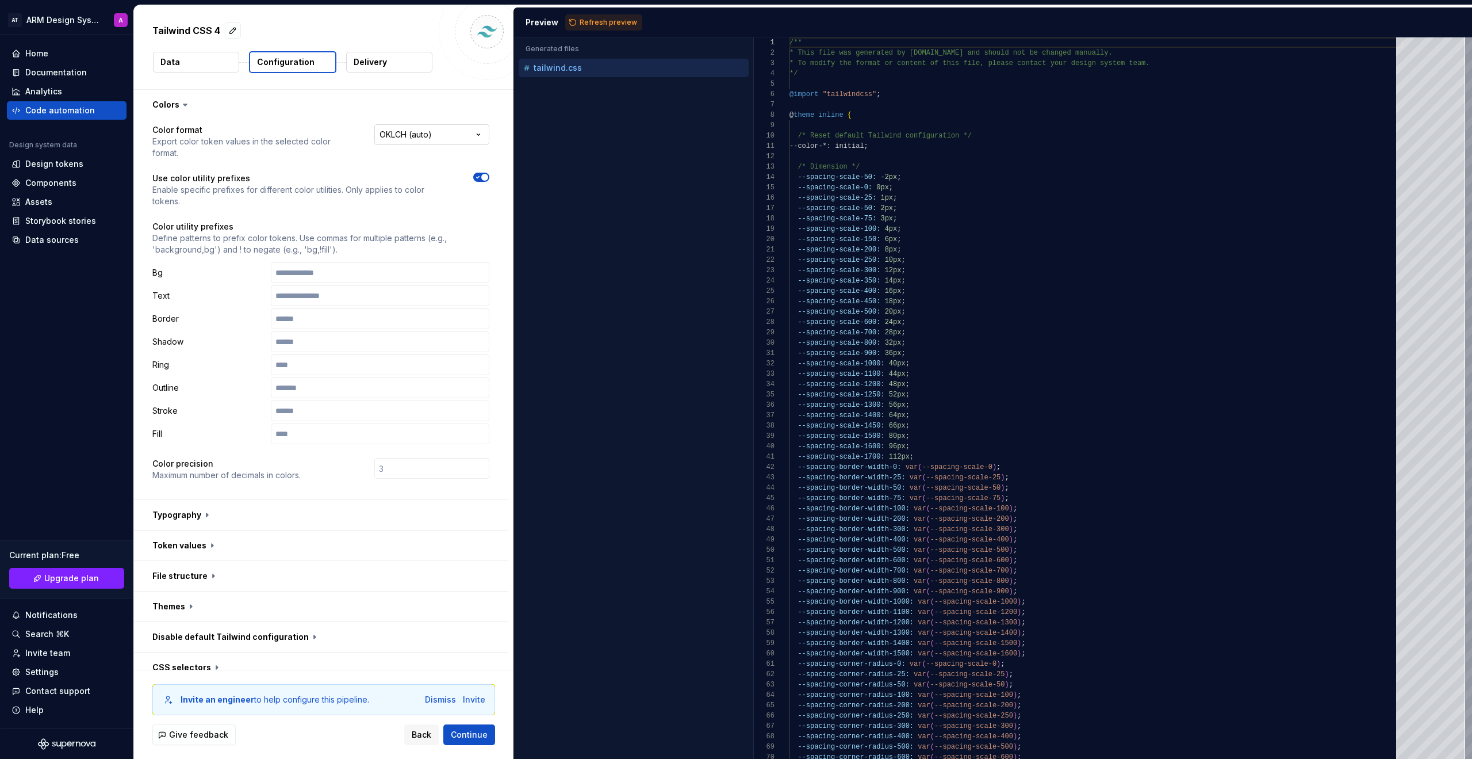
click at [406, 132] on html "**********" at bounding box center [736, 379] width 1472 height 759
select select "********"
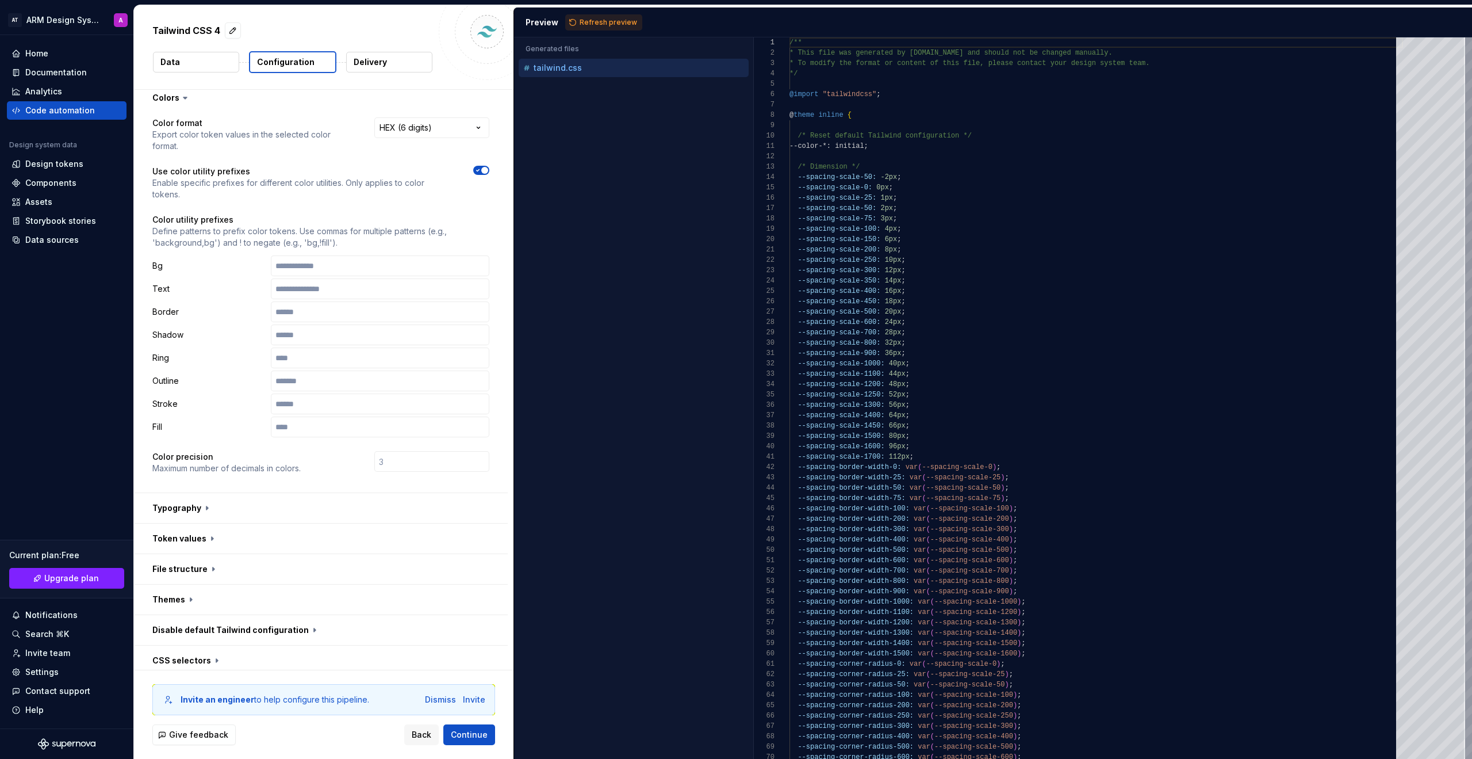
click at [480, 169] on icon "button" at bounding box center [477, 170] width 9 height 7
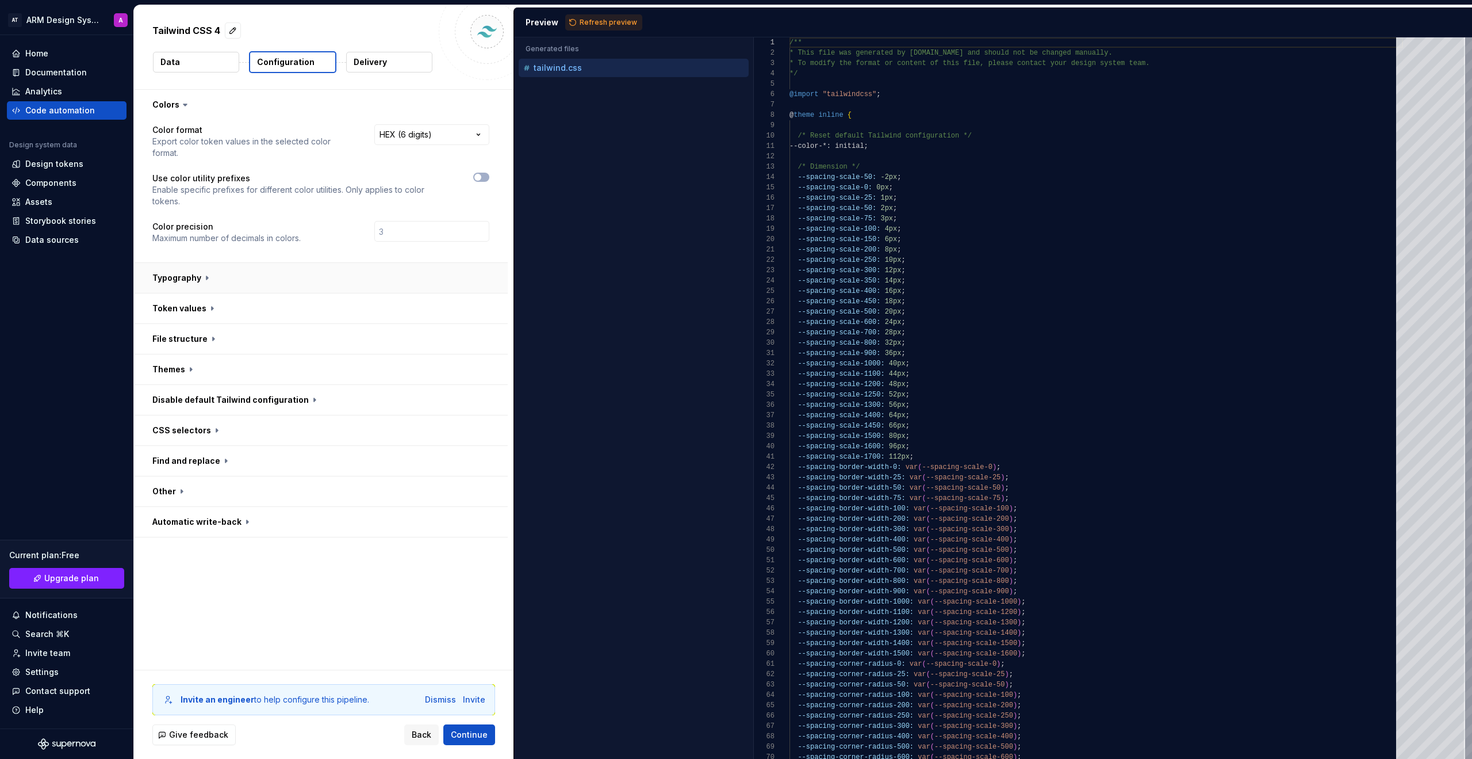
click at [220, 284] on button "button" at bounding box center [321, 278] width 374 height 30
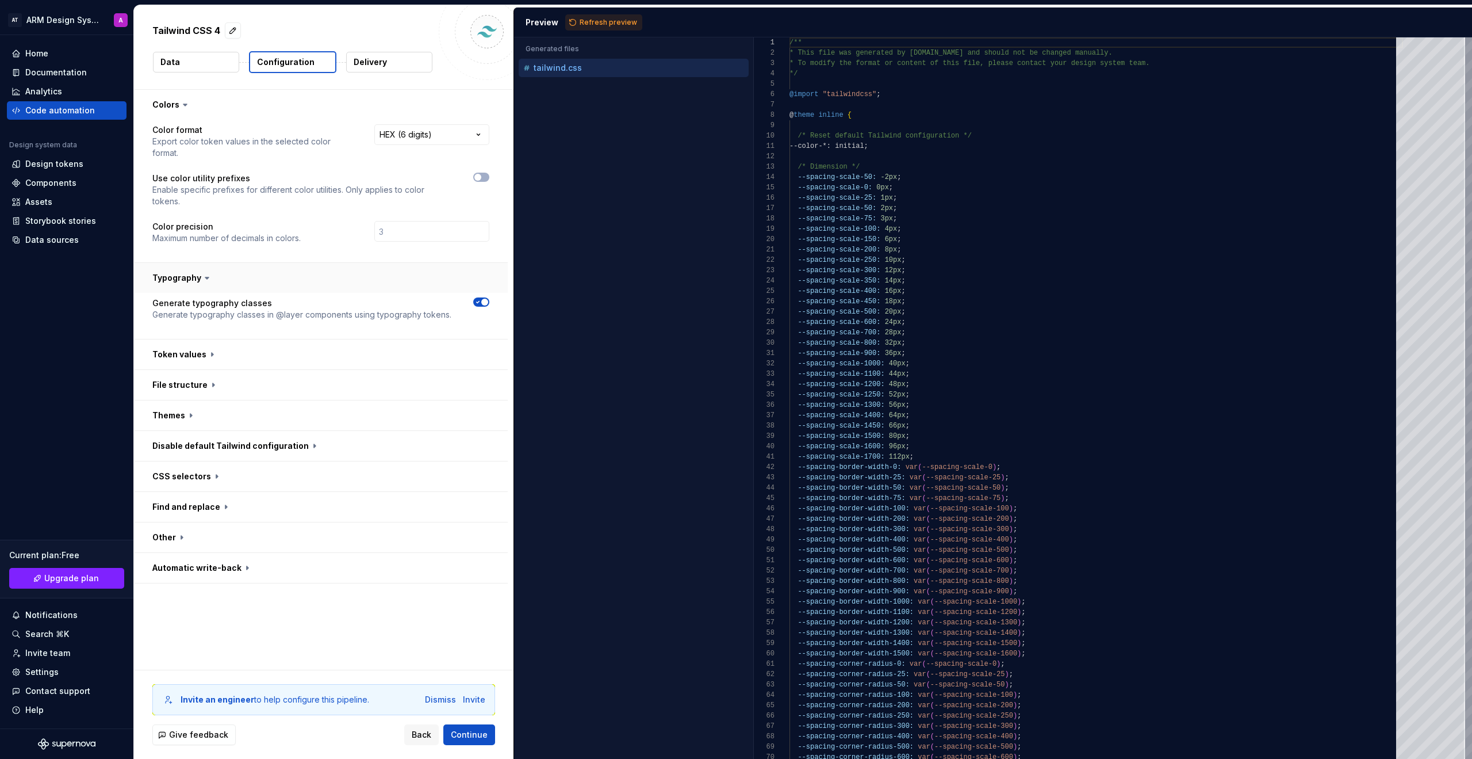
click at [220, 284] on button "button" at bounding box center [321, 278] width 374 height 30
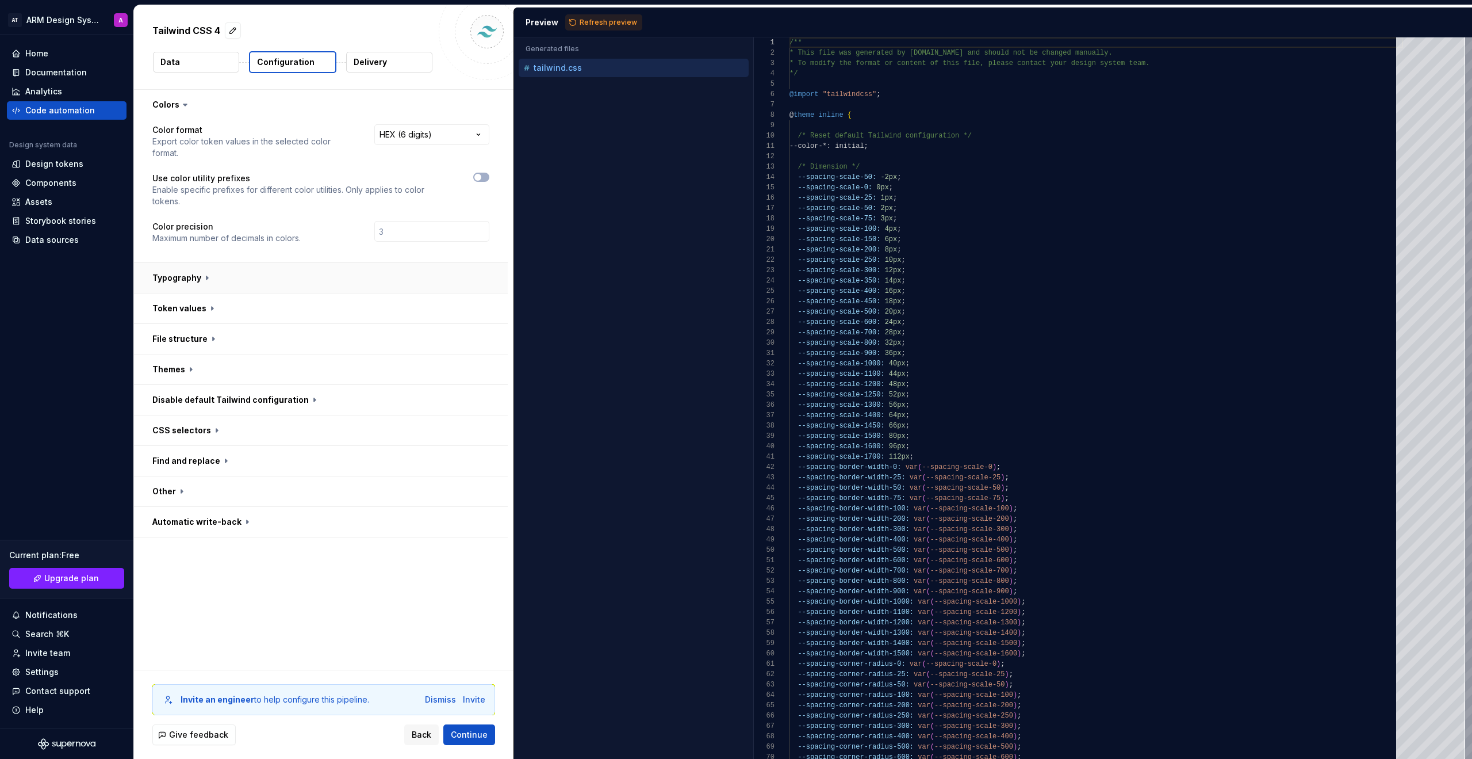
click at [224, 288] on button "button" at bounding box center [321, 278] width 374 height 30
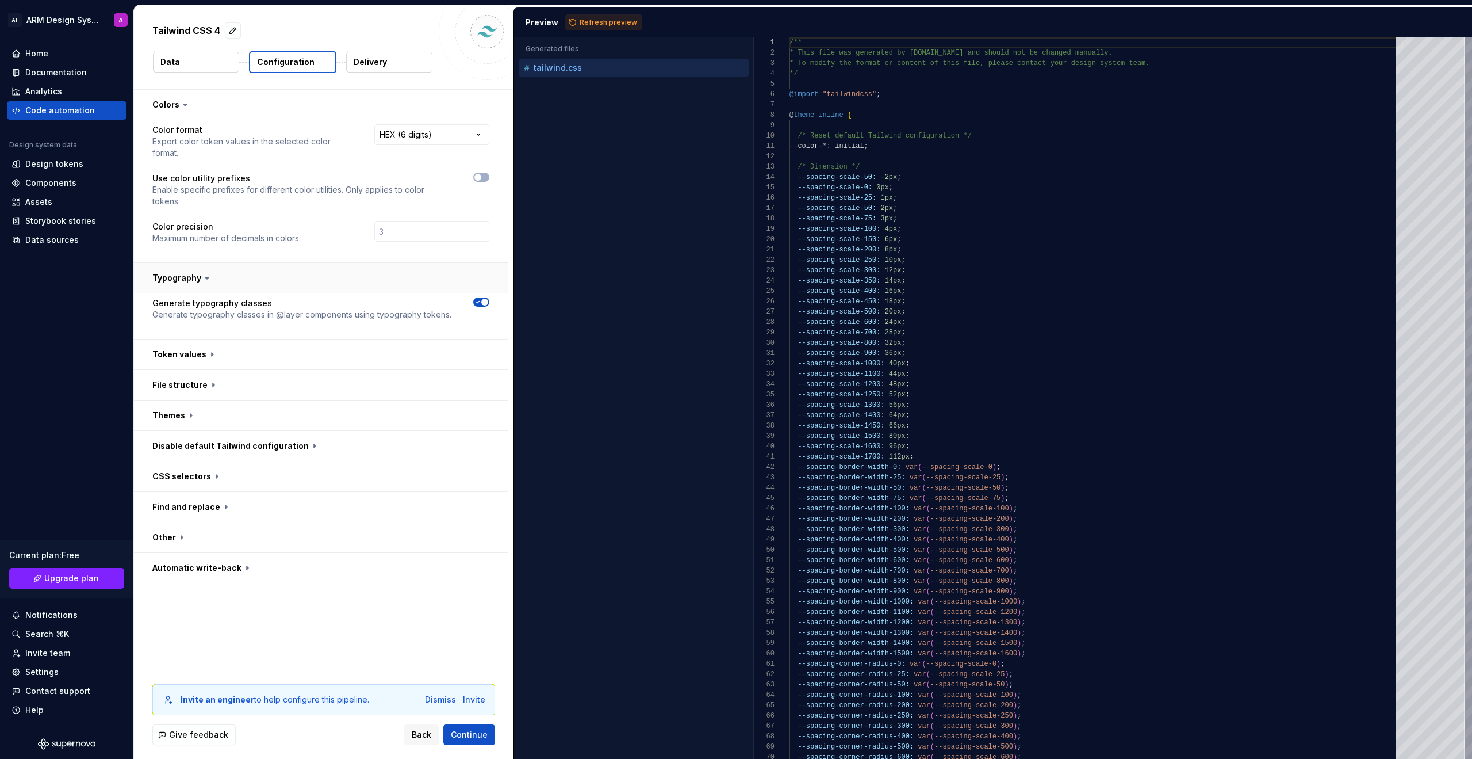
click at [227, 285] on button "button" at bounding box center [321, 278] width 374 height 30
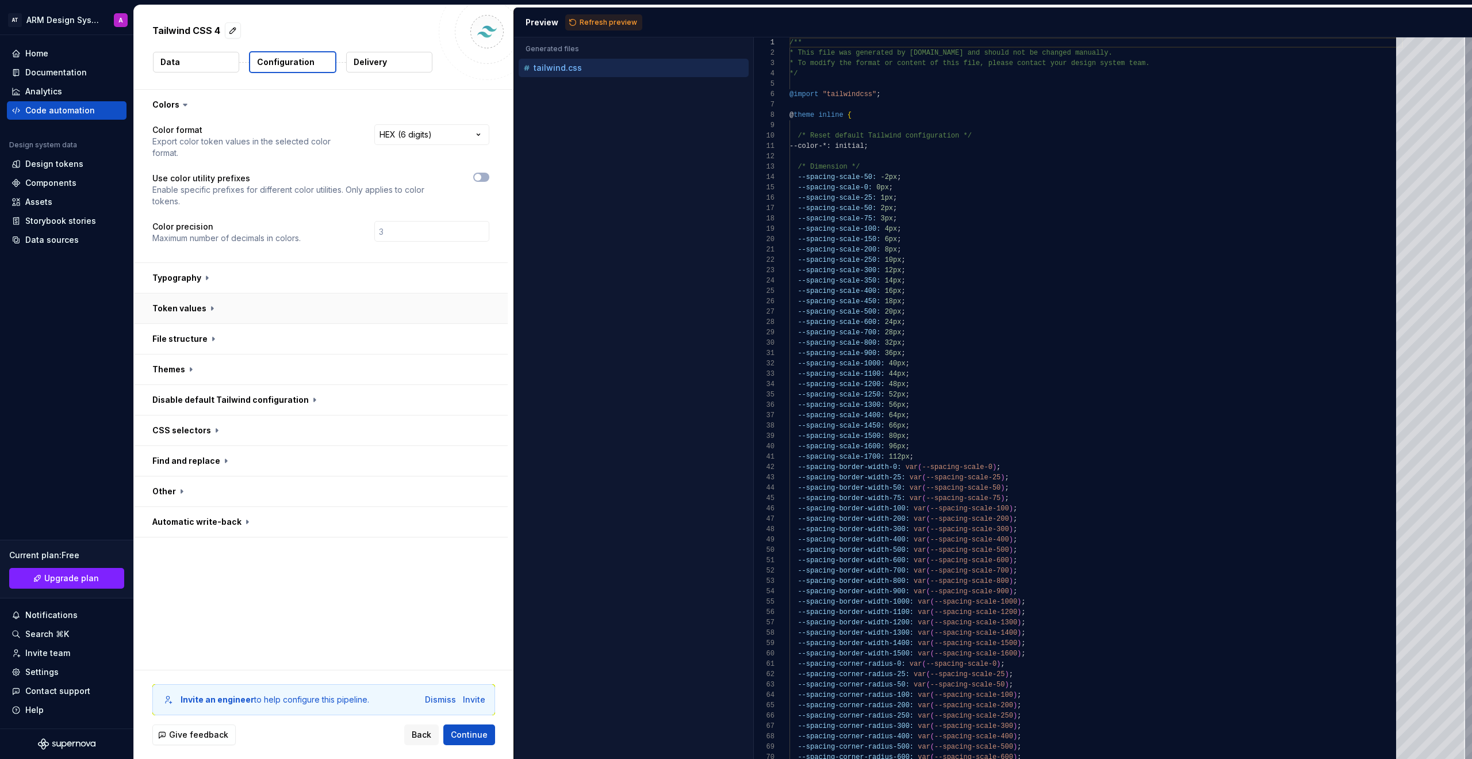
click at [227, 309] on button "button" at bounding box center [321, 308] width 374 height 30
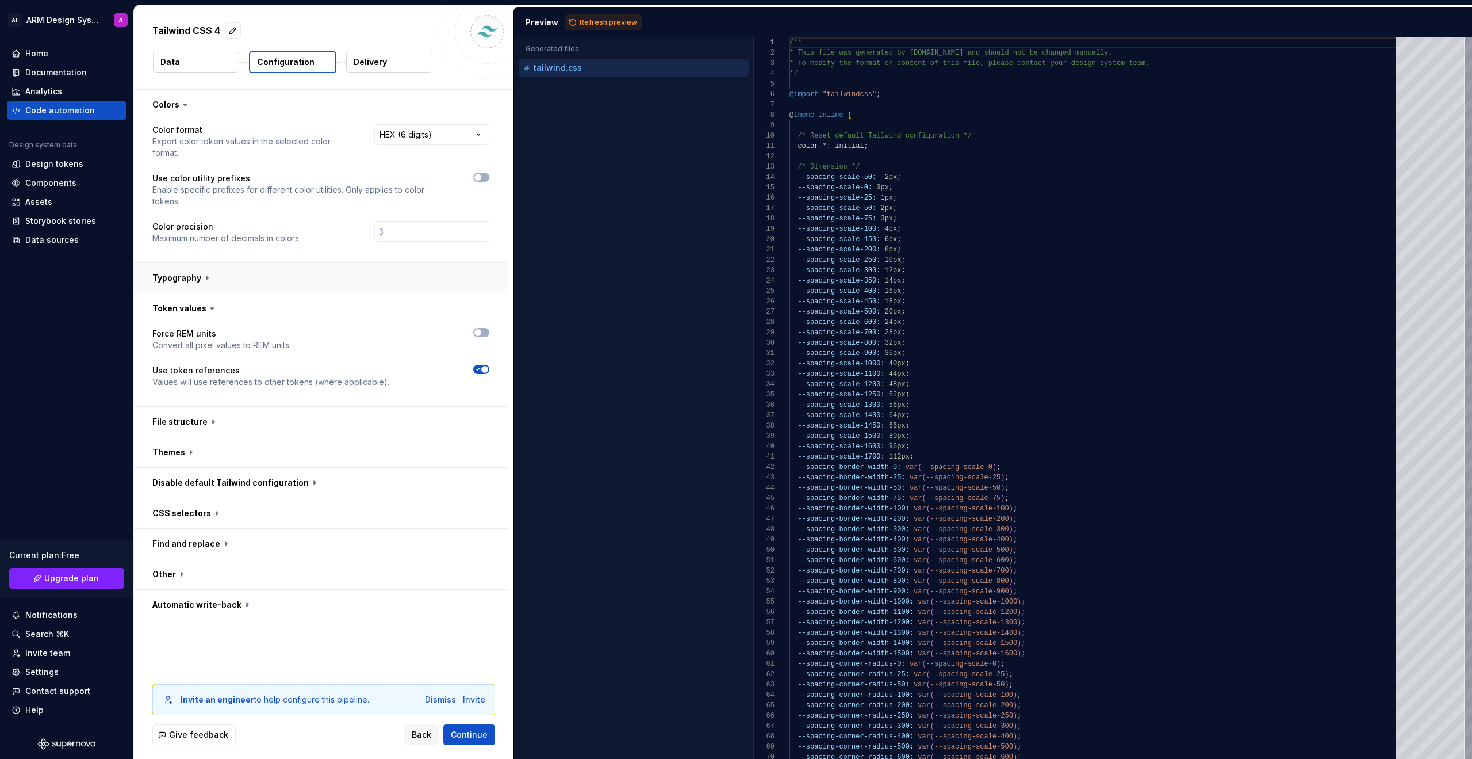
click at [238, 280] on button "button" at bounding box center [321, 278] width 374 height 30
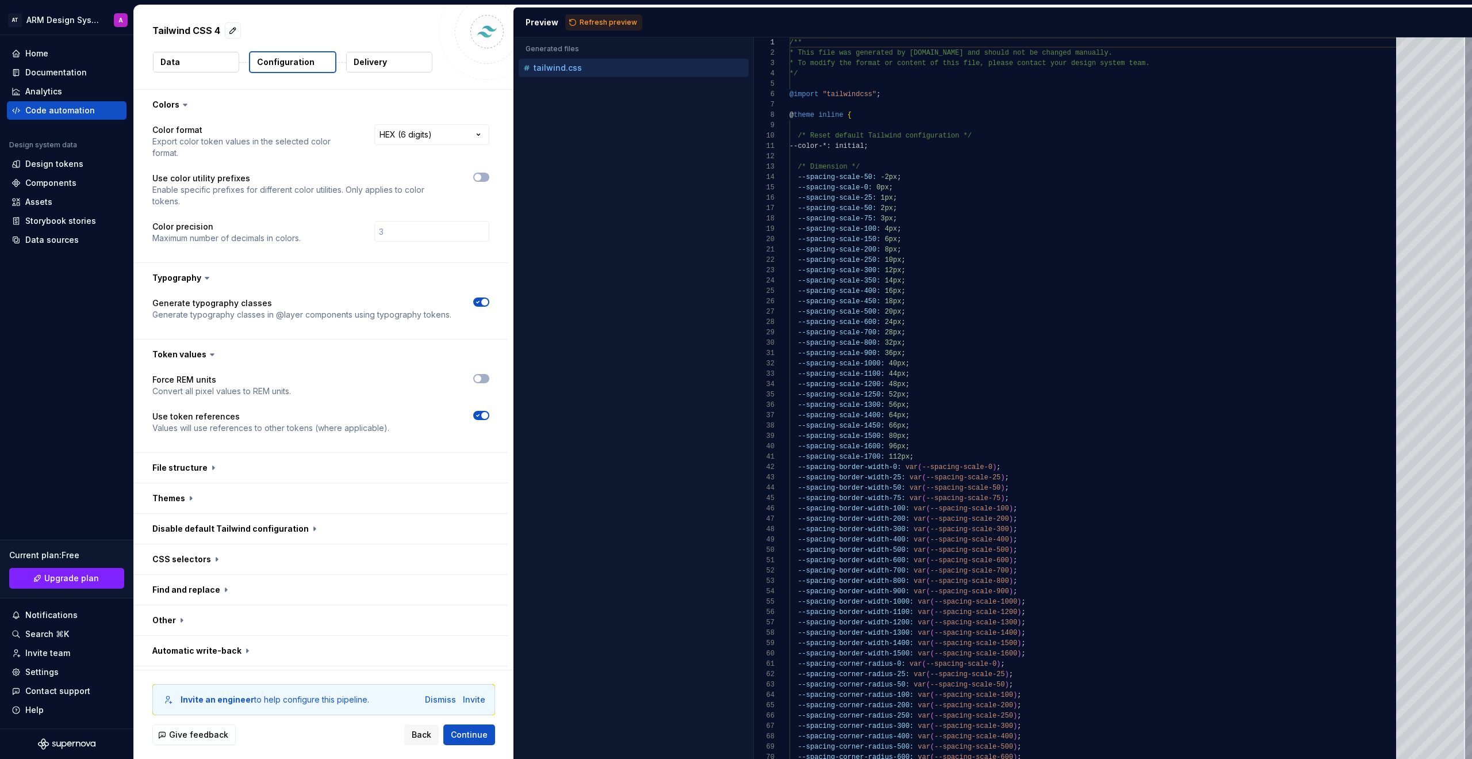
click at [483, 304] on span "button" at bounding box center [484, 301] width 7 height 7
click at [484, 376] on button "button" at bounding box center [481, 378] width 16 height 9
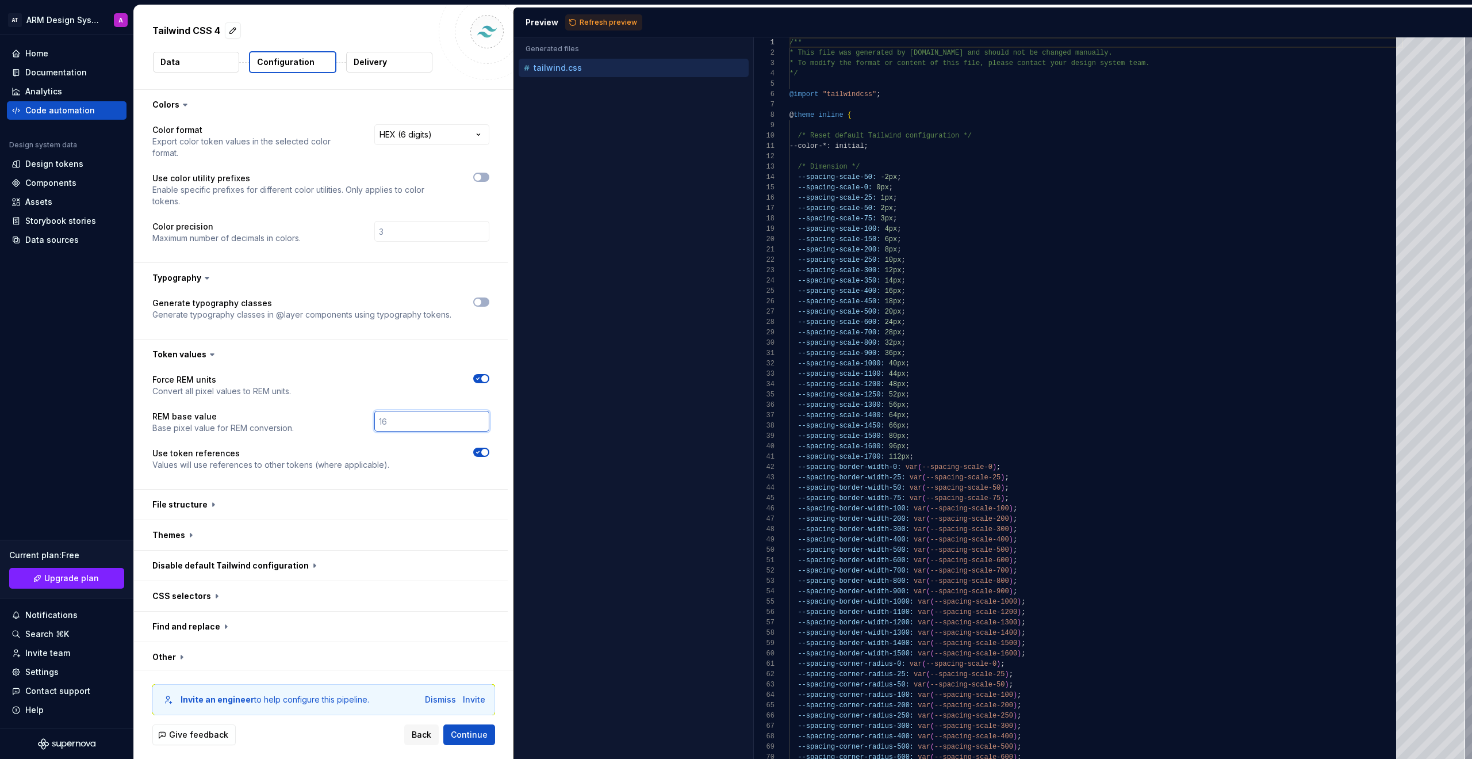
click at [374, 419] on input "number" at bounding box center [431, 421] width 115 height 21
click at [588, 17] on button "Refresh preview" at bounding box center [603, 22] width 77 height 16
type textarea "**********"
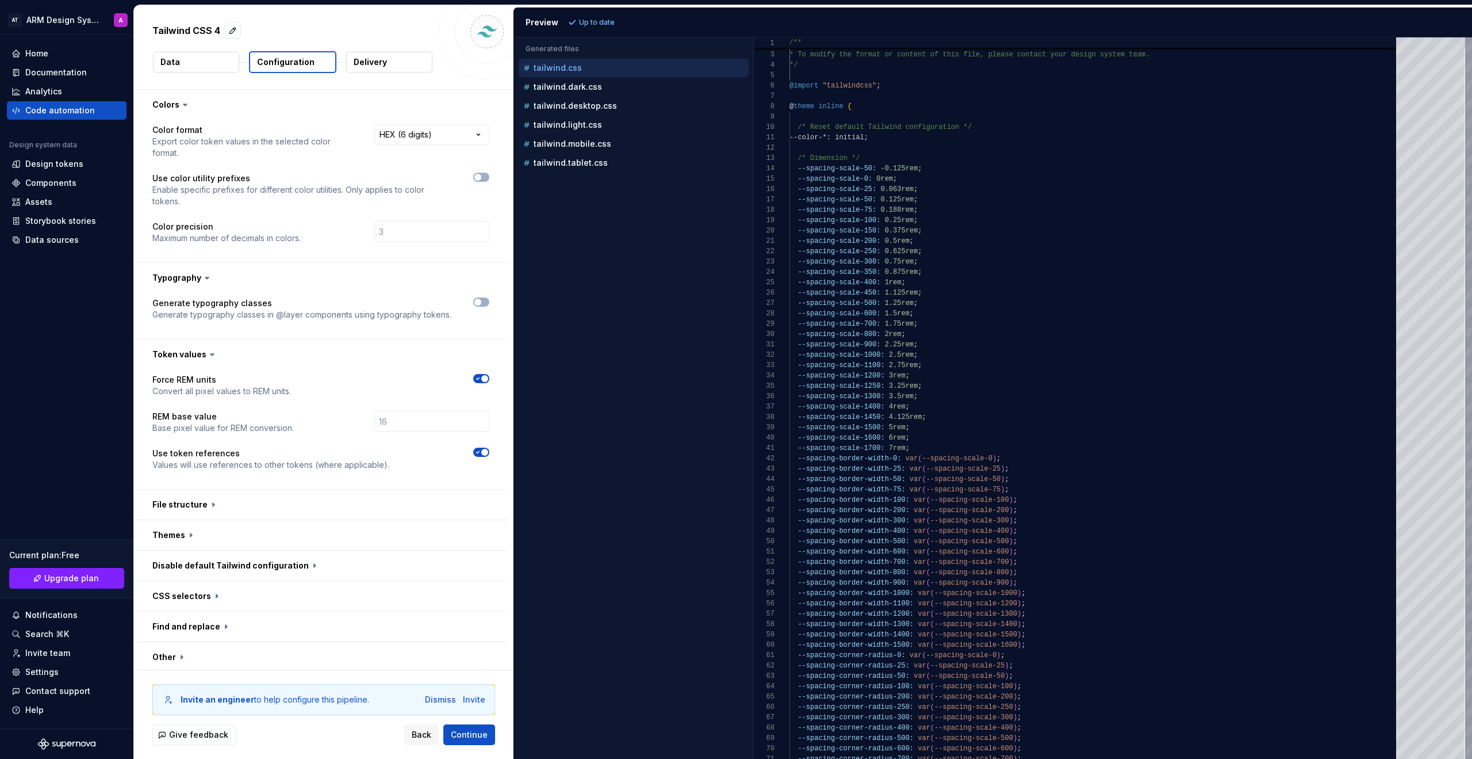
click at [484, 453] on span "button" at bounding box center [484, 452] width 7 height 7
click at [214, 510] on button "button" at bounding box center [321, 504] width 374 height 30
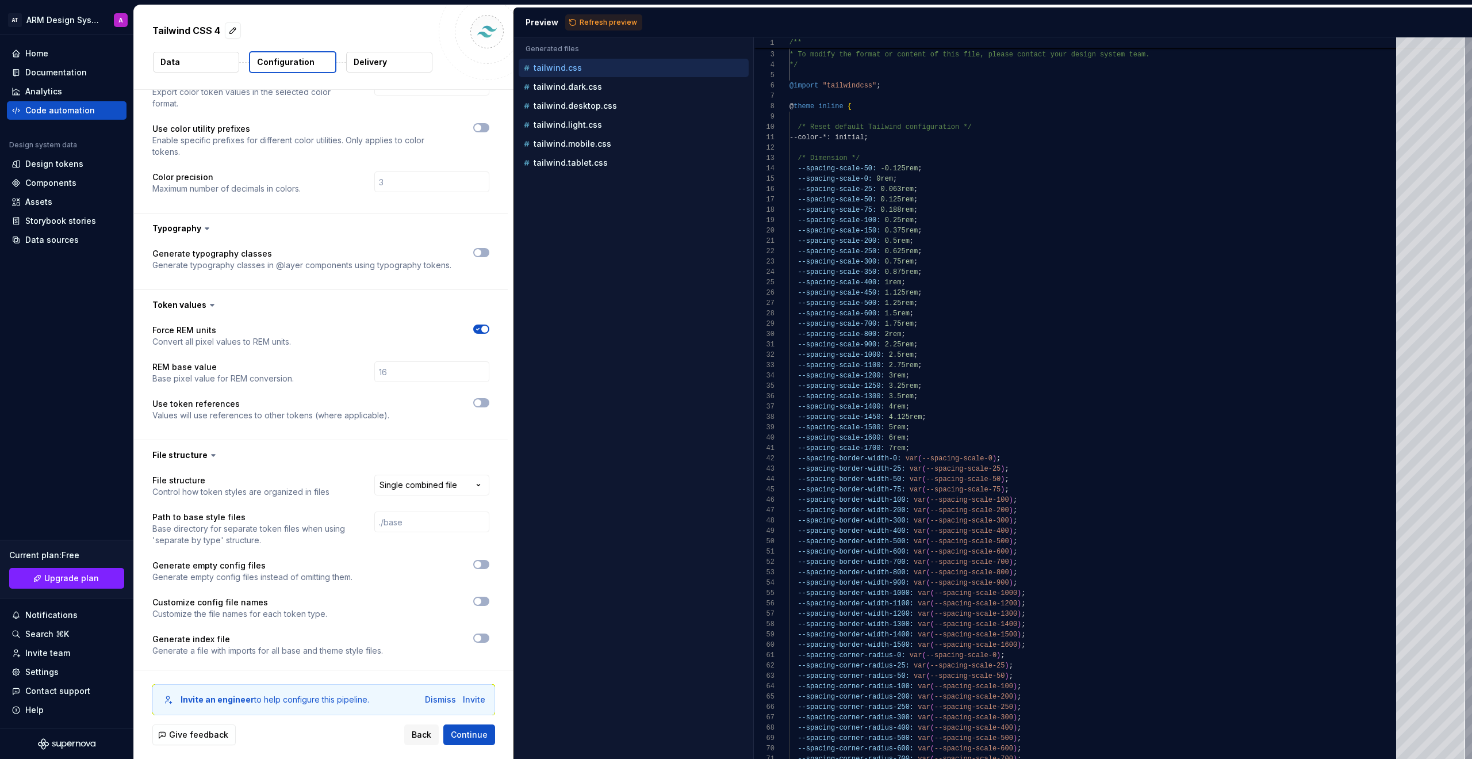
scroll to position [57, 0]
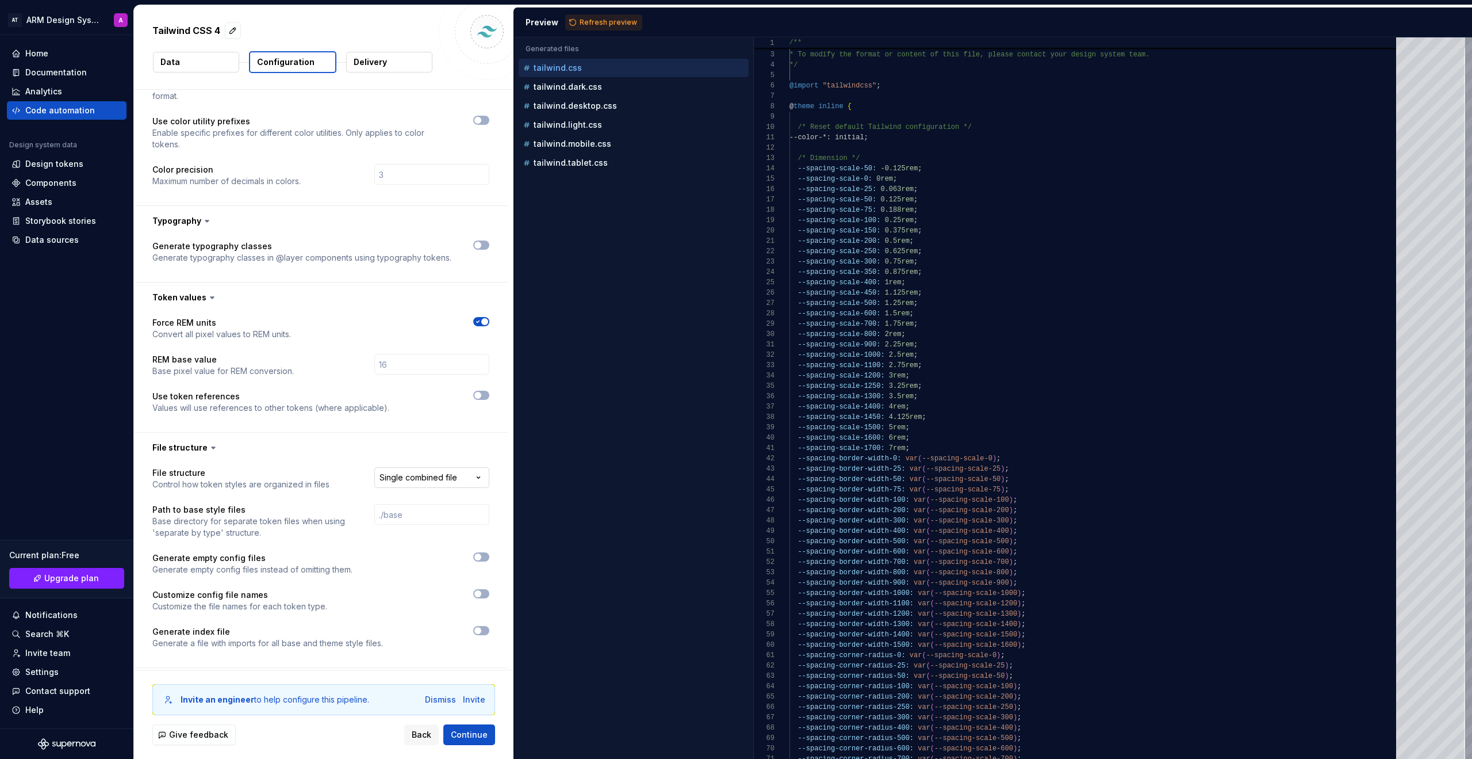
click at [411, 480] on html "**********" at bounding box center [736, 379] width 1472 height 759
click at [475, 469] on html "**********" at bounding box center [736, 379] width 1472 height 759
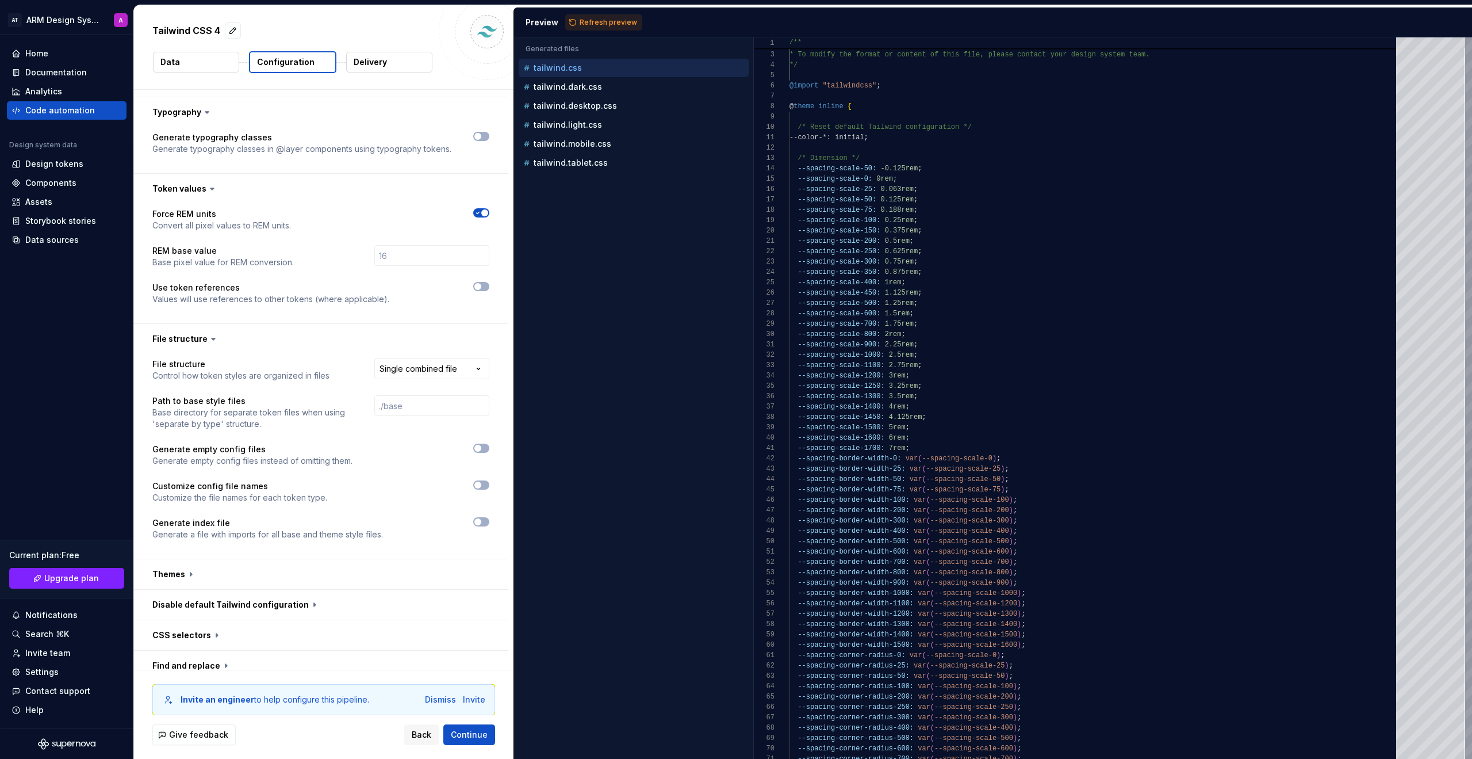
scroll to position [189, 0]
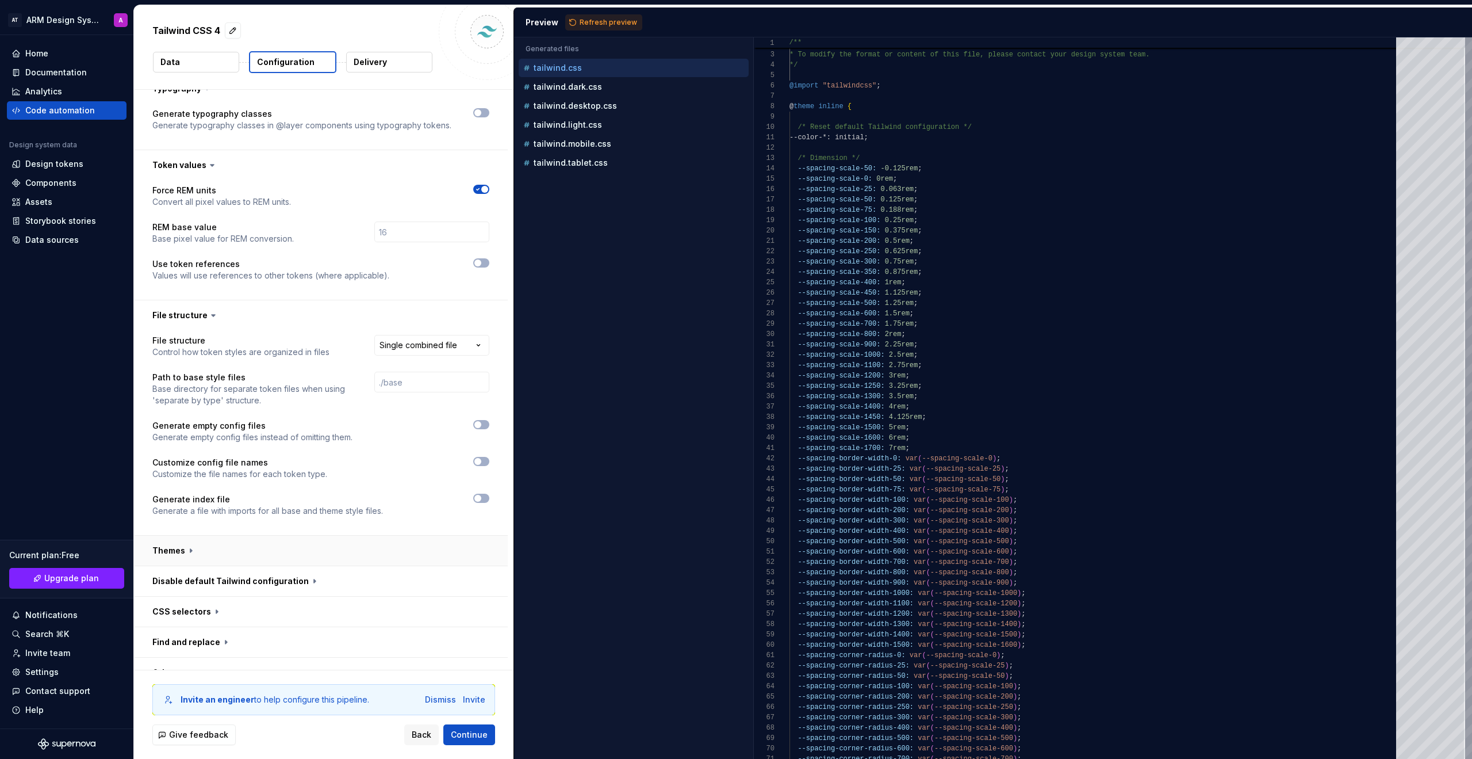
click at [237, 550] on button "button" at bounding box center [321, 550] width 374 height 30
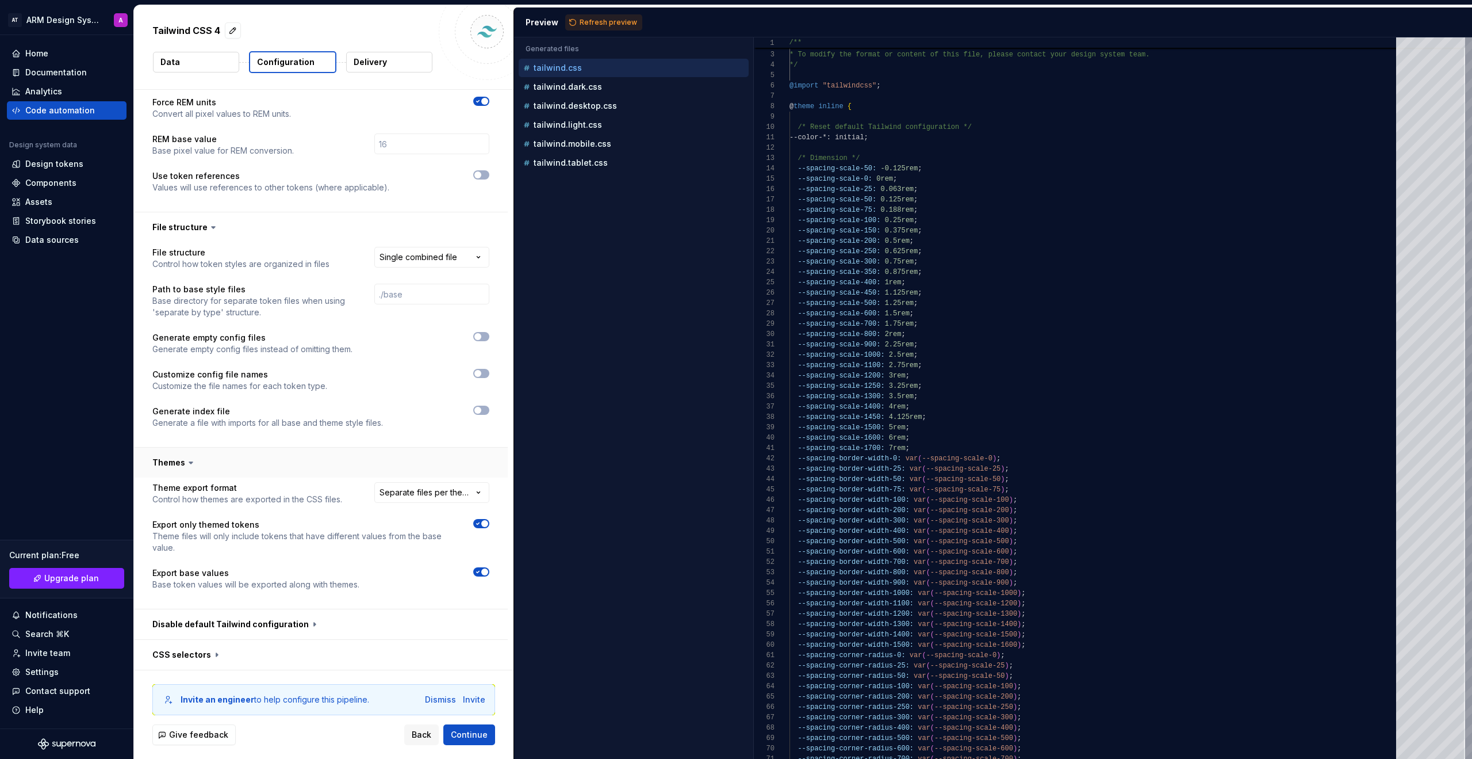
scroll to position [346, 0]
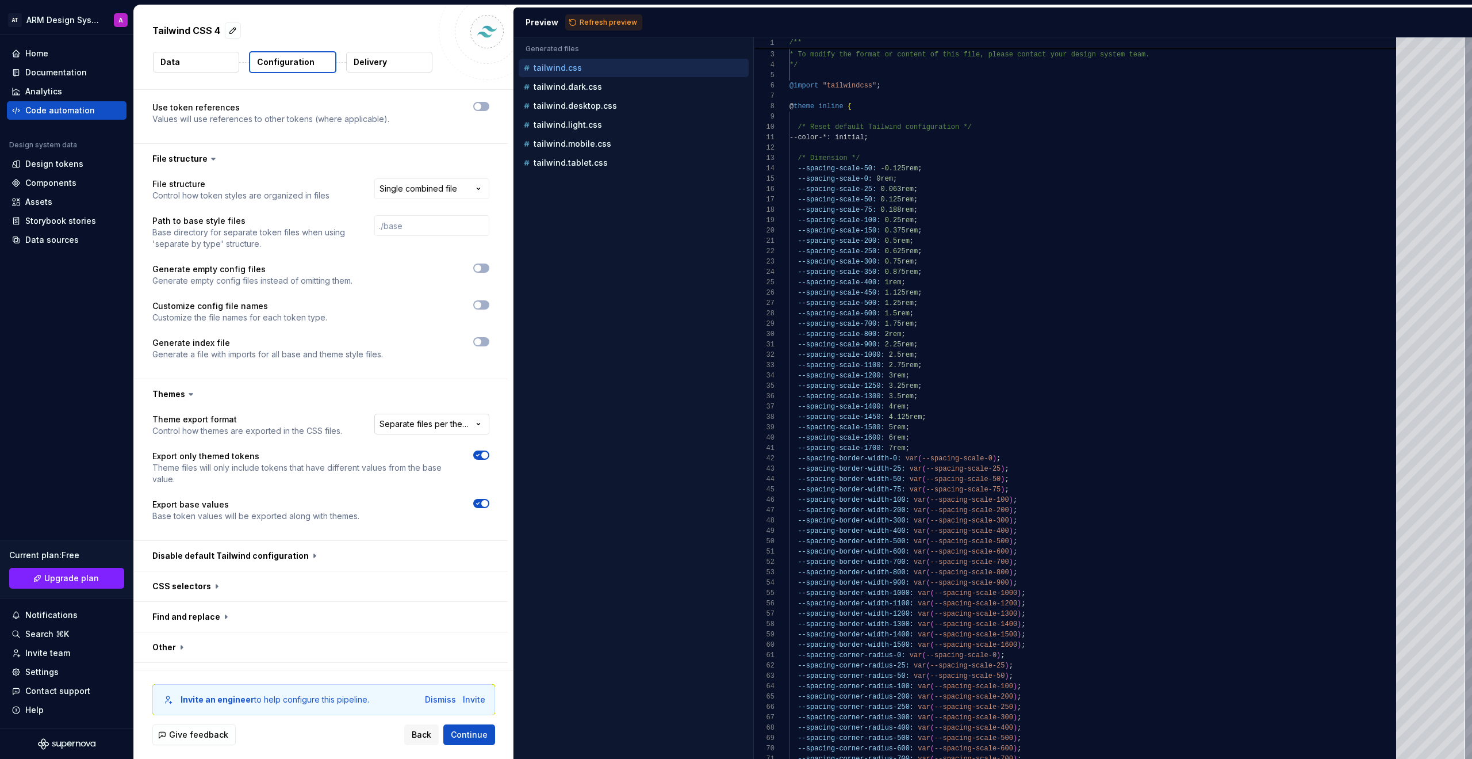
click at [461, 423] on html "**********" at bounding box center [736, 379] width 1472 height 759
select select "**********"
click at [485, 450] on div "**********" at bounding box center [320, 475] width 337 height 122
click at [484, 453] on span "button" at bounding box center [484, 454] width 7 height 7
click at [325, 561] on button "button" at bounding box center [321, 556] width 374 height 30
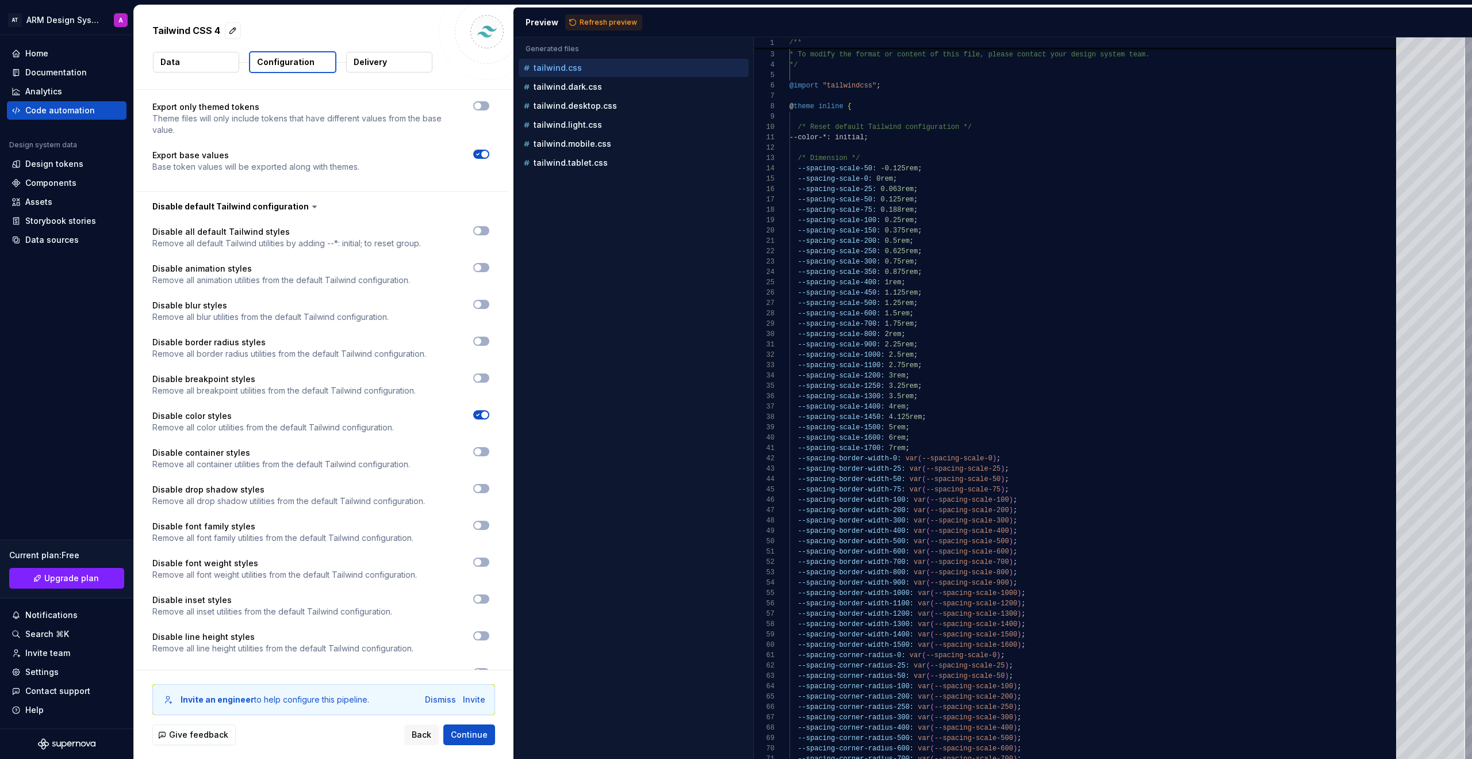
scroll to position [680, 0]
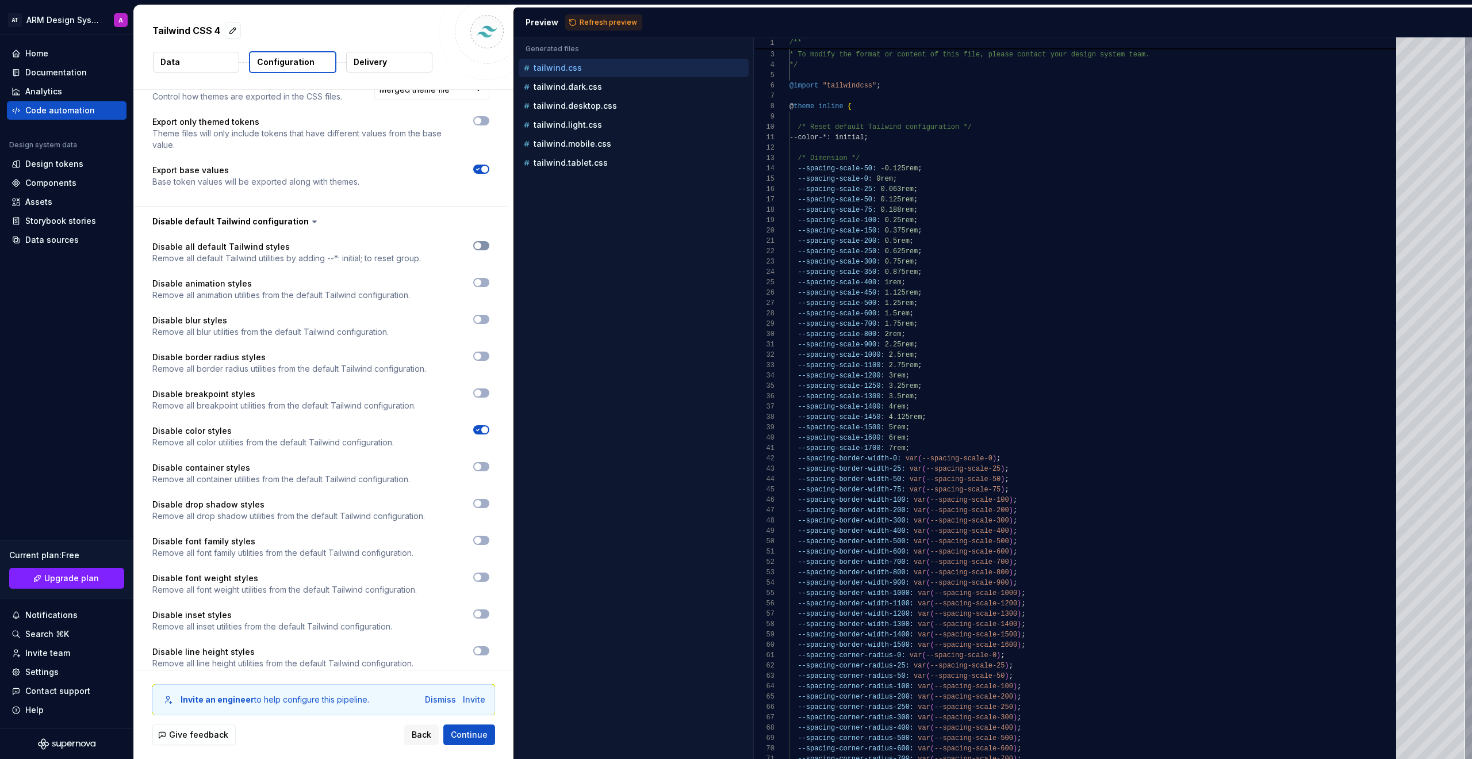
click at [476, 247] on span "button" at bounding box center [477, 245] width 7 height 7
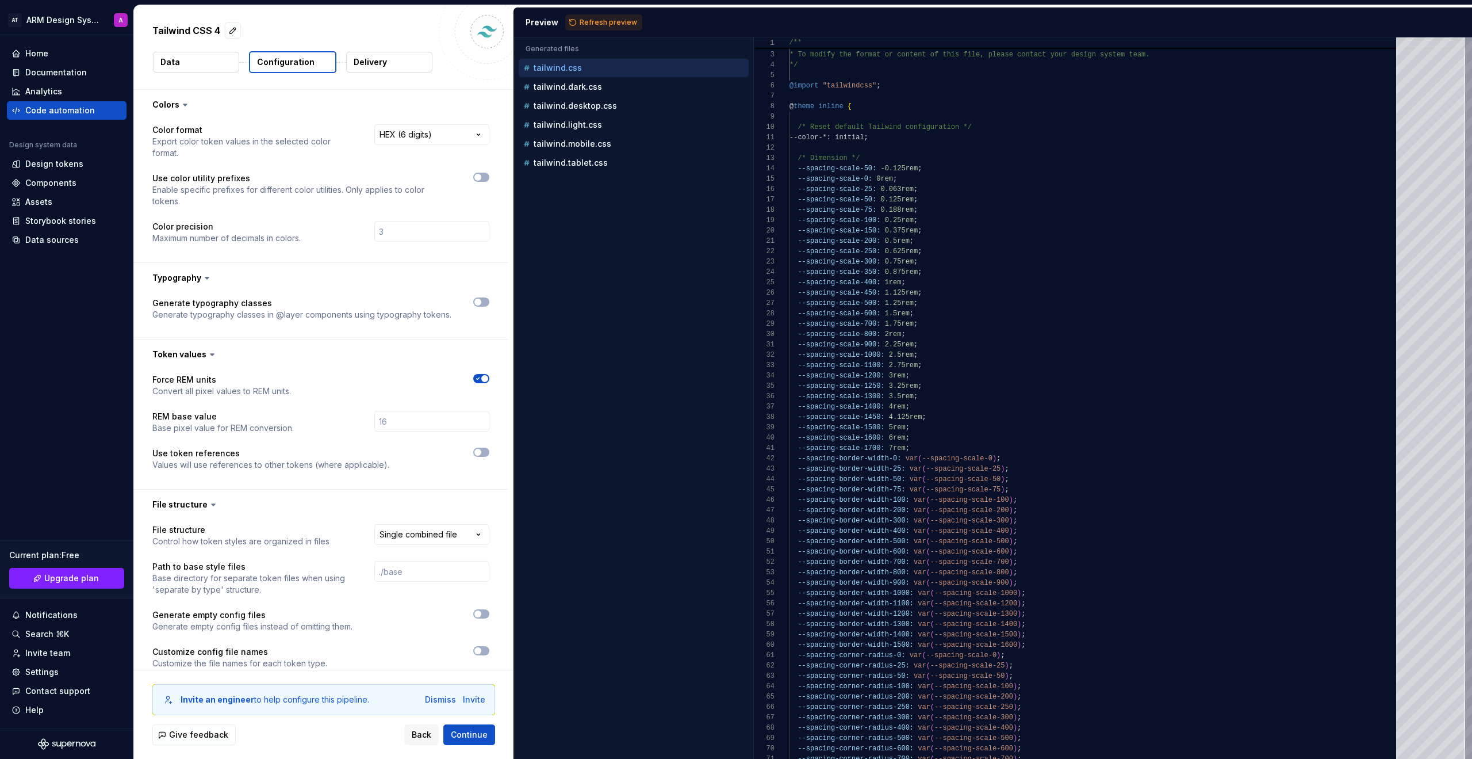
scroll to position [415, 0]
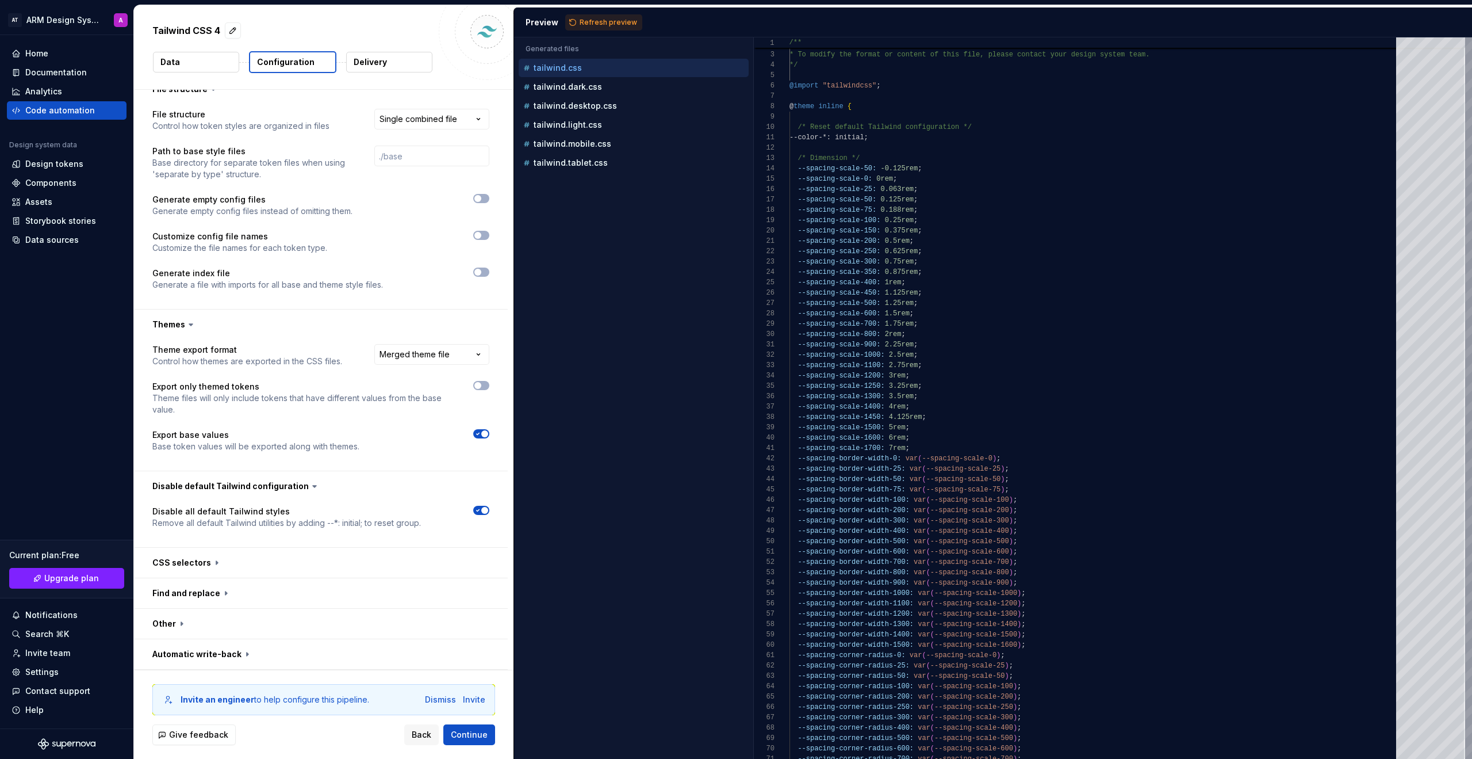
click at [480, 509] on icon "button" at bounding box center [477, 510] width 9 height 7
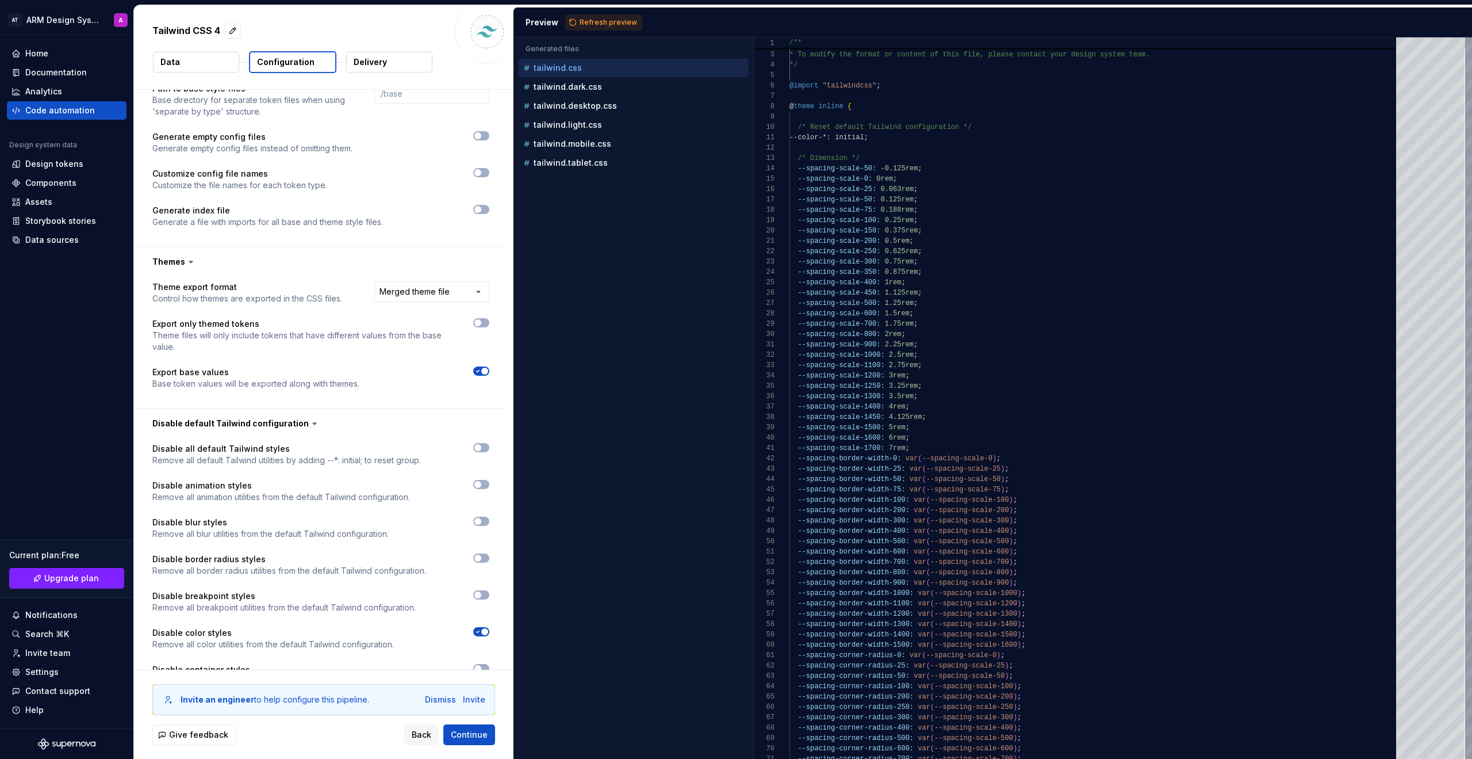
scroll to position [493, 0]
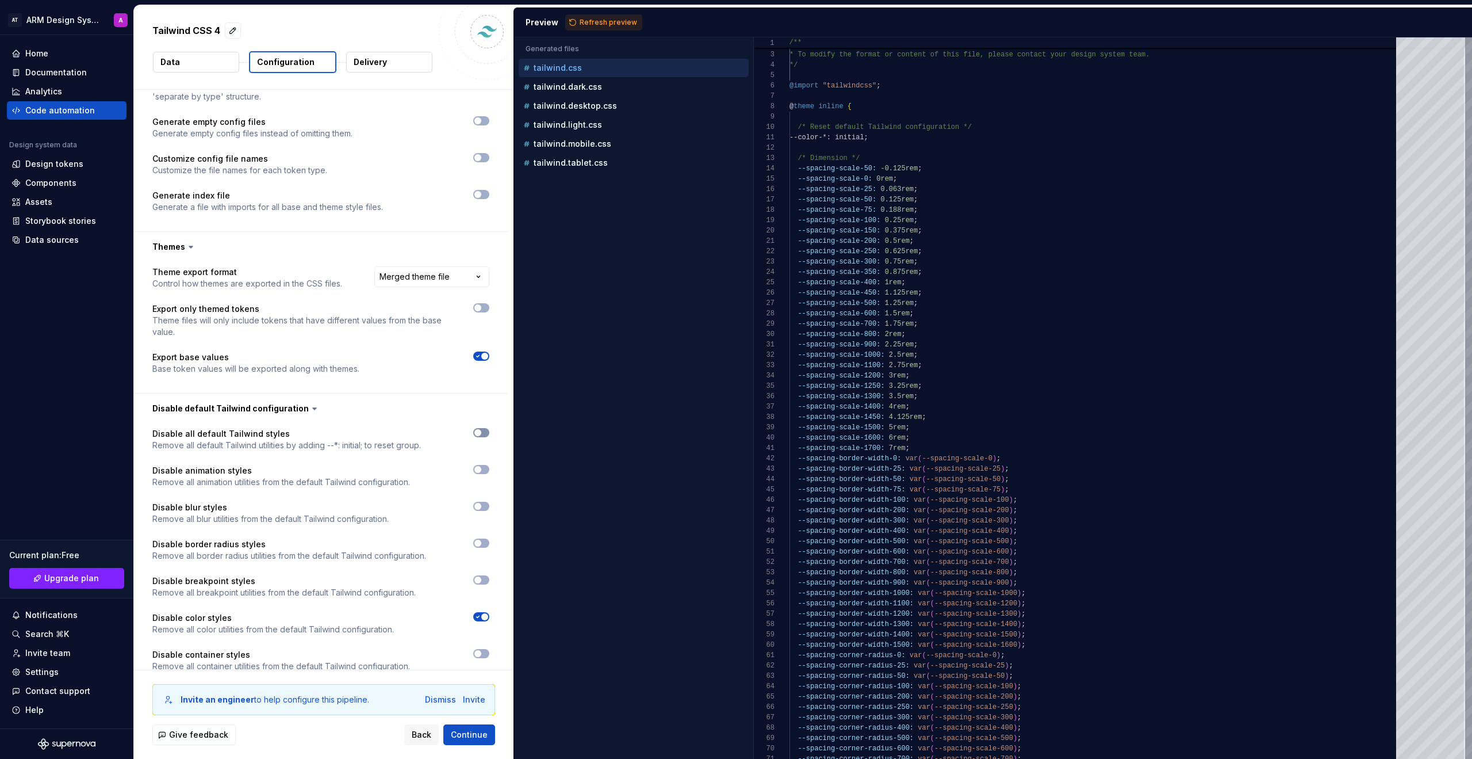
click at [478, 432] on span "button" at bounding box center [477, 432] width 7 height 7
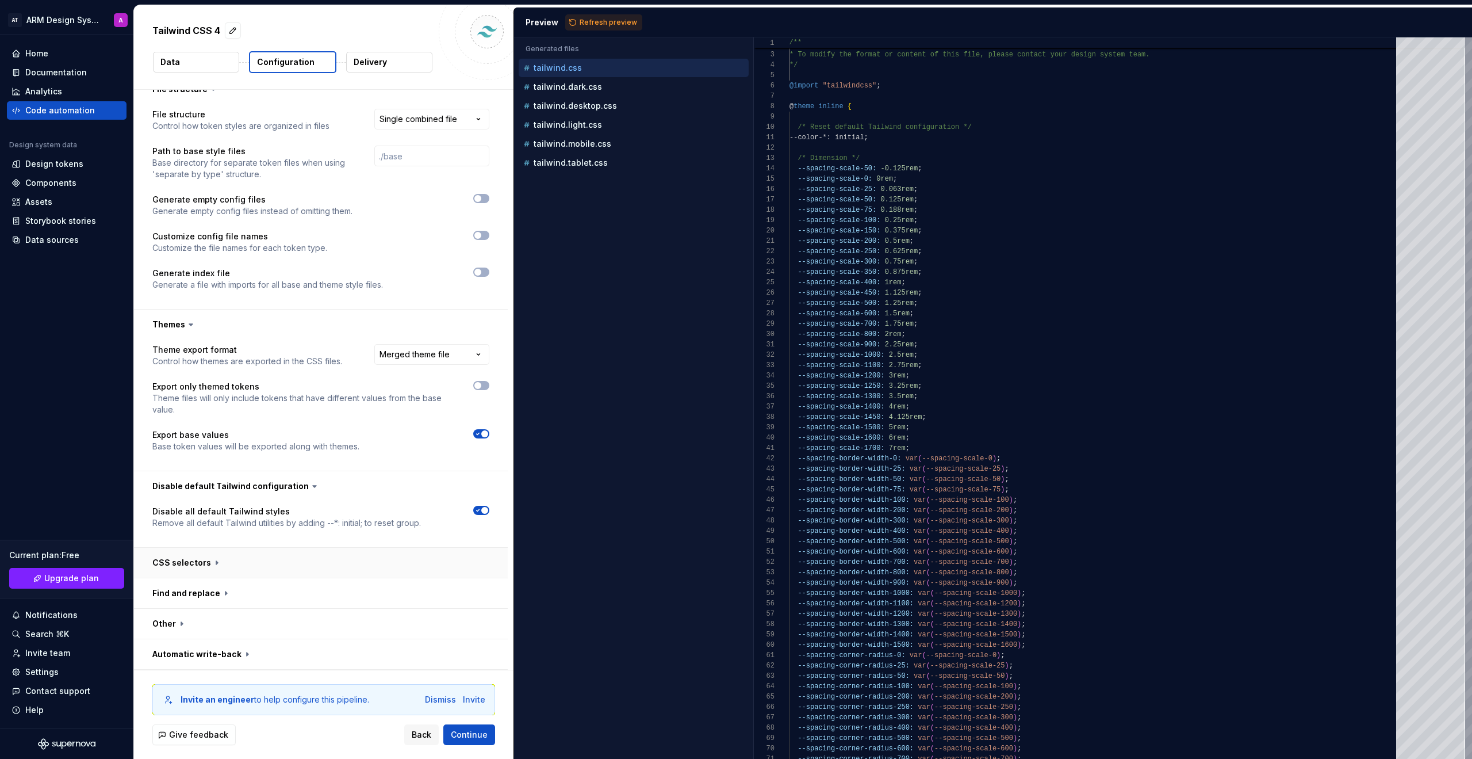
click at [223, 566] on button "button" at bounding box center [321, 563] width 374 height 30
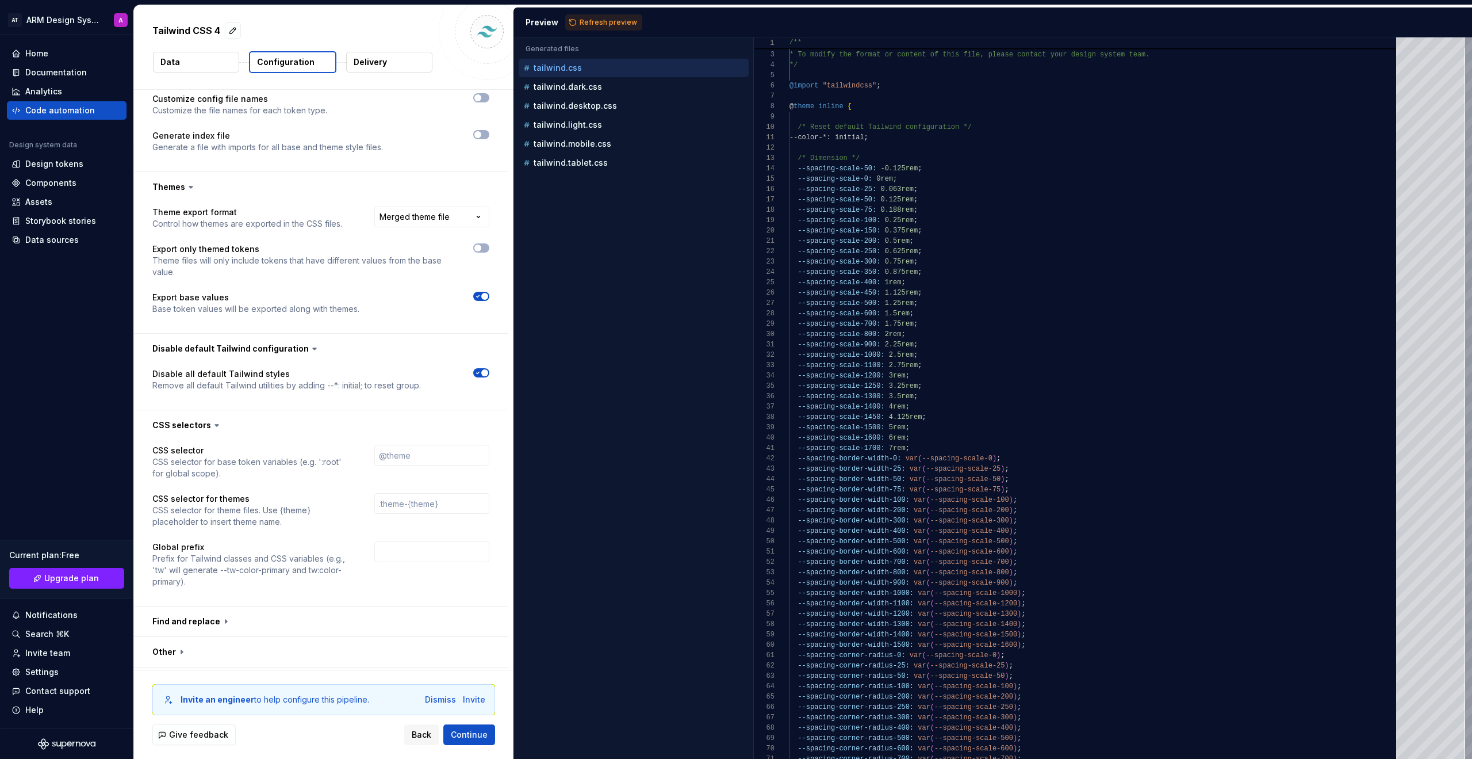
scroll to position [553, 0]
click at [211, 423] on icon at bounding box center [217, 425] width 12 height 12
click at [216, 427] on icon at bounding box center [217, 425] width 12 height 12
click at [215, 425] on icon at bounding box center [216, 425] width 3 height 2
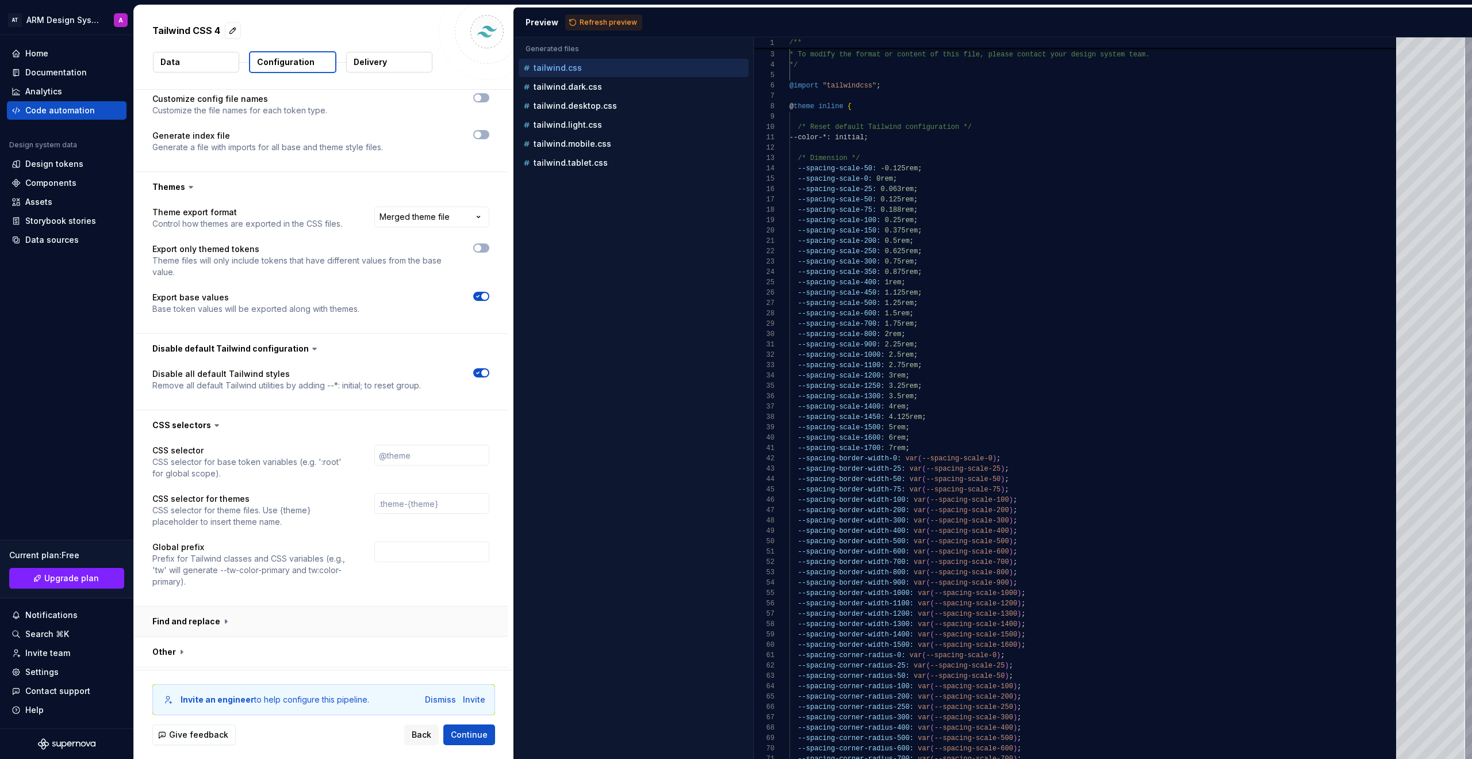
scroll to position [581, 0]
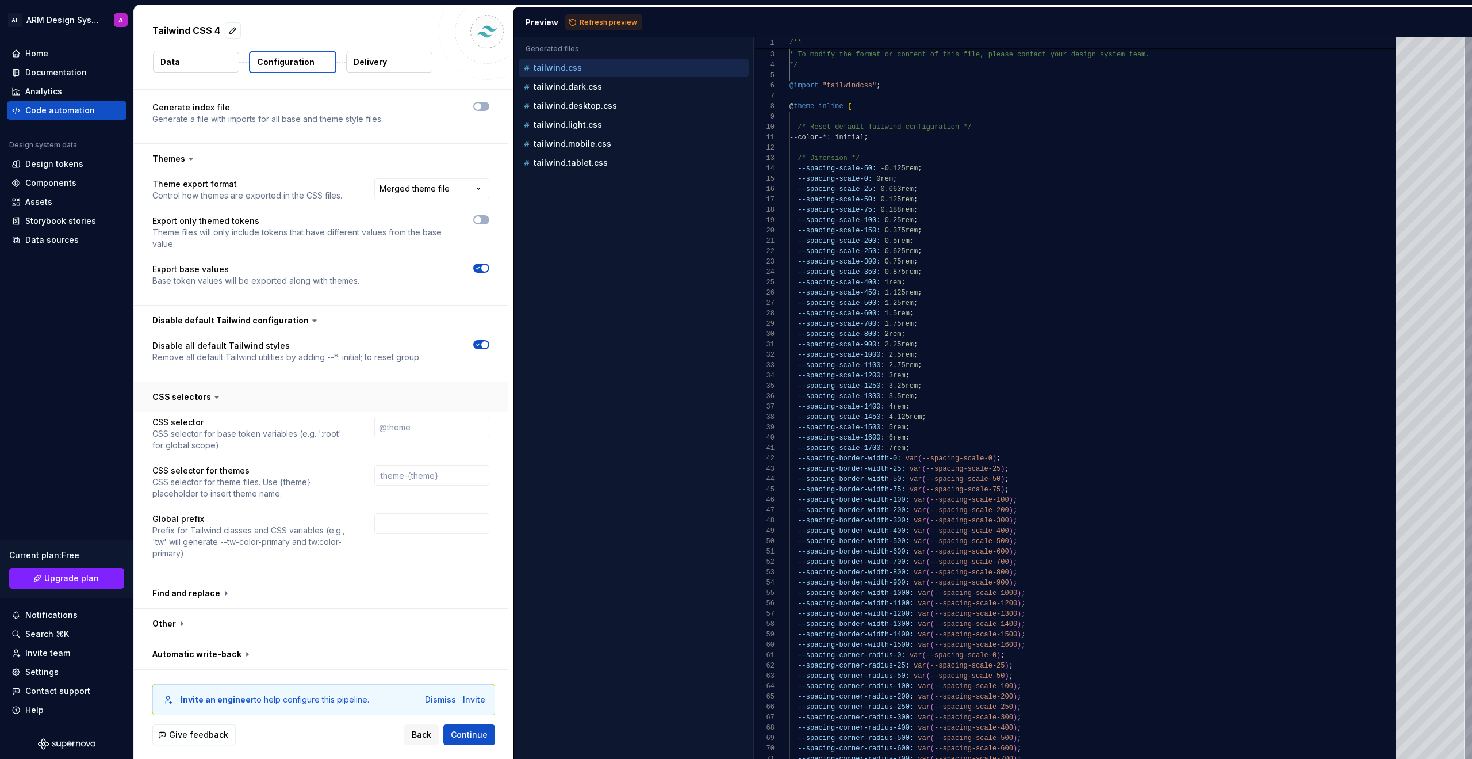
click at [182, 397] on button "button" at bounding box center [321, 397] width 374 height 30
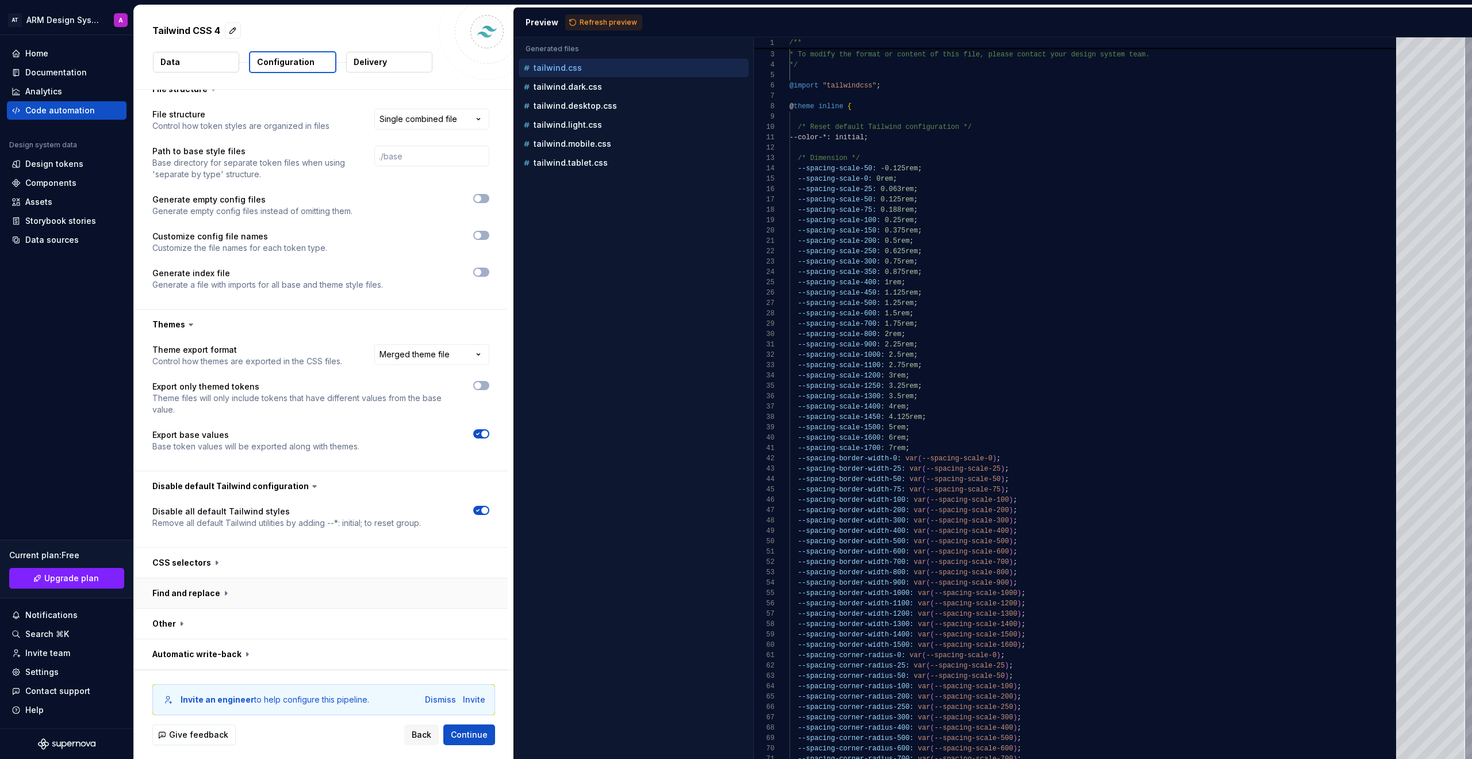
click at [210, 592] on button "button" at bounding box center [321, 593] width 374 height 30
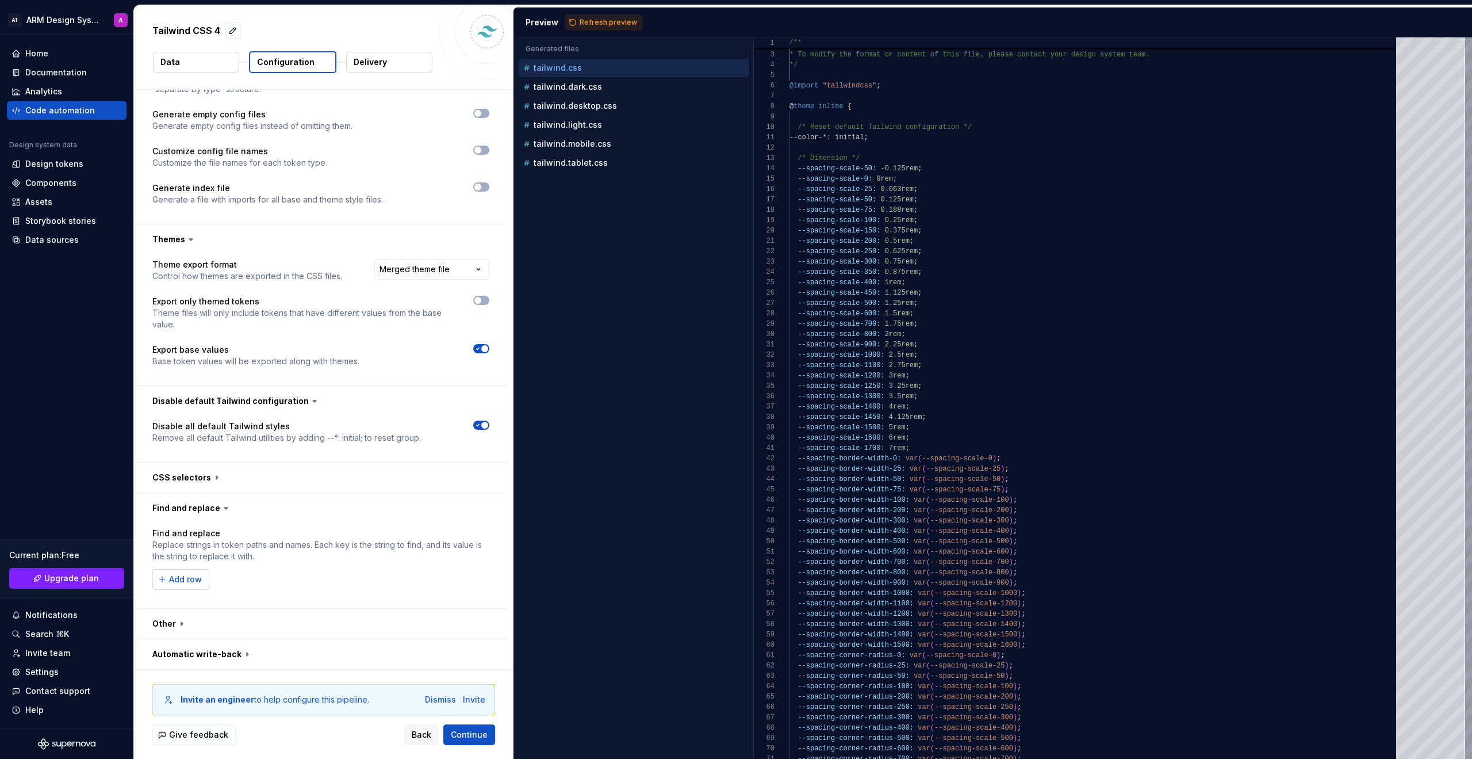
click at [167, 581] on button "Add row" at bounding box center [180, 579] width 57 height 21
click at [170, 579] on input "text" at bounding box center [230, 579] width 156 height 21
type input "colors"
click at [295, 606] on div "Add row" at bounding box center [320, 604] width 337 height 21
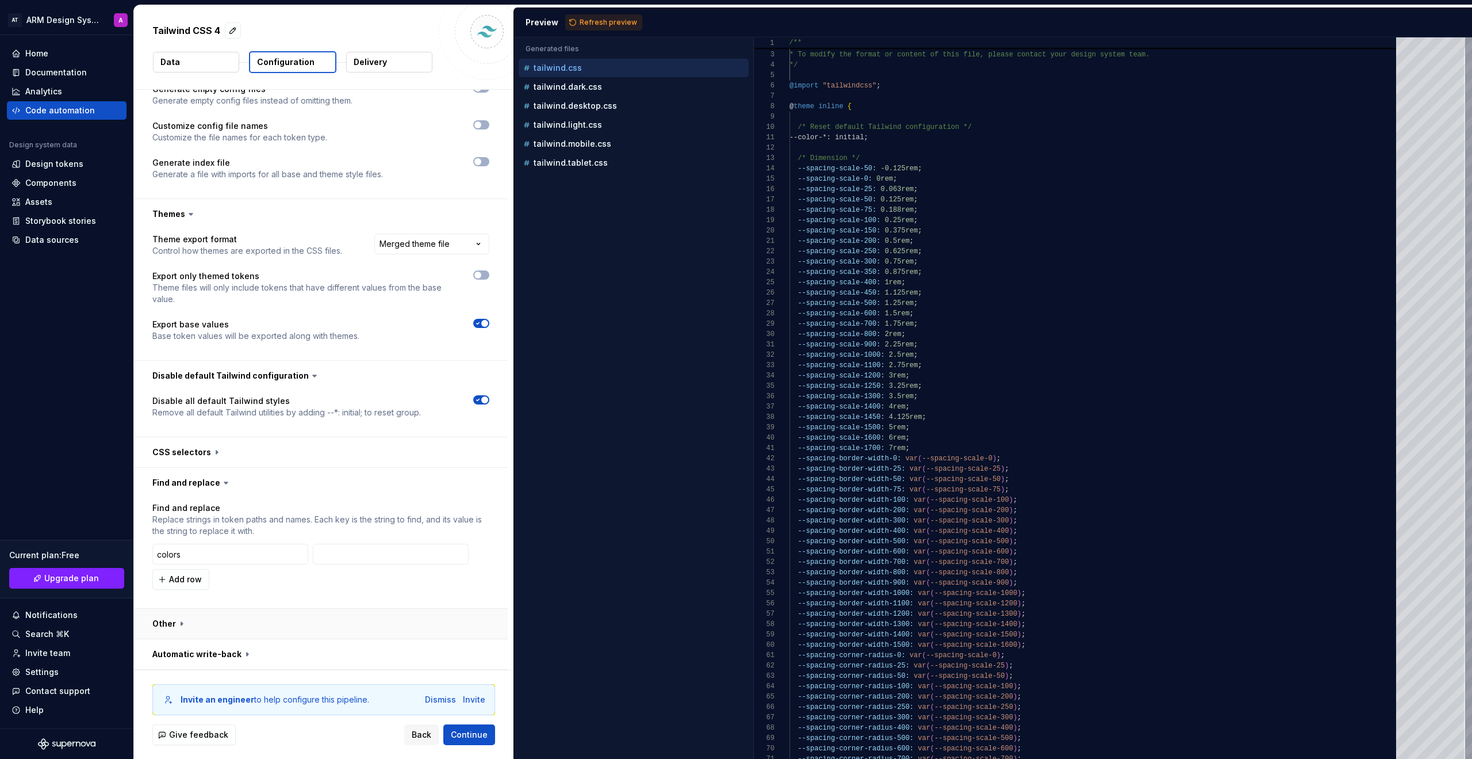
click at [170, 626] on button "button" at bounding box center [321, 623] width 374 height 30
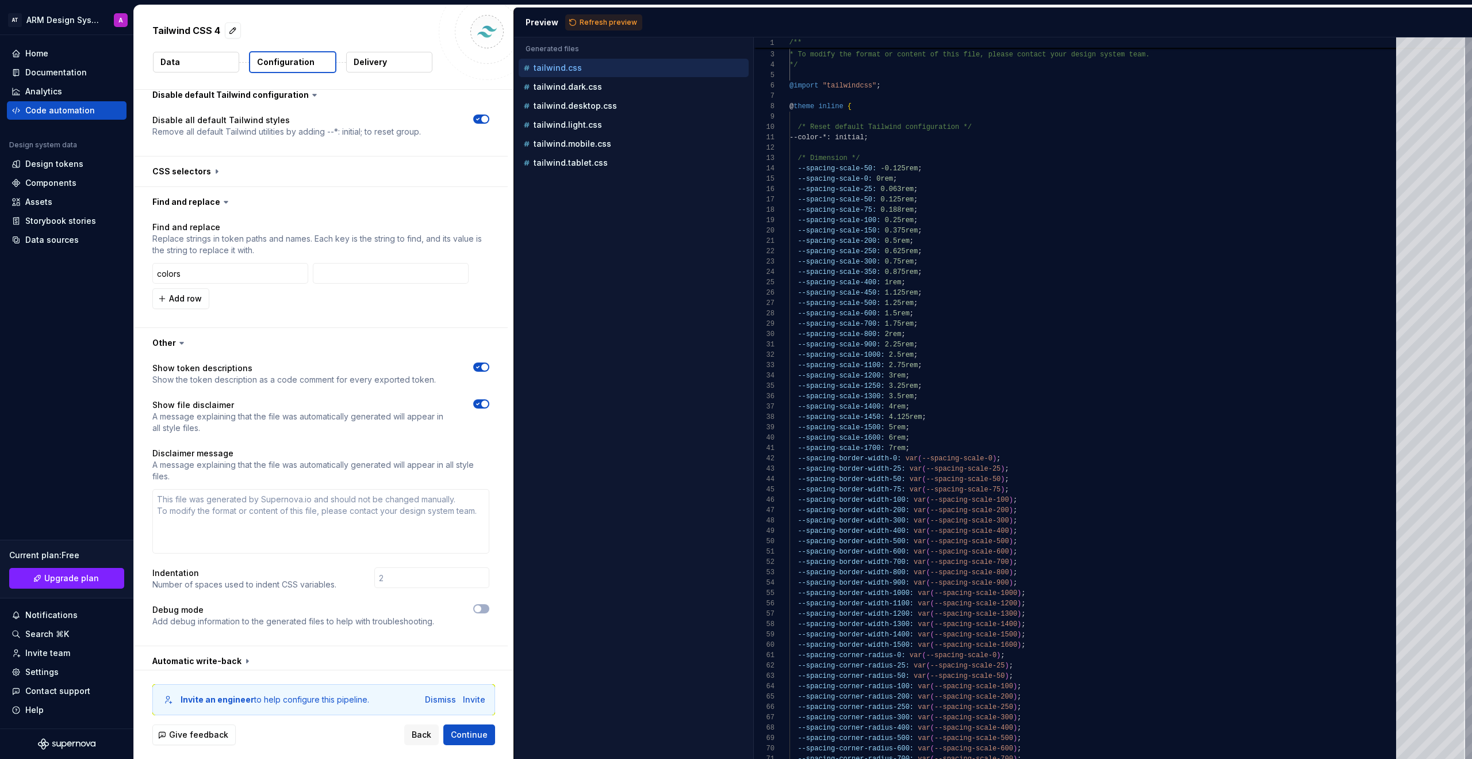
scroll to position [813, 0]
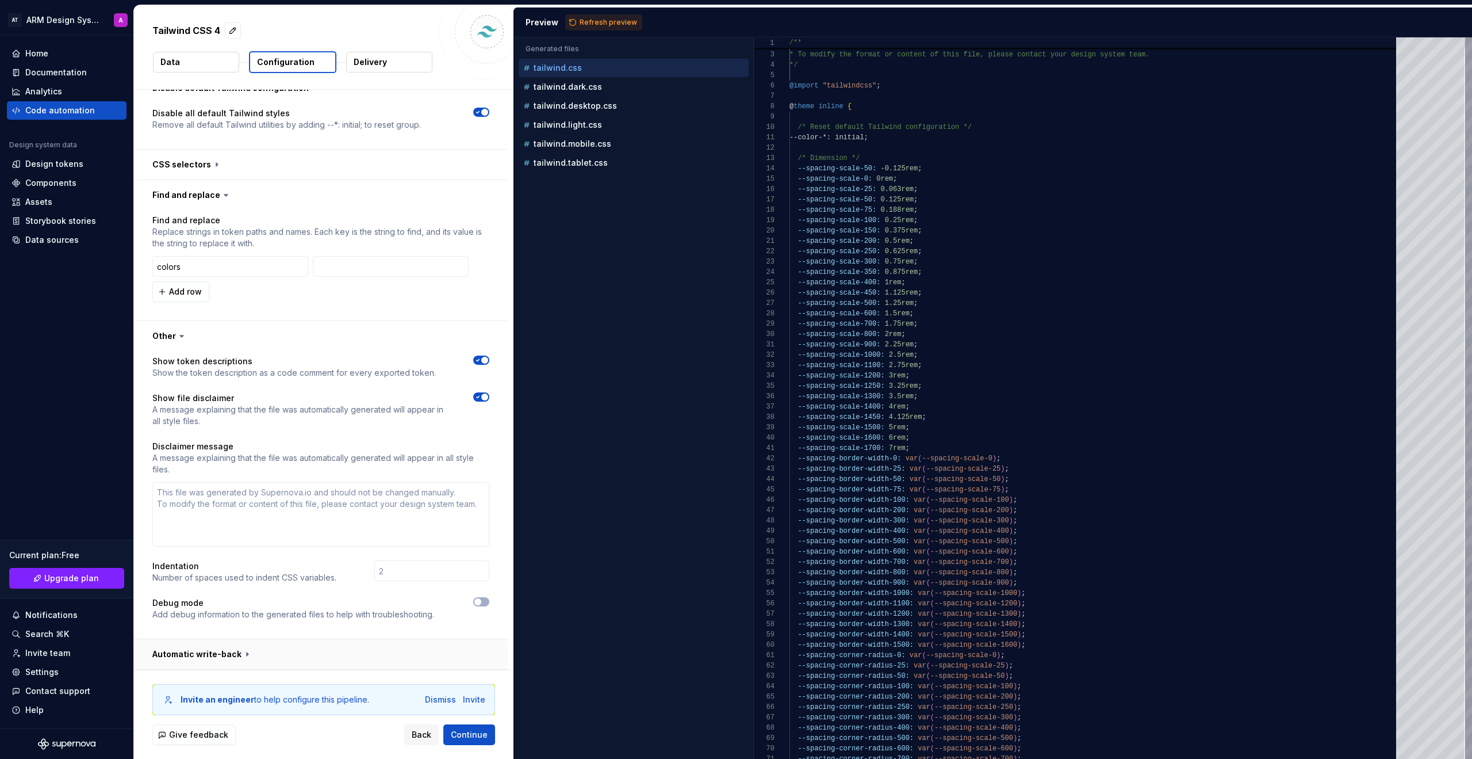
click at [234, 652] on button "button" at bounding box center [321, 654] width 374 height 30
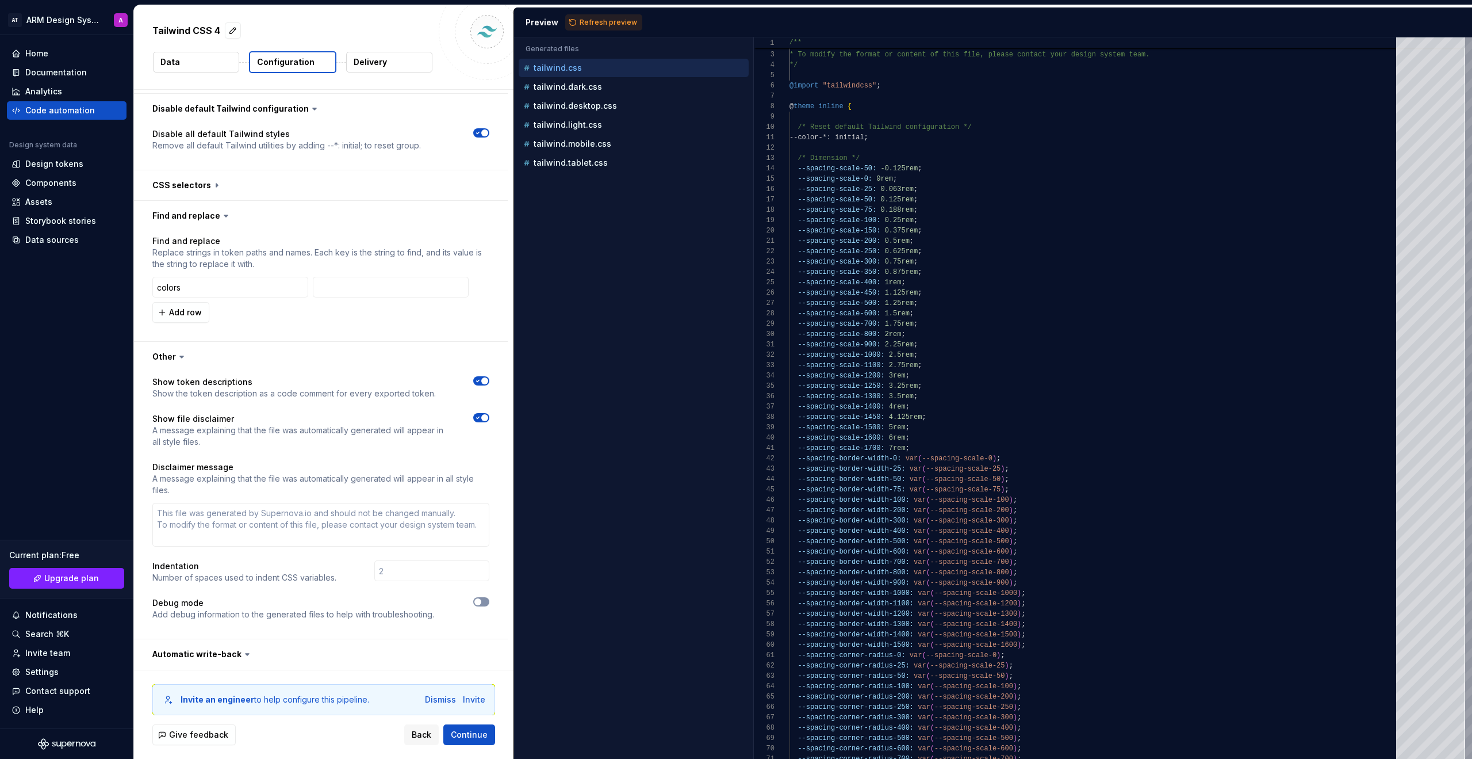
click at [483, 603] on button "button" at bounding box center [481, 601] width 16 height 9
type textarea "*"
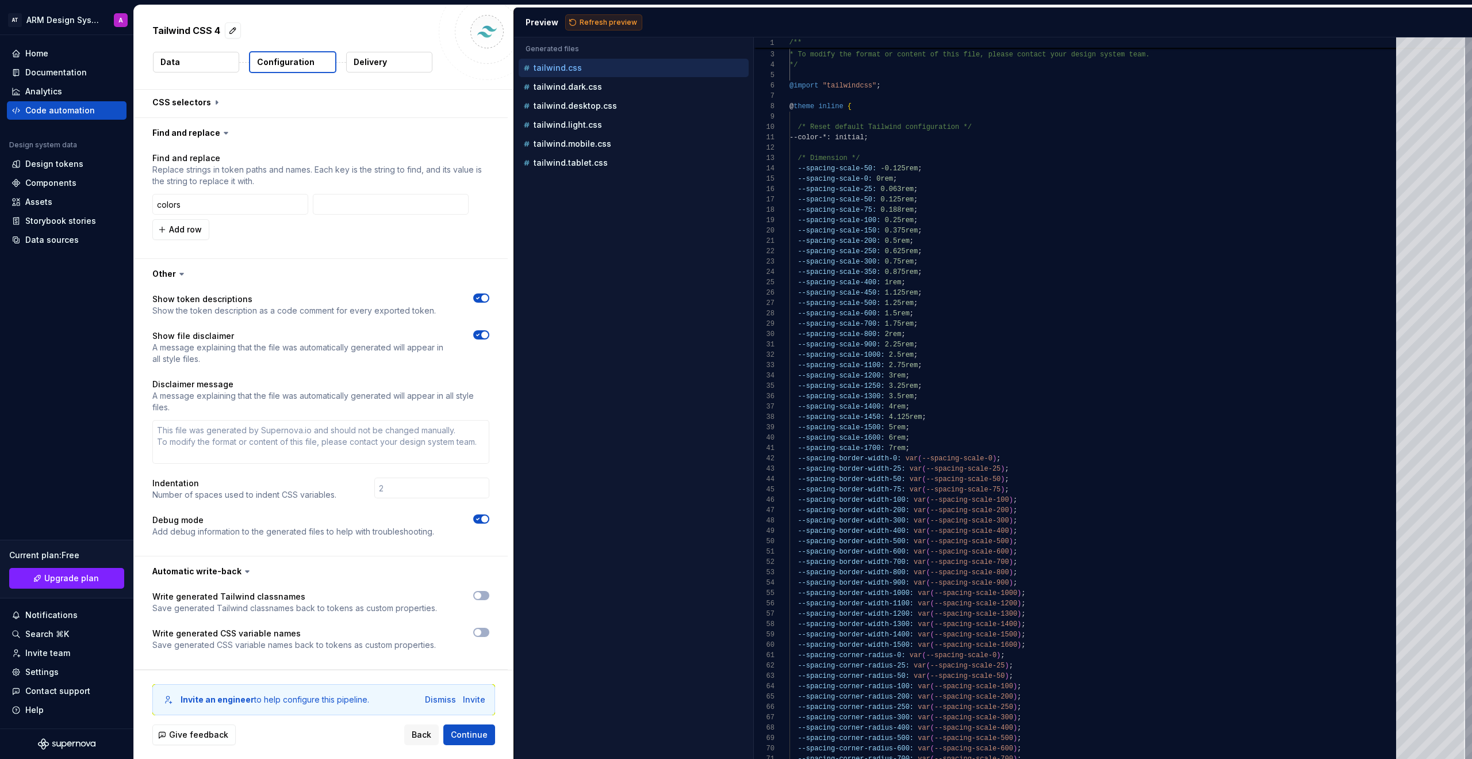
click at [595, 21] on span "Refresh preview" at bounding box center [609, 22] width 58 height 9
type textarea "**********"
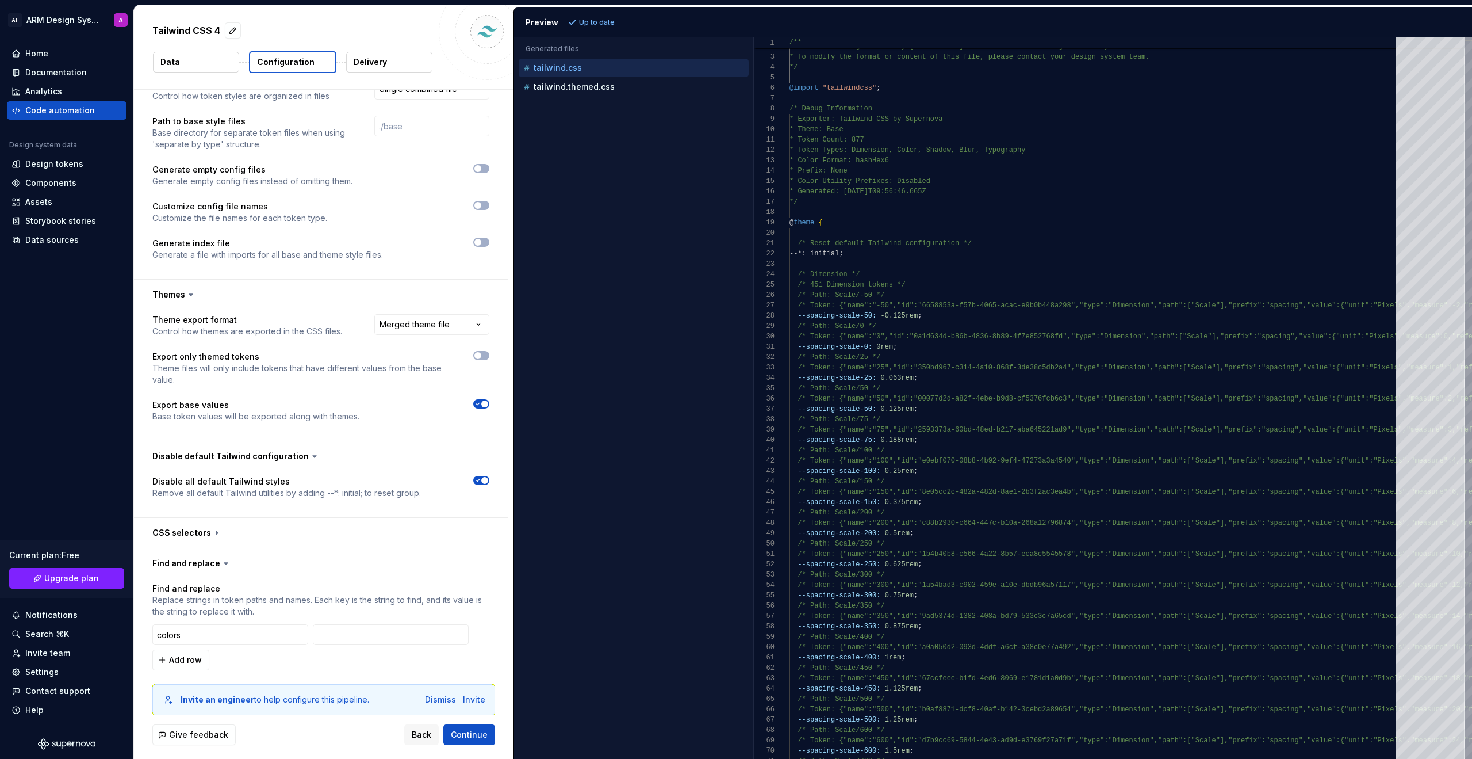
scroll to position [239, 0]
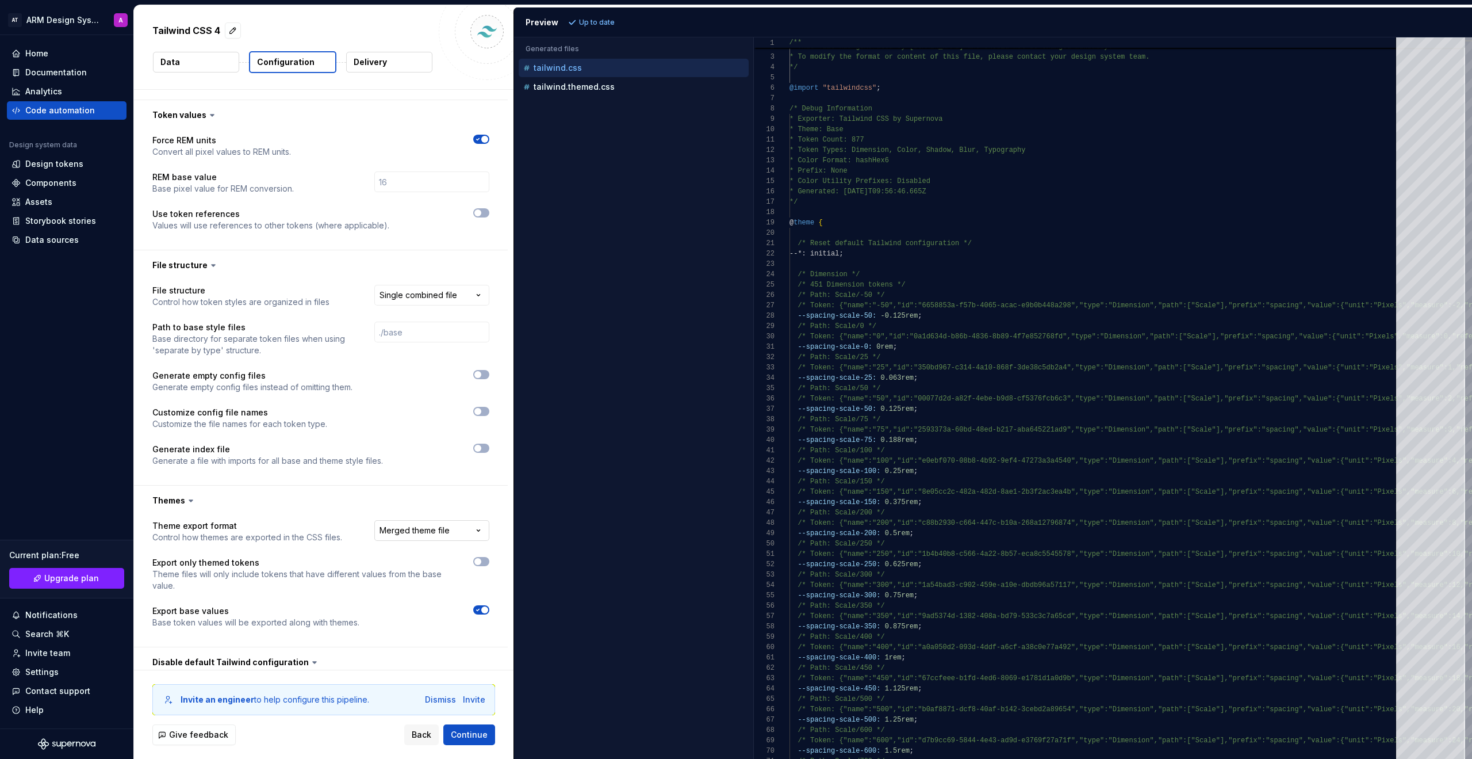
click at [415, 532] on html "**********" at bounding box center [736, 379] width 1472 height 759
click at [397, 495] on html "**********" at bounding box center [736, 379] width 1472 height 759
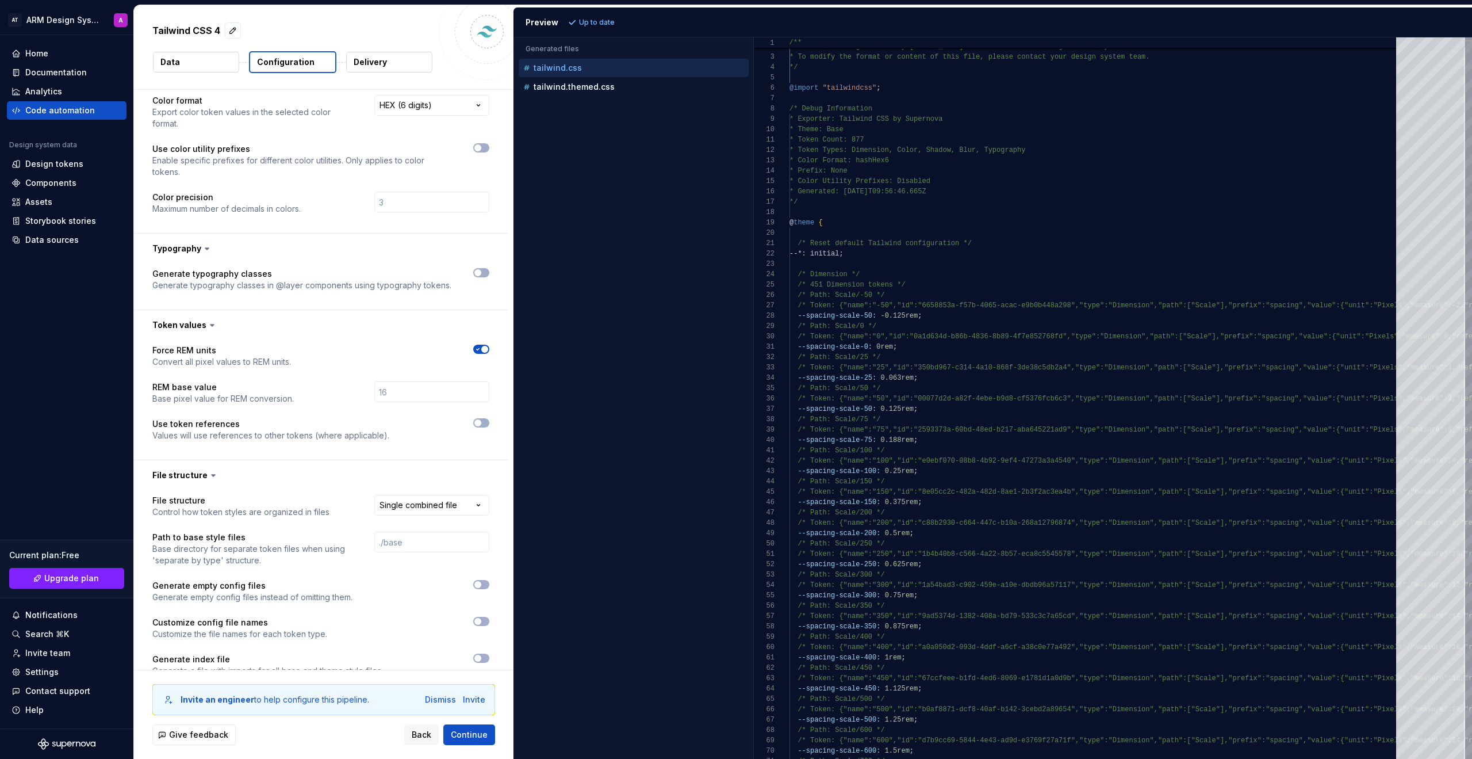
scroll to position [37, 0]
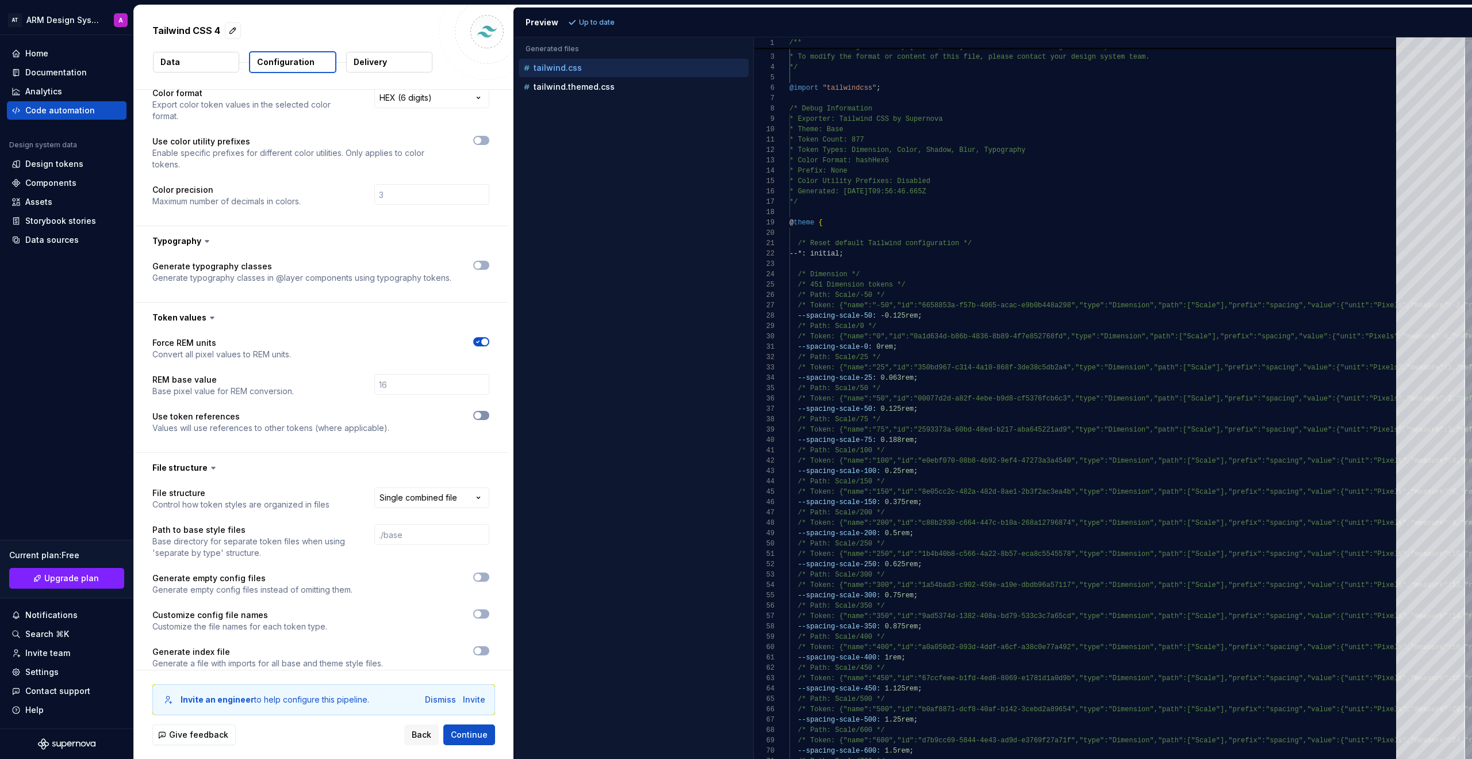
click at [478, 414] on span "button" at bounding box center [477, 415] width 7 height 7
click at [613, 22] on span "Refresh preview" at bounding box center [609, 22] width 58 height 9
click at [484, 416] on span "button" at bounding box center [484, 415] width 7 height 7
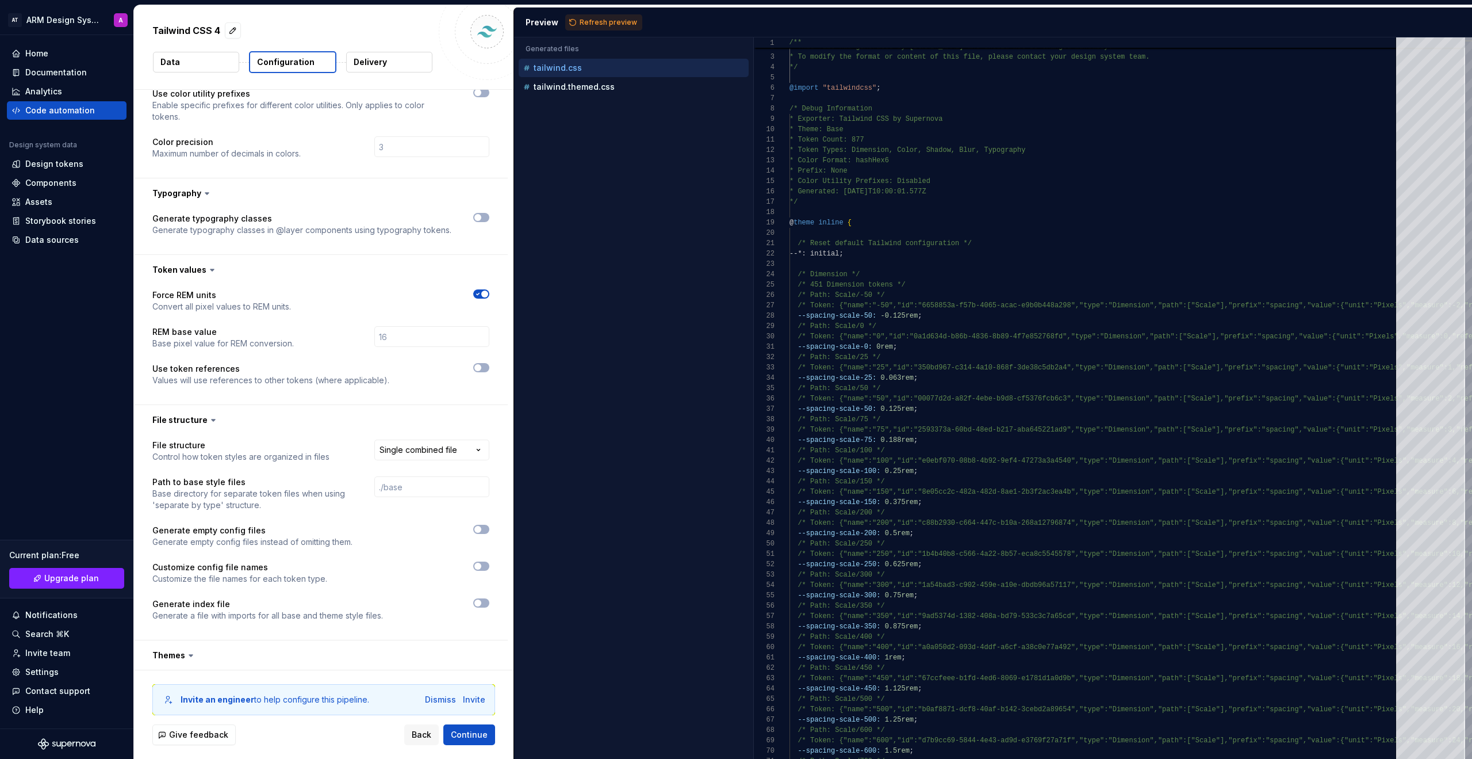
scroll to position [92, 0]
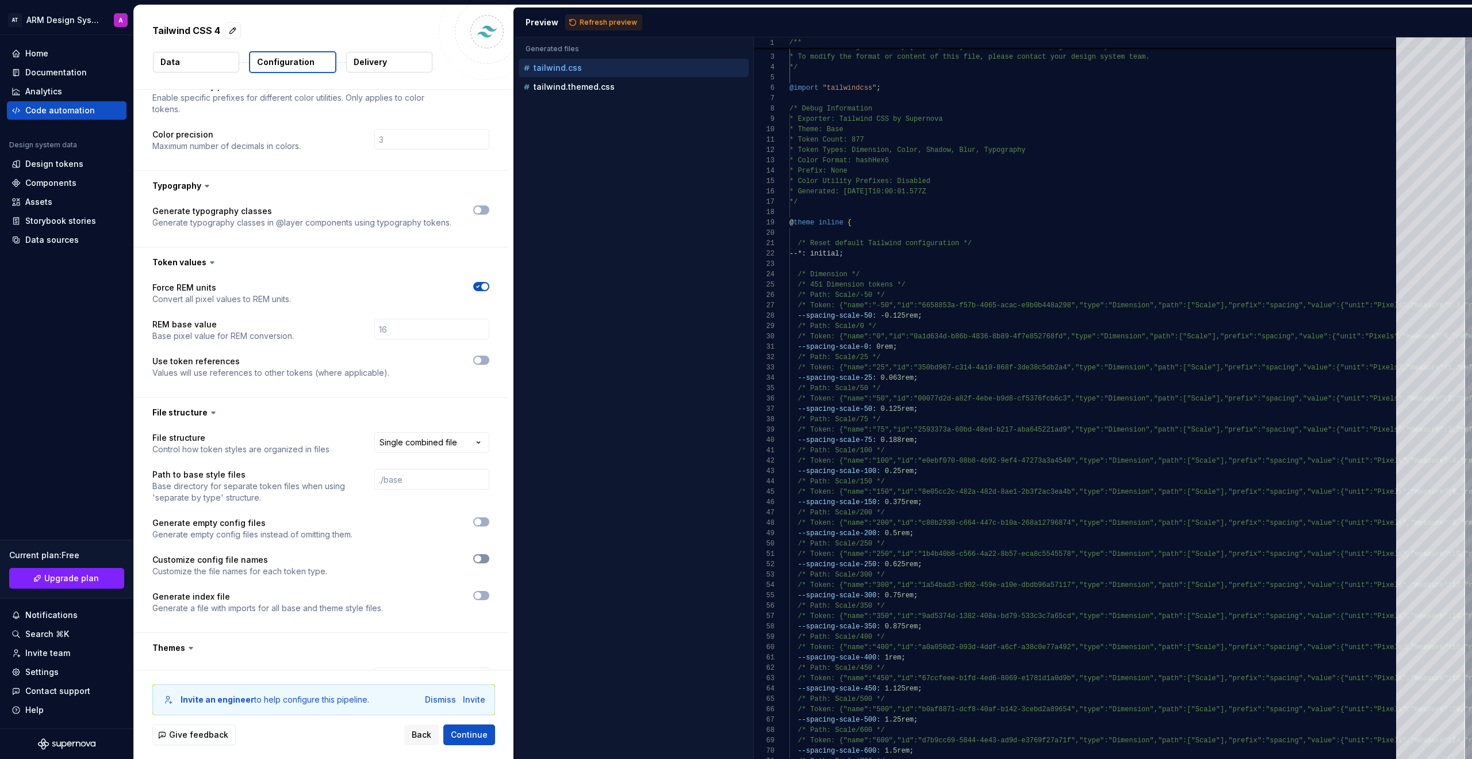
click at [483, 558] on button "button" at bounding box center [481, 558] width 16 height 9
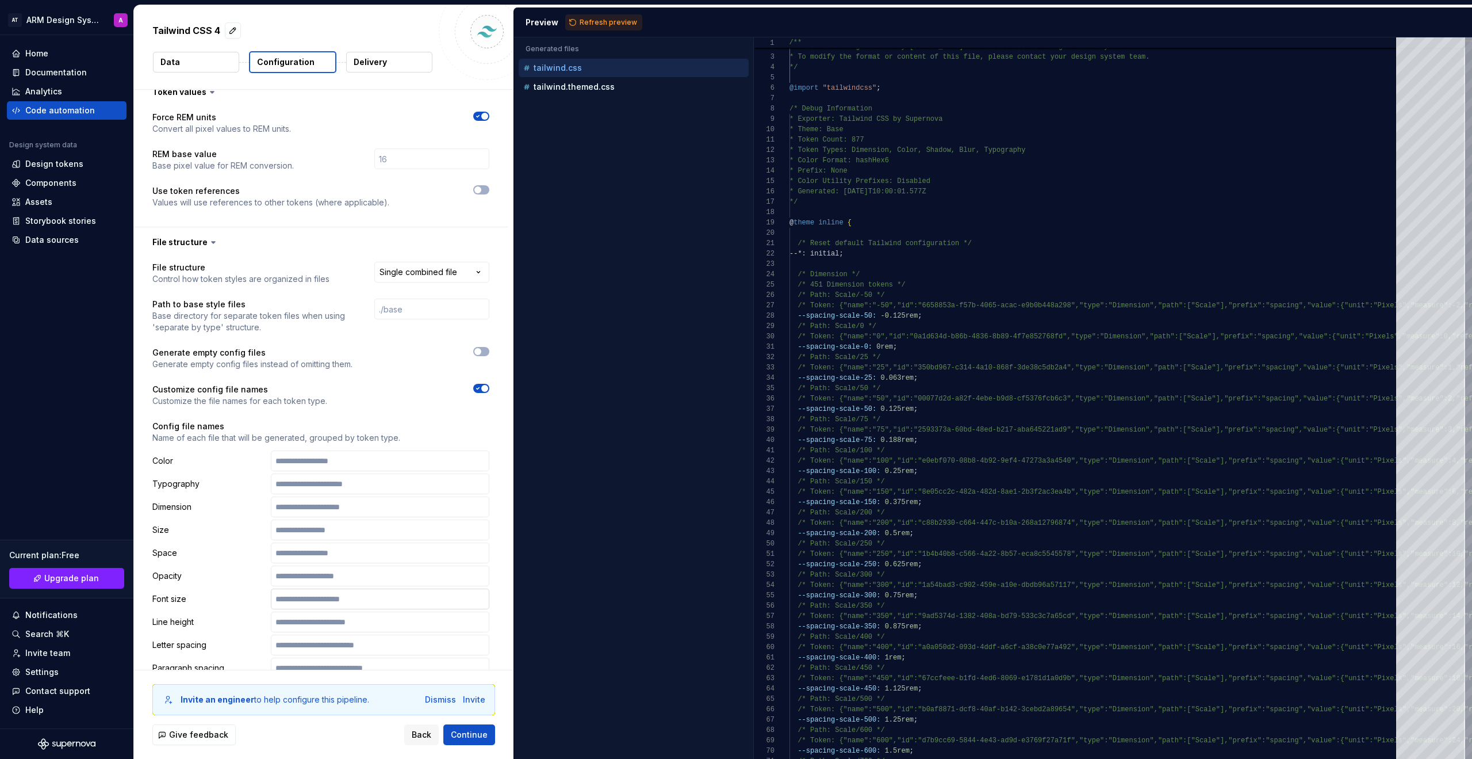
scroll to position [270, 0]
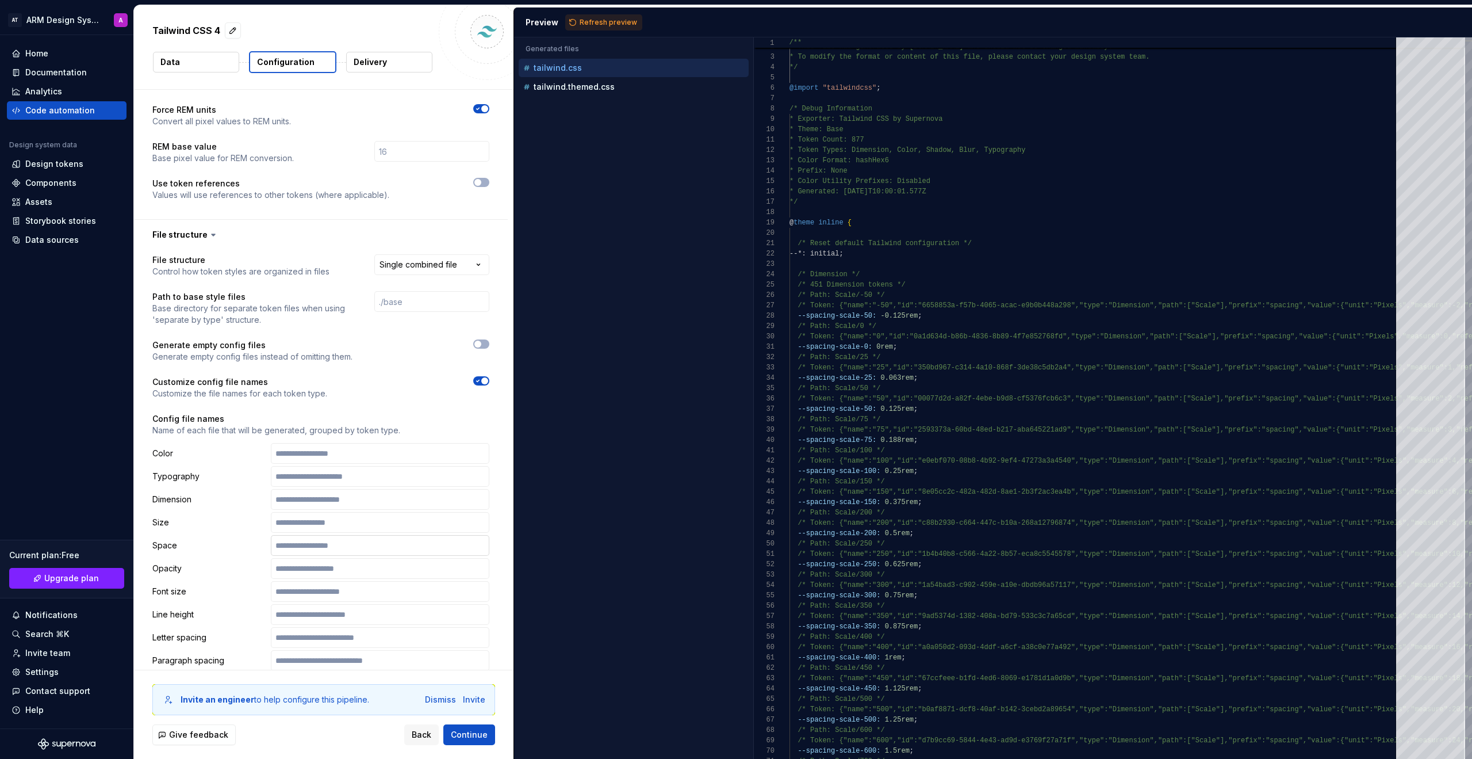
click at [363, 549] on input "text" at bounding box center [380, 545] width 219 height 21
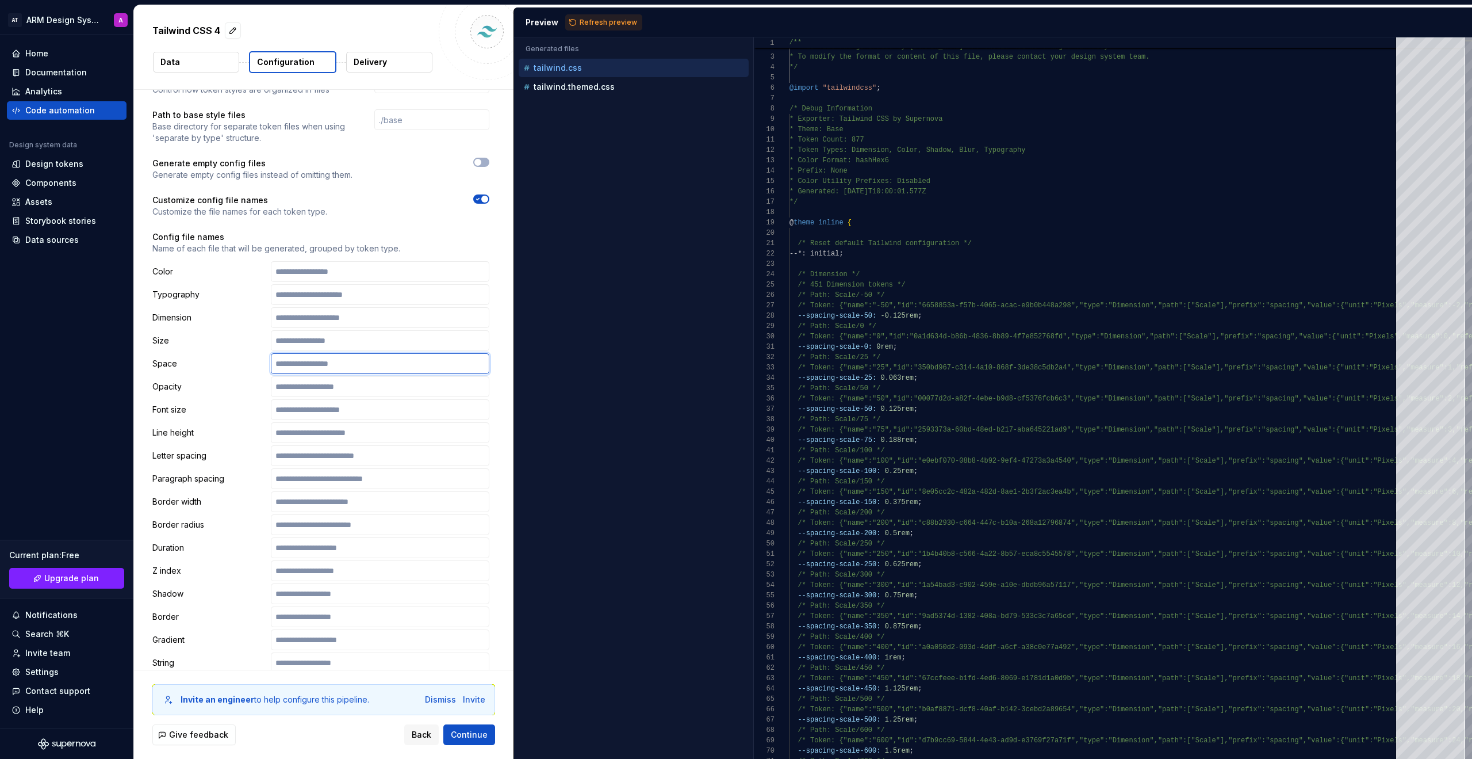
scroll to position [437, 0]
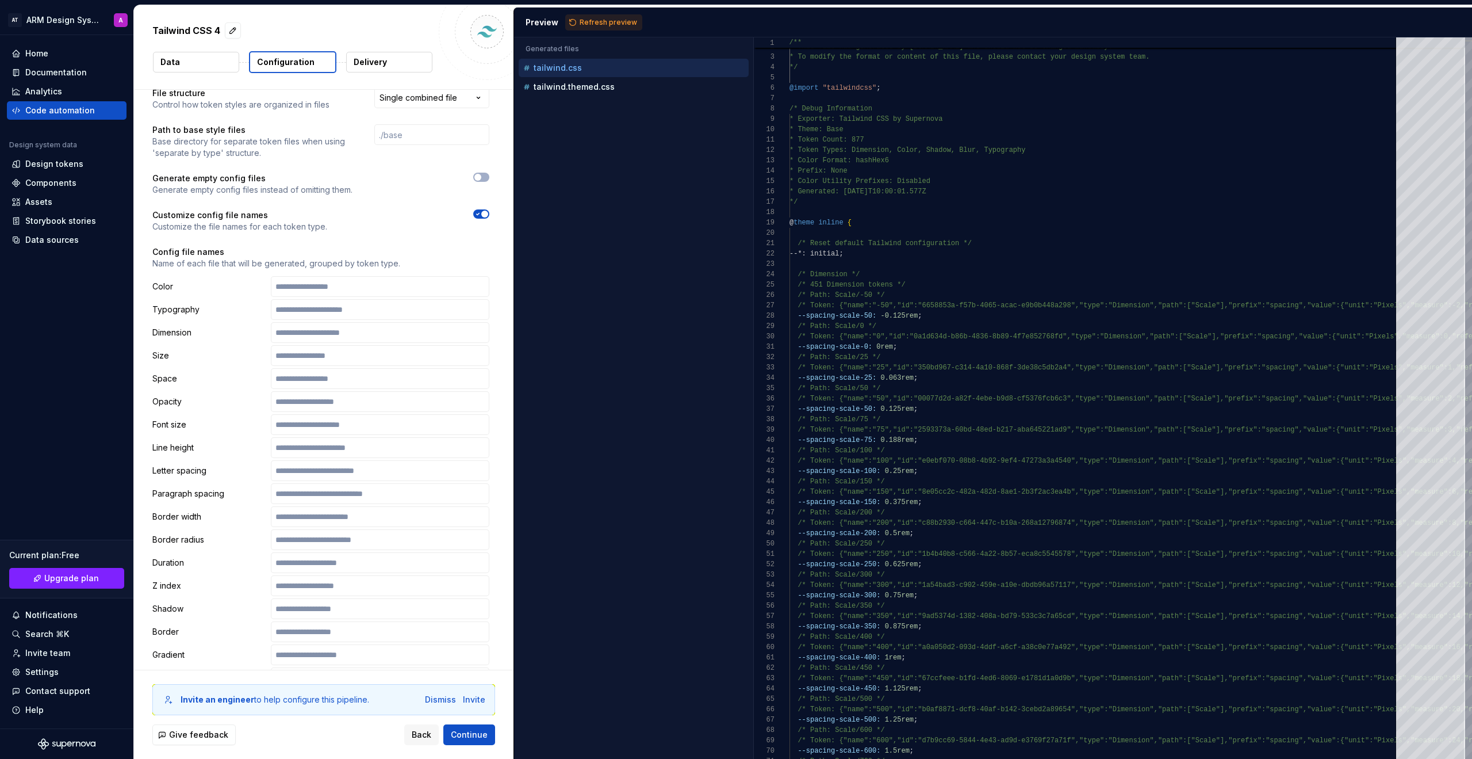
click at [483, 213] on span "button" at bounding box center [484, 213] width 7 height 7
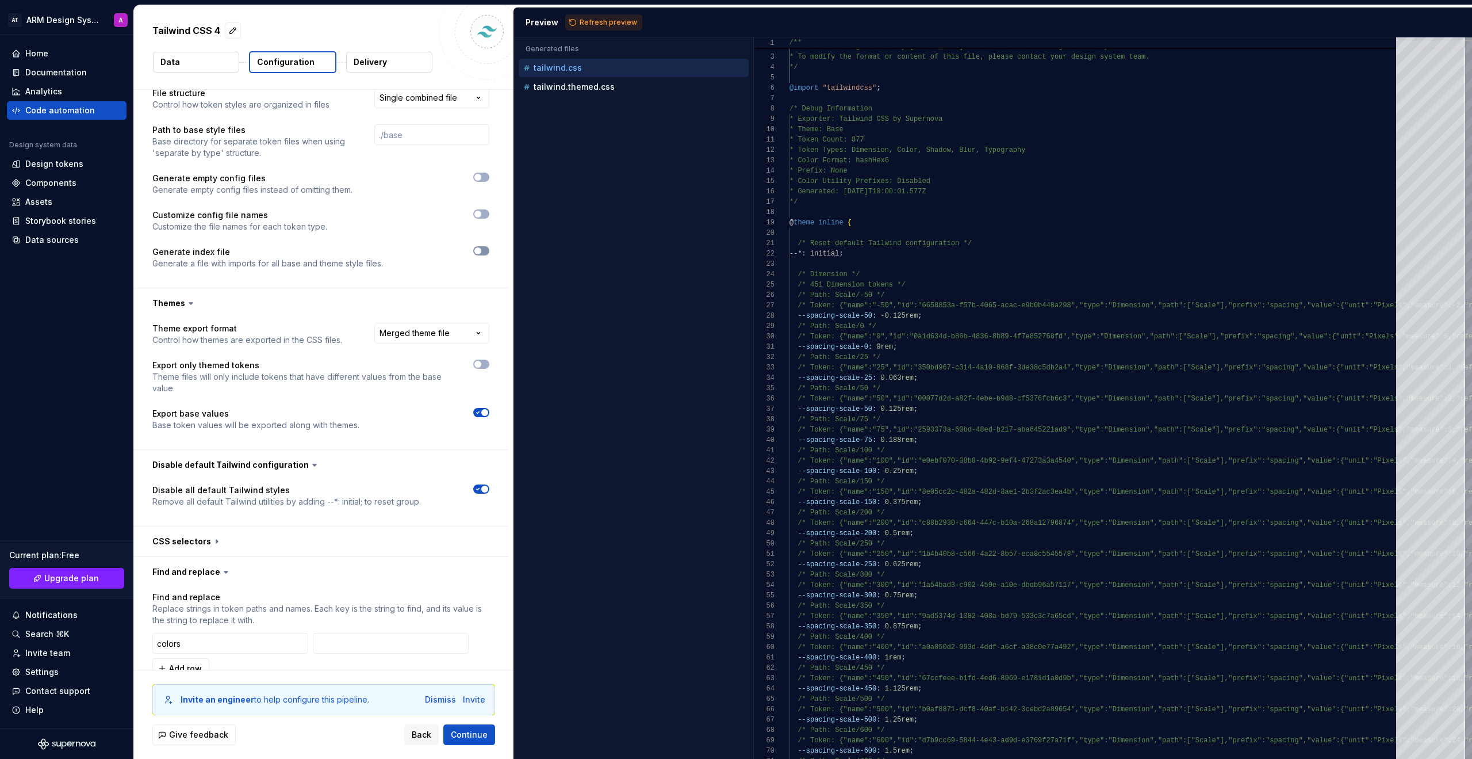
click at [484, 250] on button "button" at bounding box center [481, 250] width 16 height 9
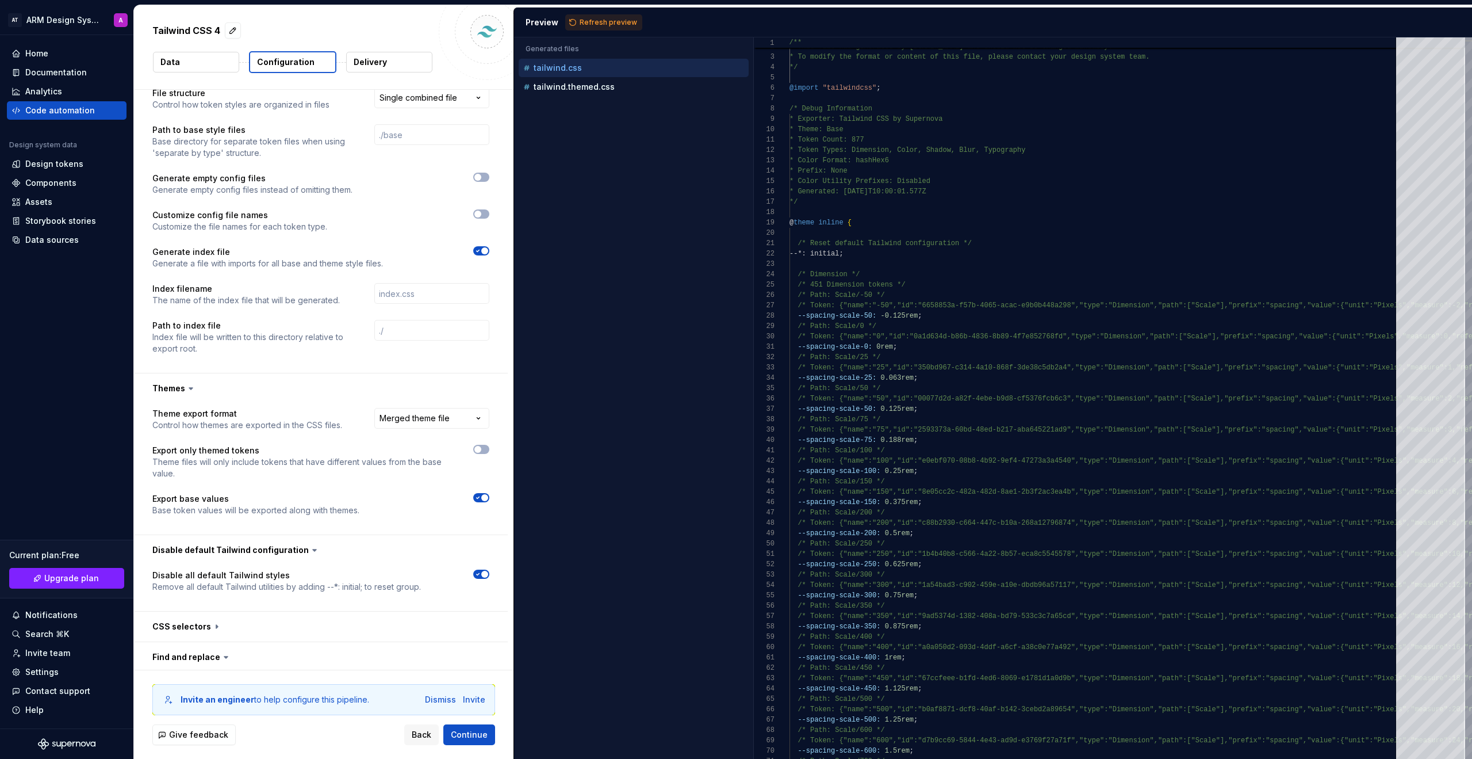
click at [484, 250] on span "button" at bounding box center [484, 250] width 7 height 7
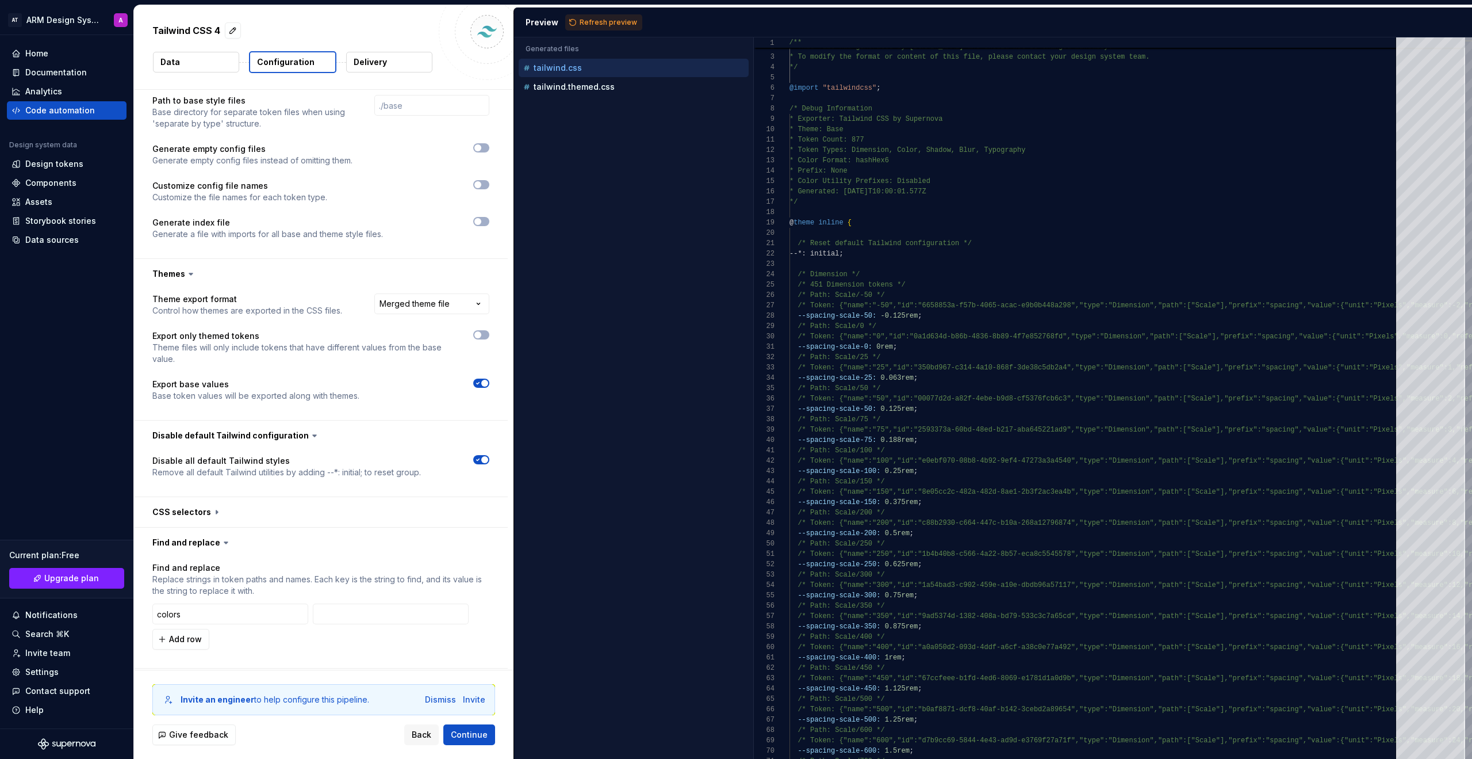
scroll to position [473, 0]
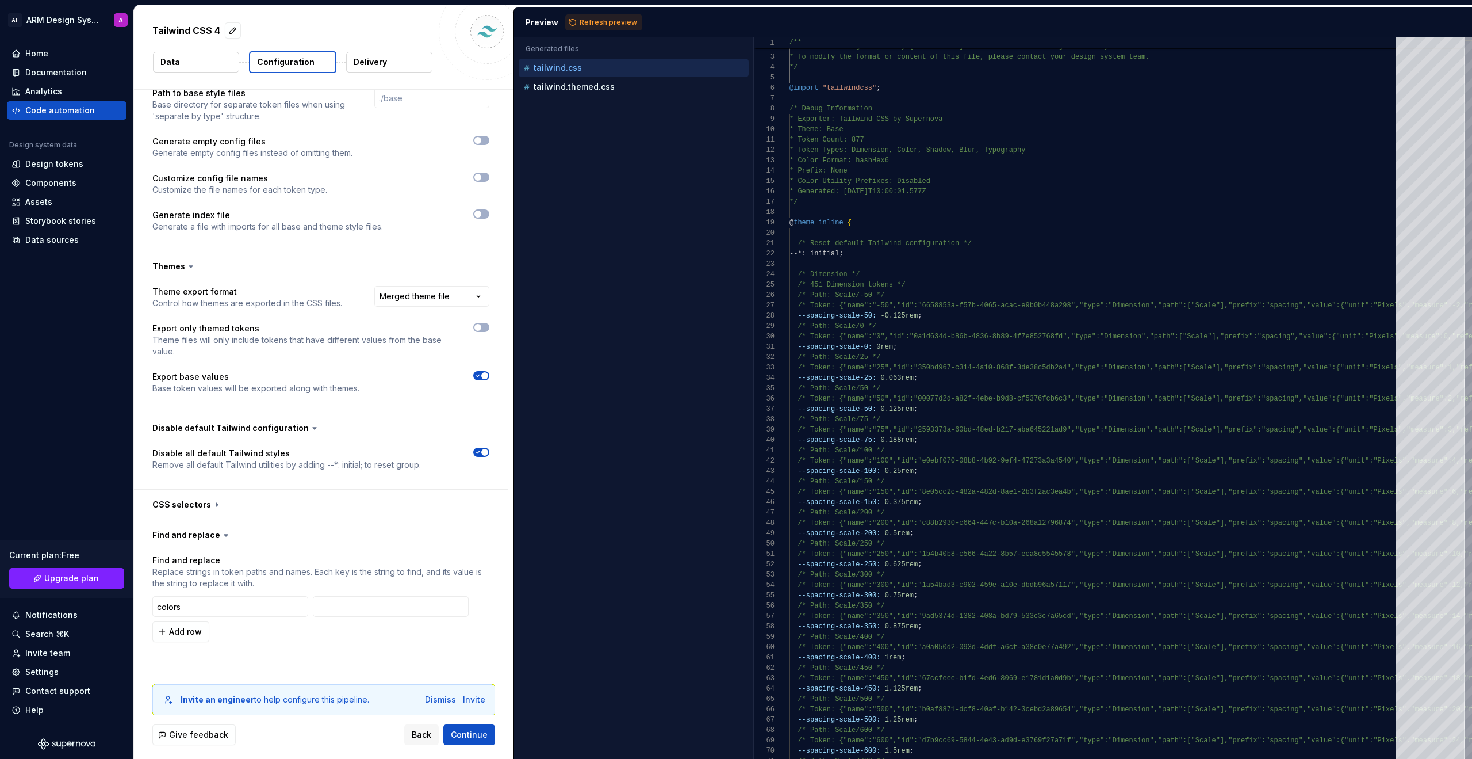
click at [484, 451] on span "button" at bounding box center [484, 452] width 7 height 7
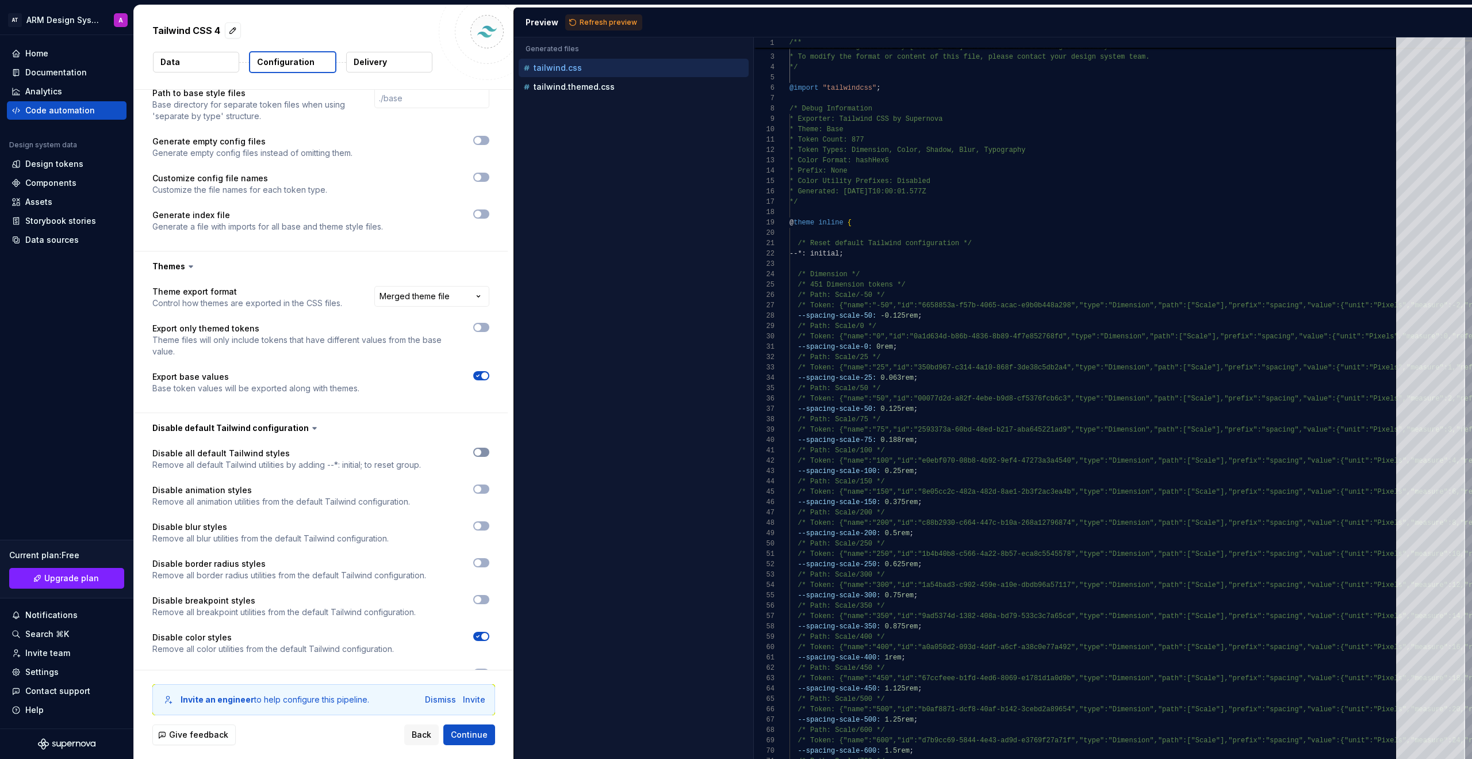
click at [480, 453] on span "button" at bounding box center [477, 452] width 7 height 7
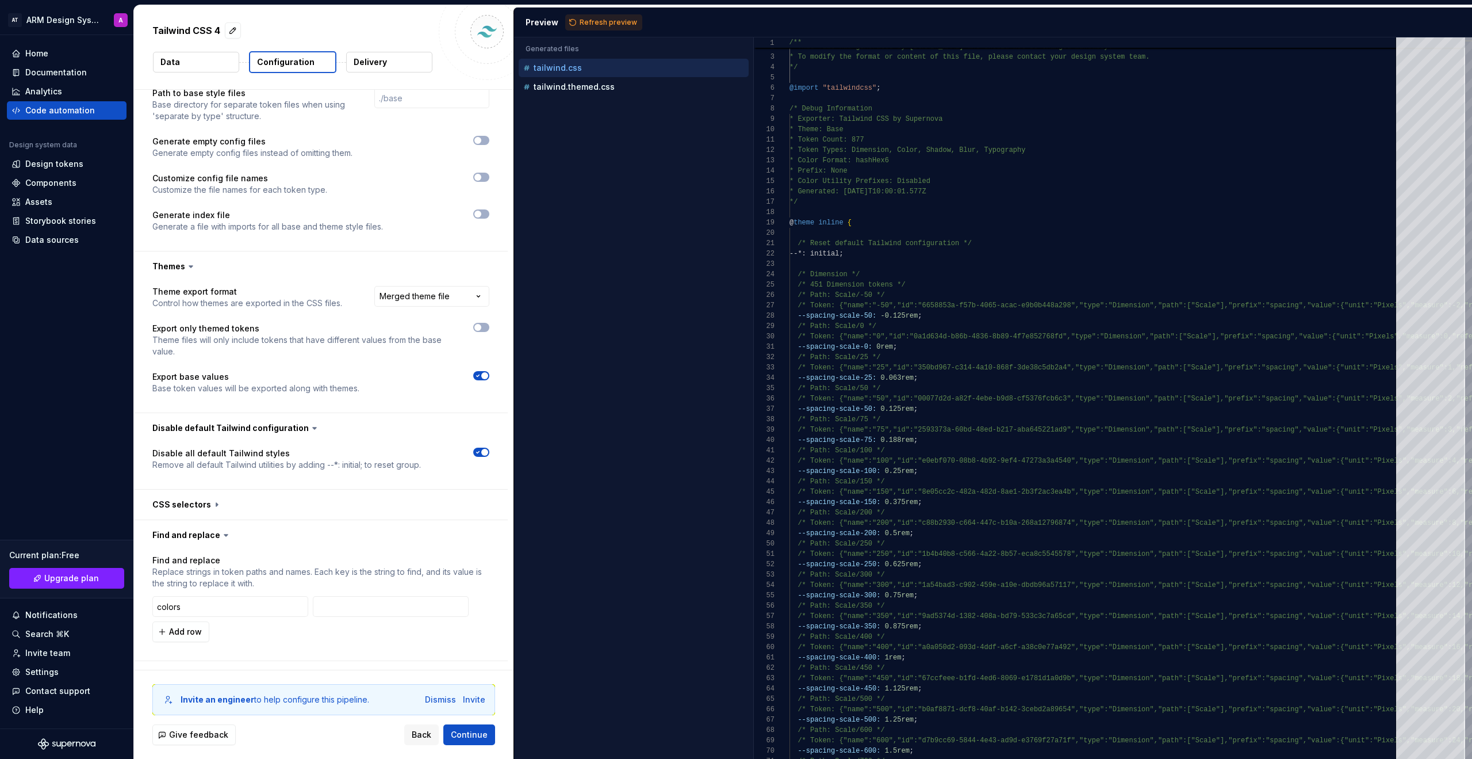
click at [478, 375] on icon "button" at bounding box center [478, 376] width 3 height 2
click at [478, 375] on span "button" at bounding box center [477, 375] width 7 height 7
click at [478, 375] on icon "button" at bounding box center [478, 376] width 3 height 2
click at [607, 31] on div "Preview Refresh preview" at bounding box center [993, 22] width 958 height 30
click at [607, 27] on button "Refresh preview" at bounding box center [603, 22] width 77 height 16
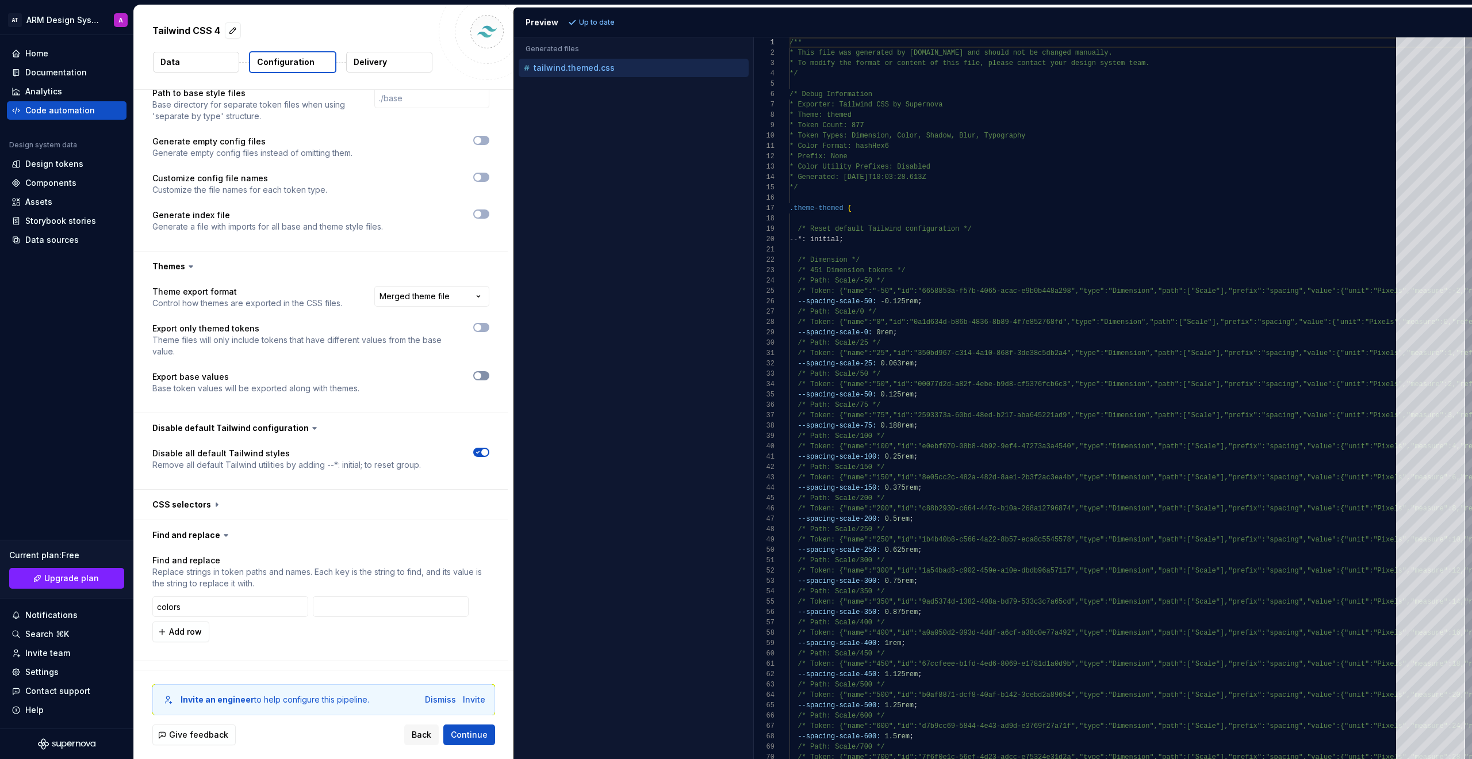
click at [480, 374] on span "button" at bounding box center [477, 375] width 7 height 7
type textarea "*"
click at [585, 28] on button "Refresh preview" at bounding box center [603, 22] width 77 height 16
type textarea "**********"
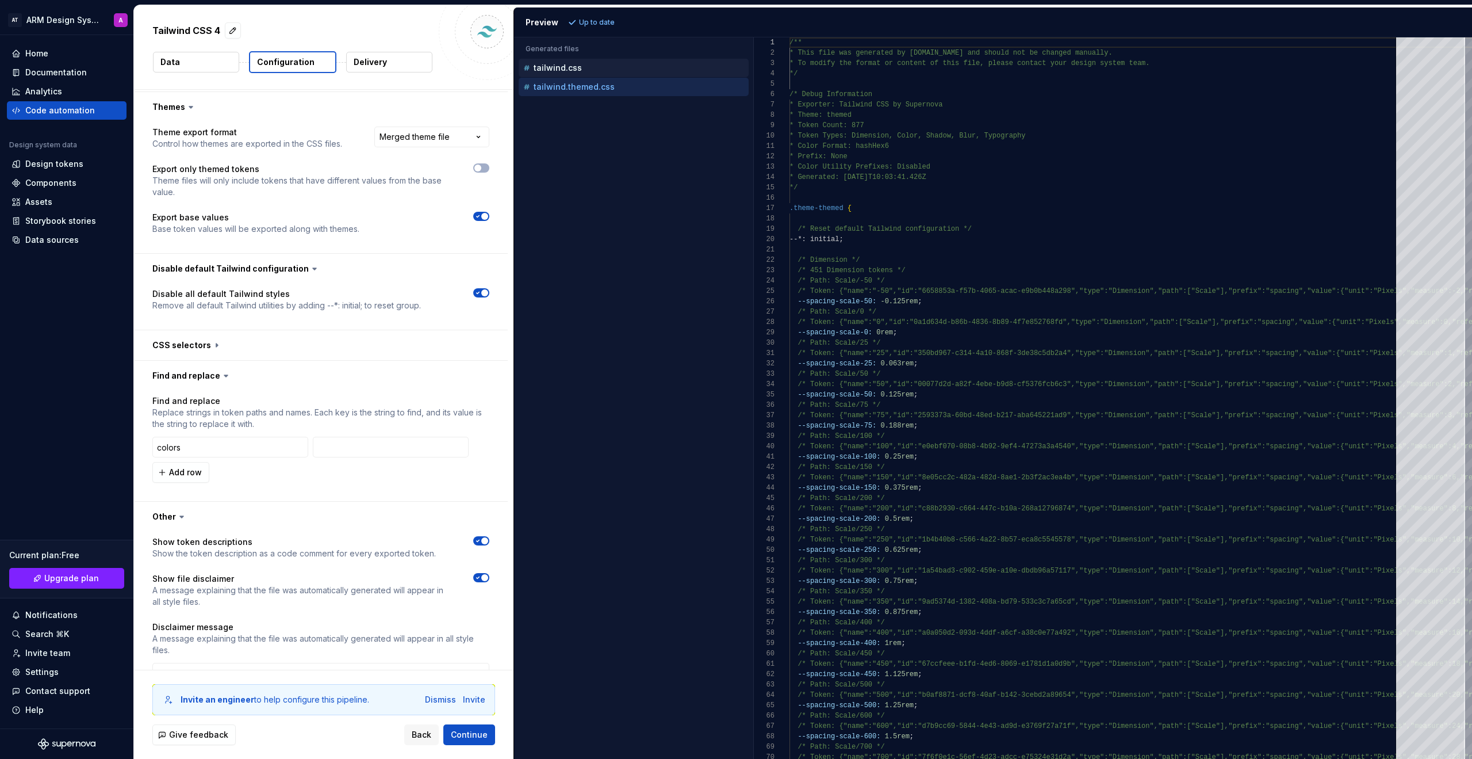
scroll to position [0, 0]
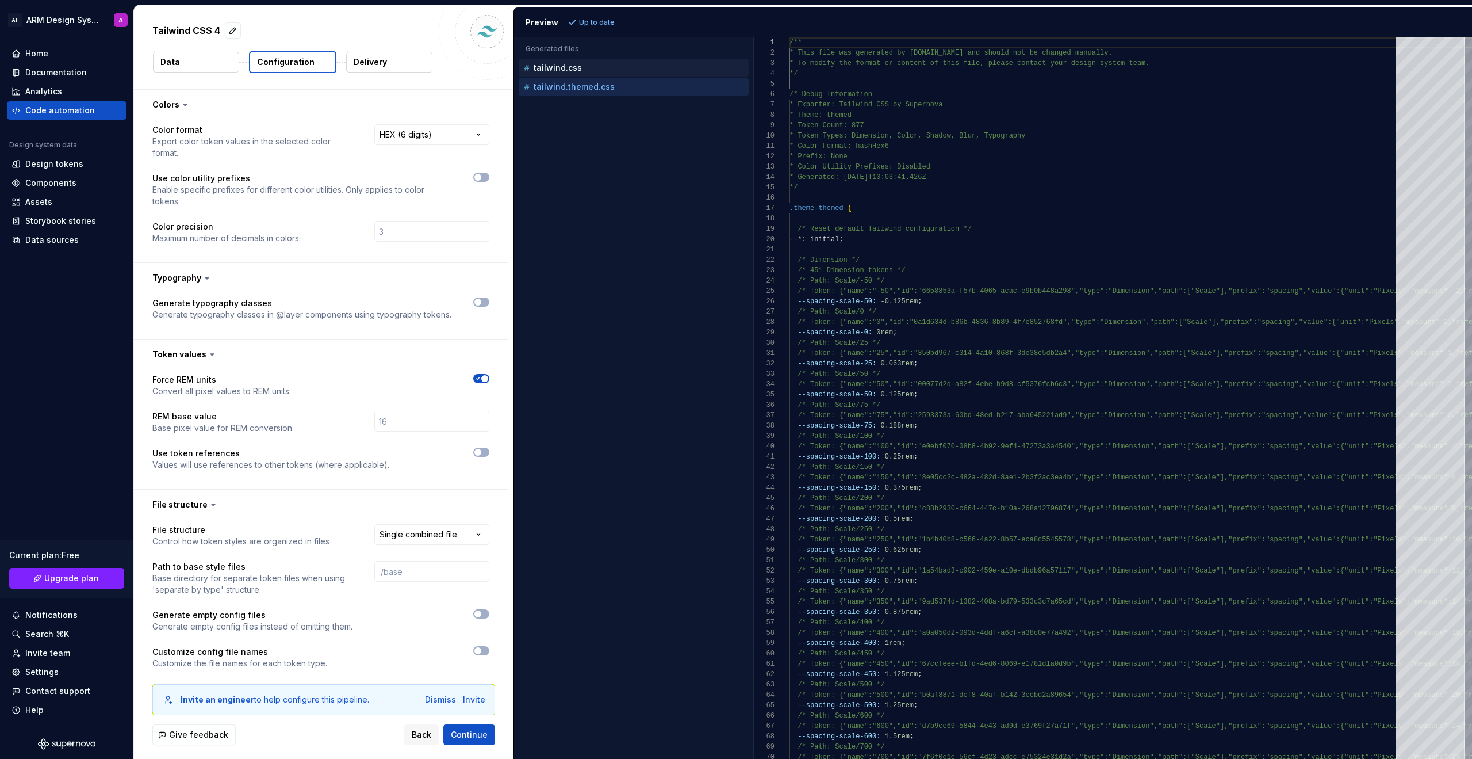
type textarea "*"
